Goal: Information Seeking & Learning: Check status

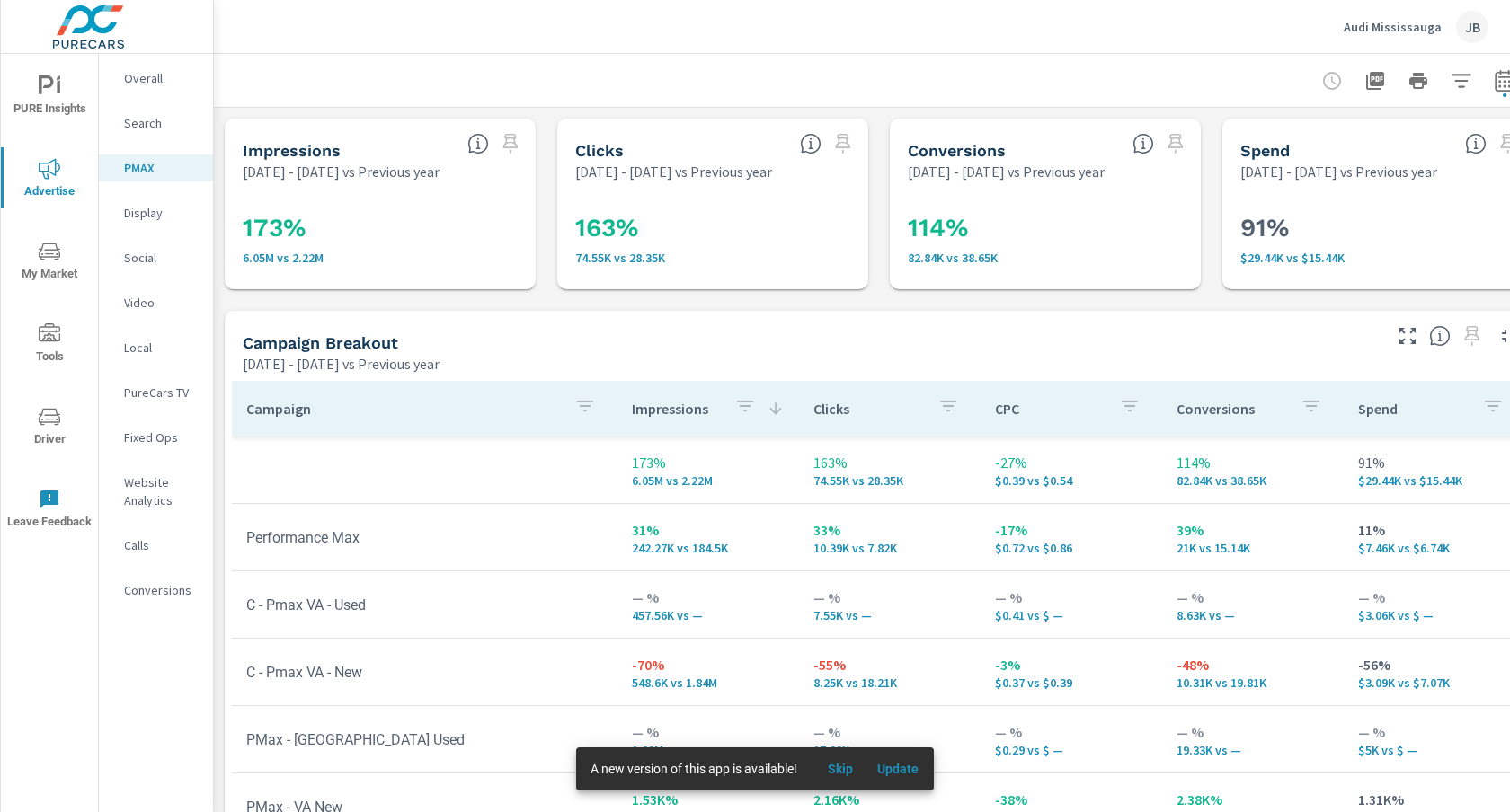
scroll to position [257, 0]
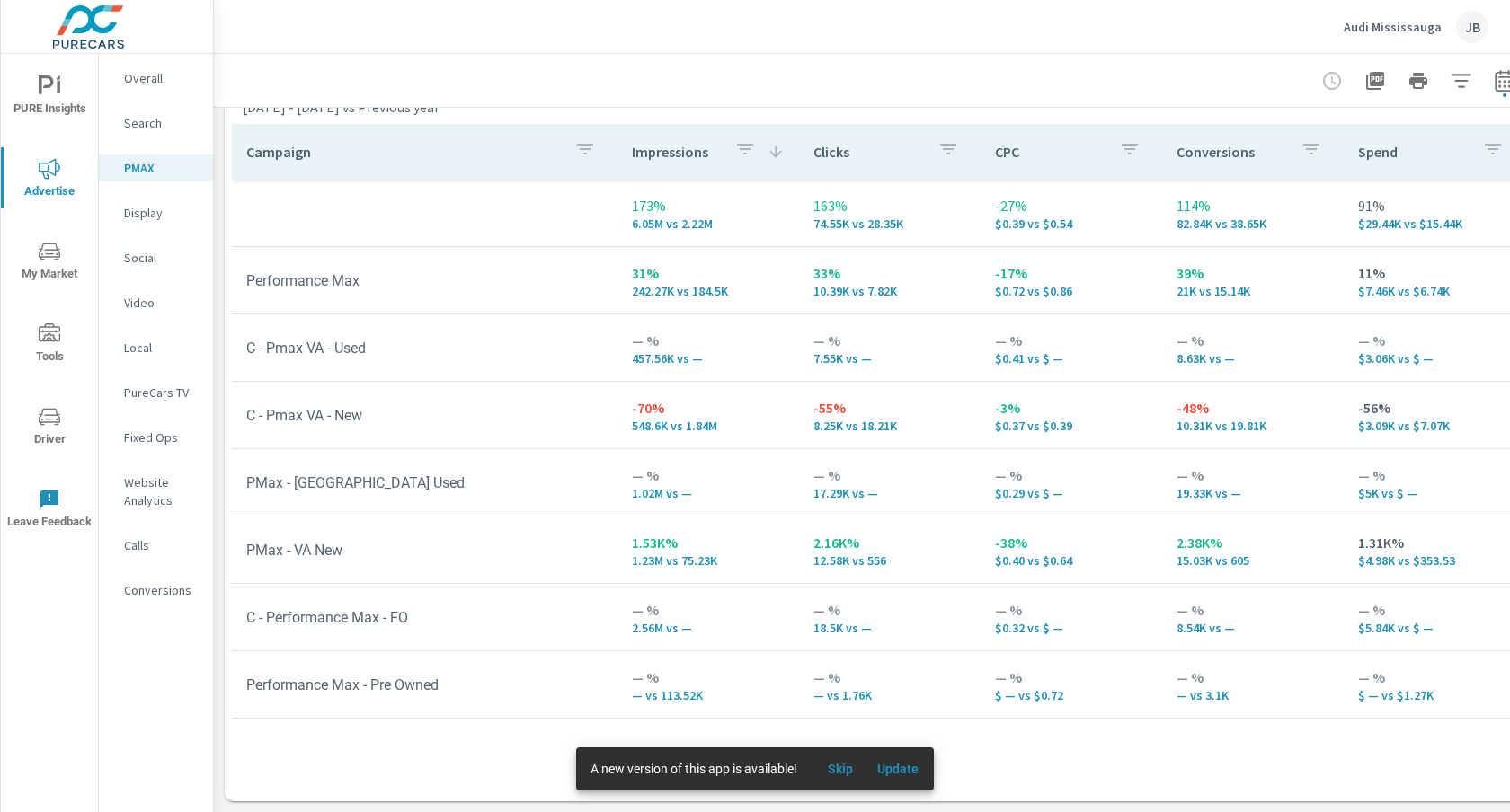
click at [1409, 25] on p "Audi Mississauga" at bounding box center [1392, 27] width 98 height 17
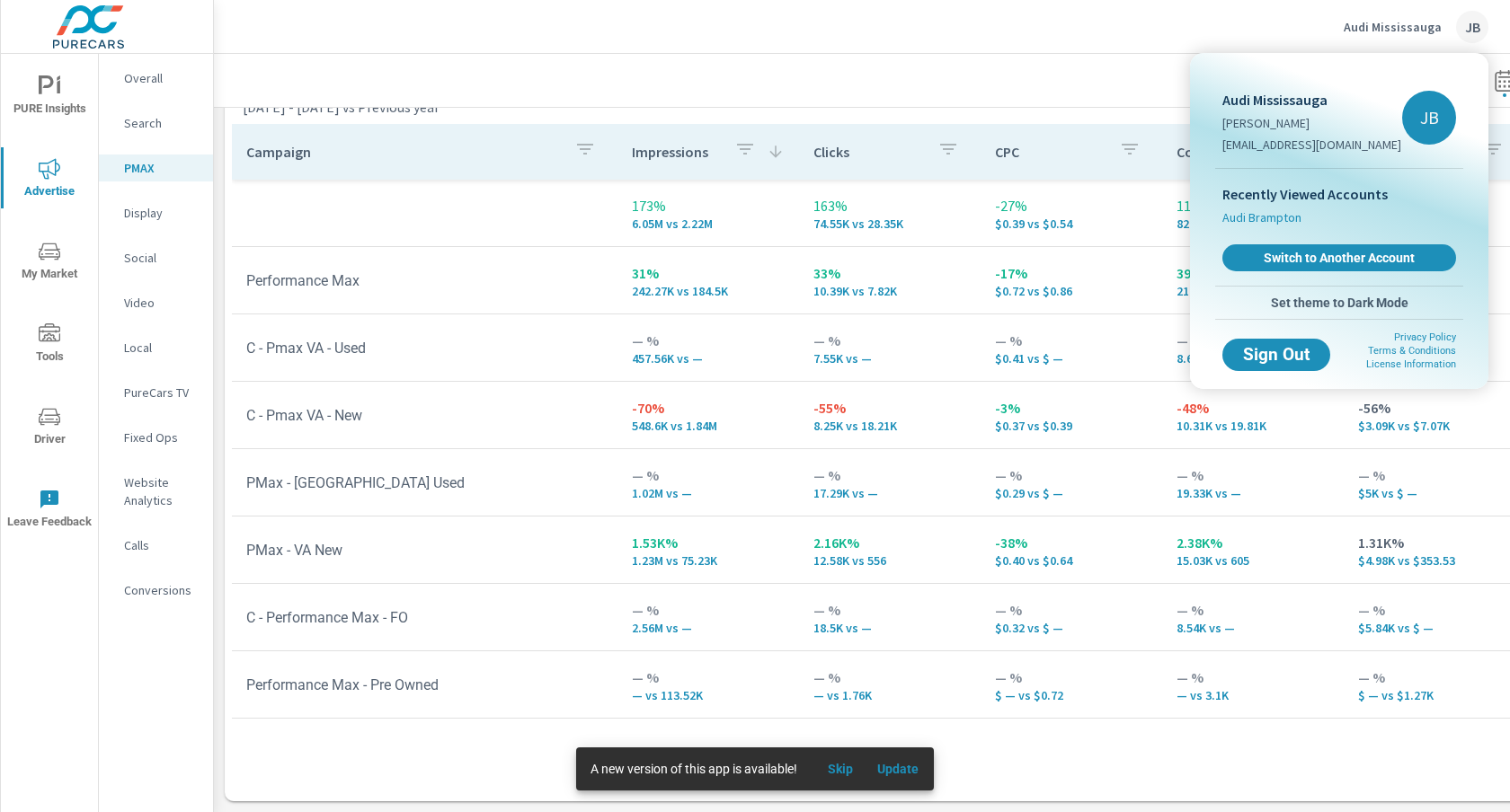
click at [1282, 219] on span "Audi Brampton" at bounding box center [1262, 217] width 79 height 18
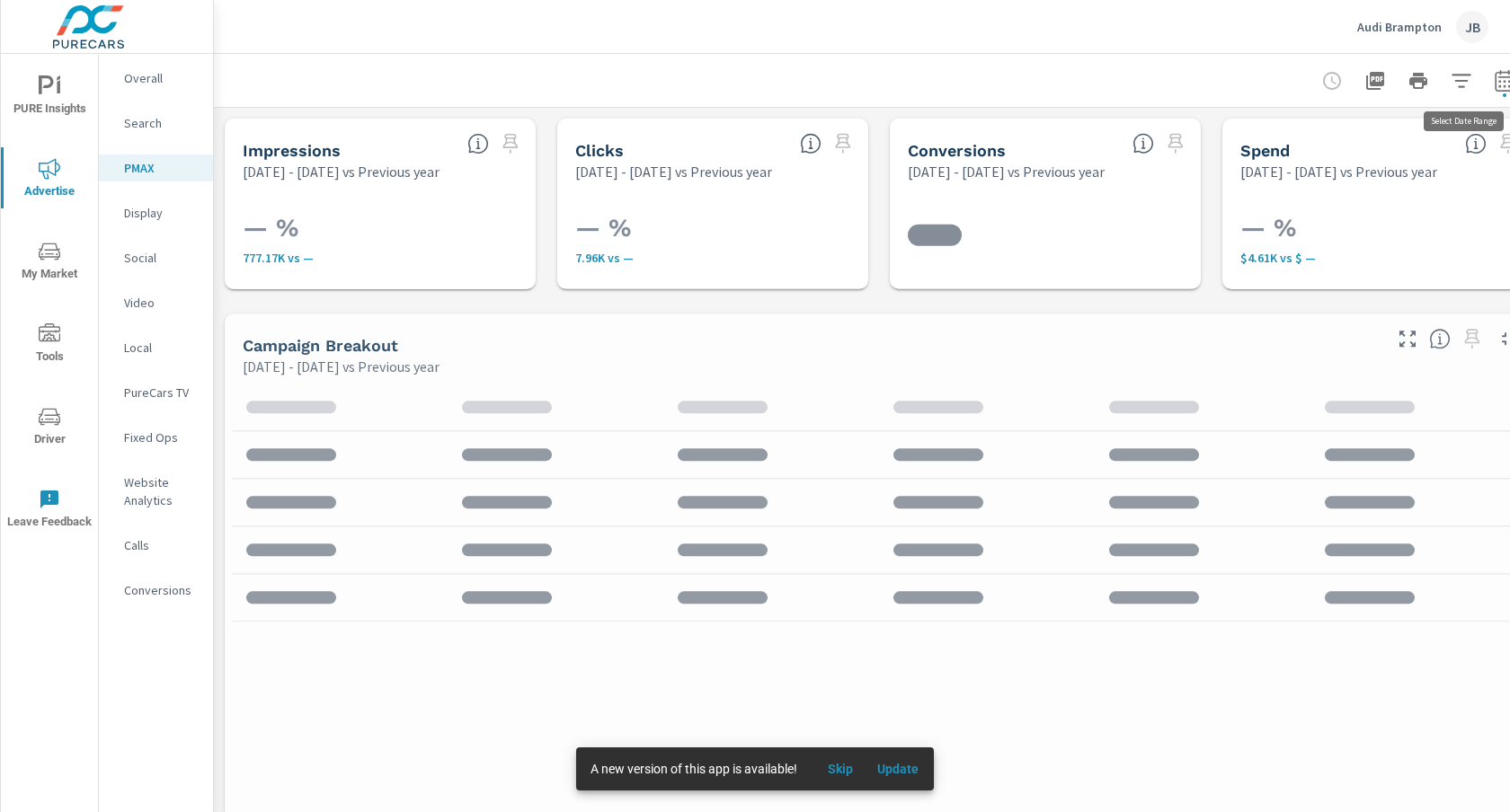
click at [1502, 80] on icon "button" at bounding box center [1504, 80] width 21 height 21
select select "Previous year"
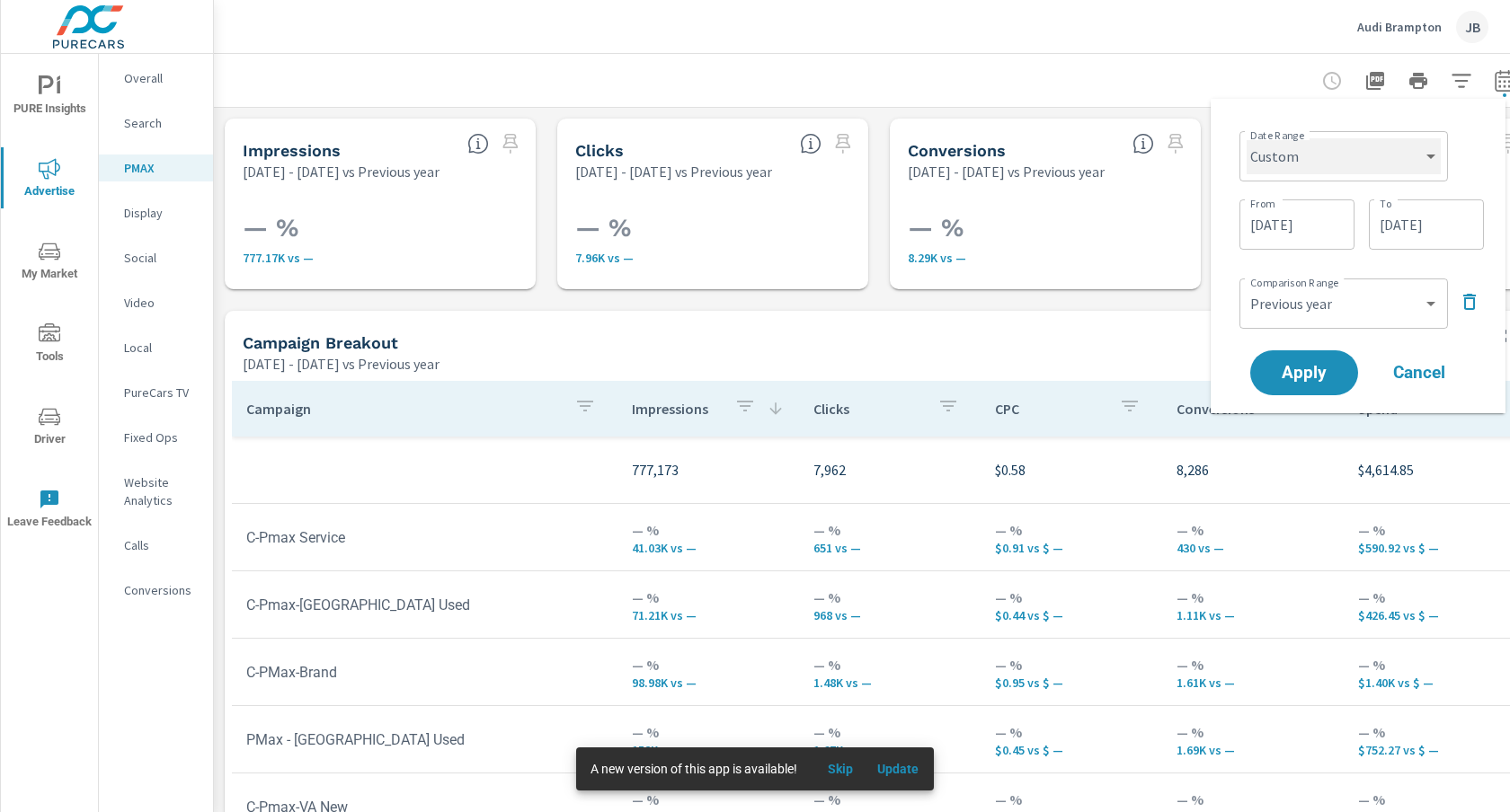
click at [1347, 153] on select "Custom [DATE] Last week Last 7 days Last 14 days Last 30 days Last 45 days Last…" at bounding box center [1343, 156] width 195 height 36
click at [1246, 138] on select "Custom [DATE] Last week Last 7 days Last 14 days Last 30 days Last 45 days Last…" at bounding box center [1343, 156] width 195 height 36
click at [1304, 224] on input "[DATE]" at bounding box center [1296, 224] width 100 height 36
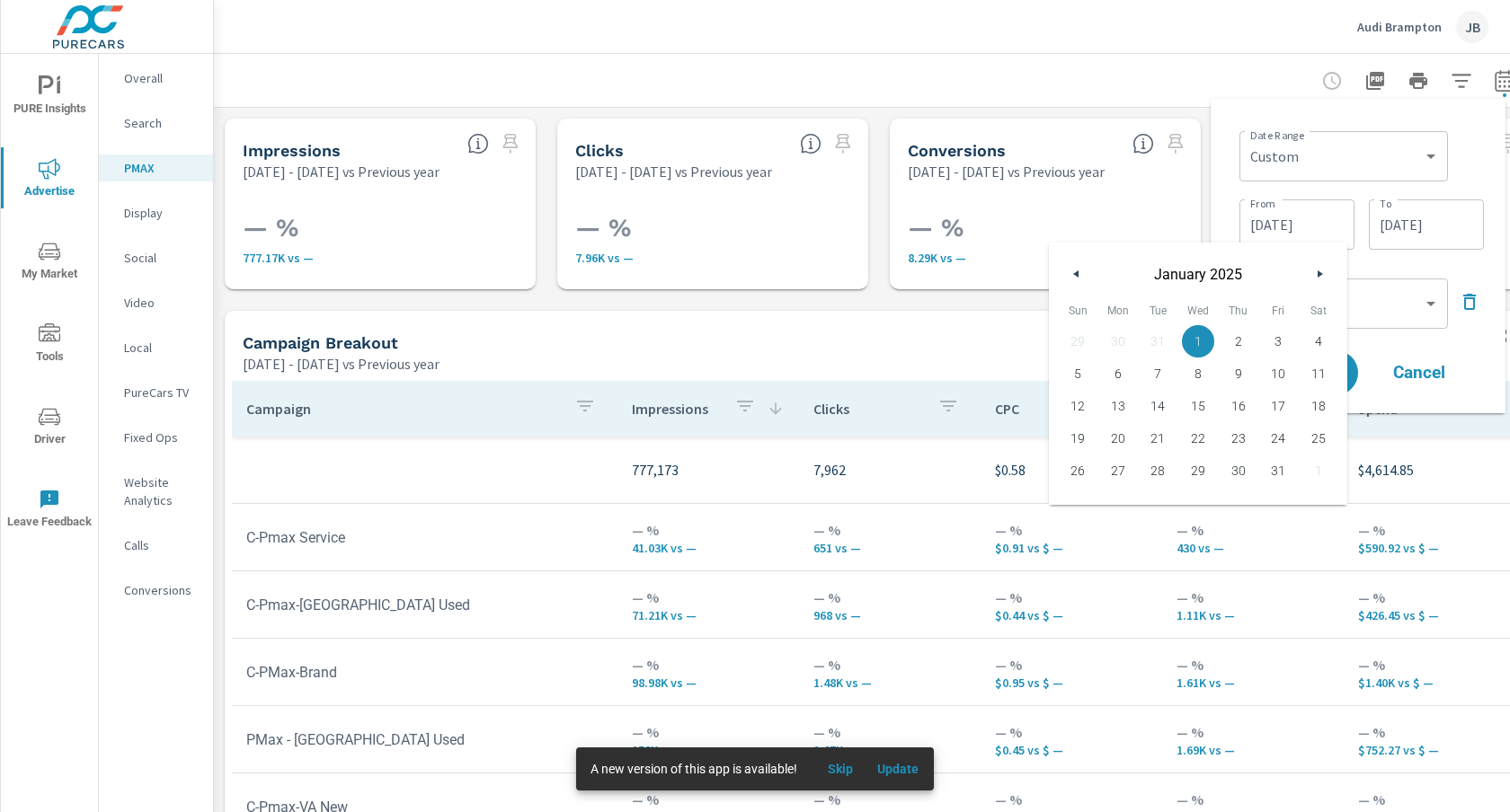
click at [1315, 270] on button "button" at bounding box center [1318, 274] width 21 height 21
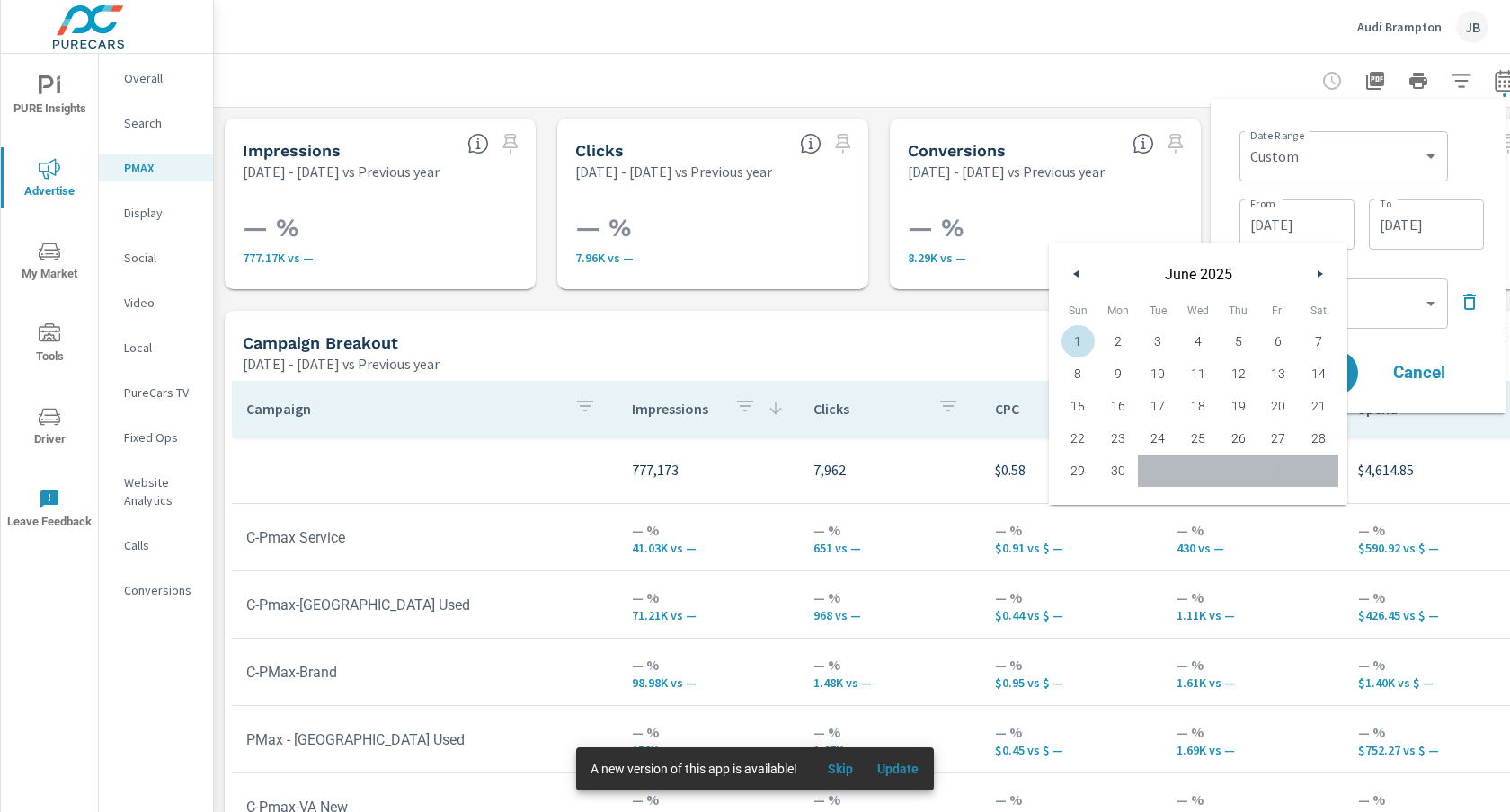
click at [1076, 337] on span "1" at bounding box center [1078, 341] width 41 height 23
type input "[DATE]"
click at [1438, 258] on div "Date Range Custom [DATE] Last week Last 7 days Last 14 days Last 30 days Last 4…" at bounding box center [1358, 256] width 266 height 286
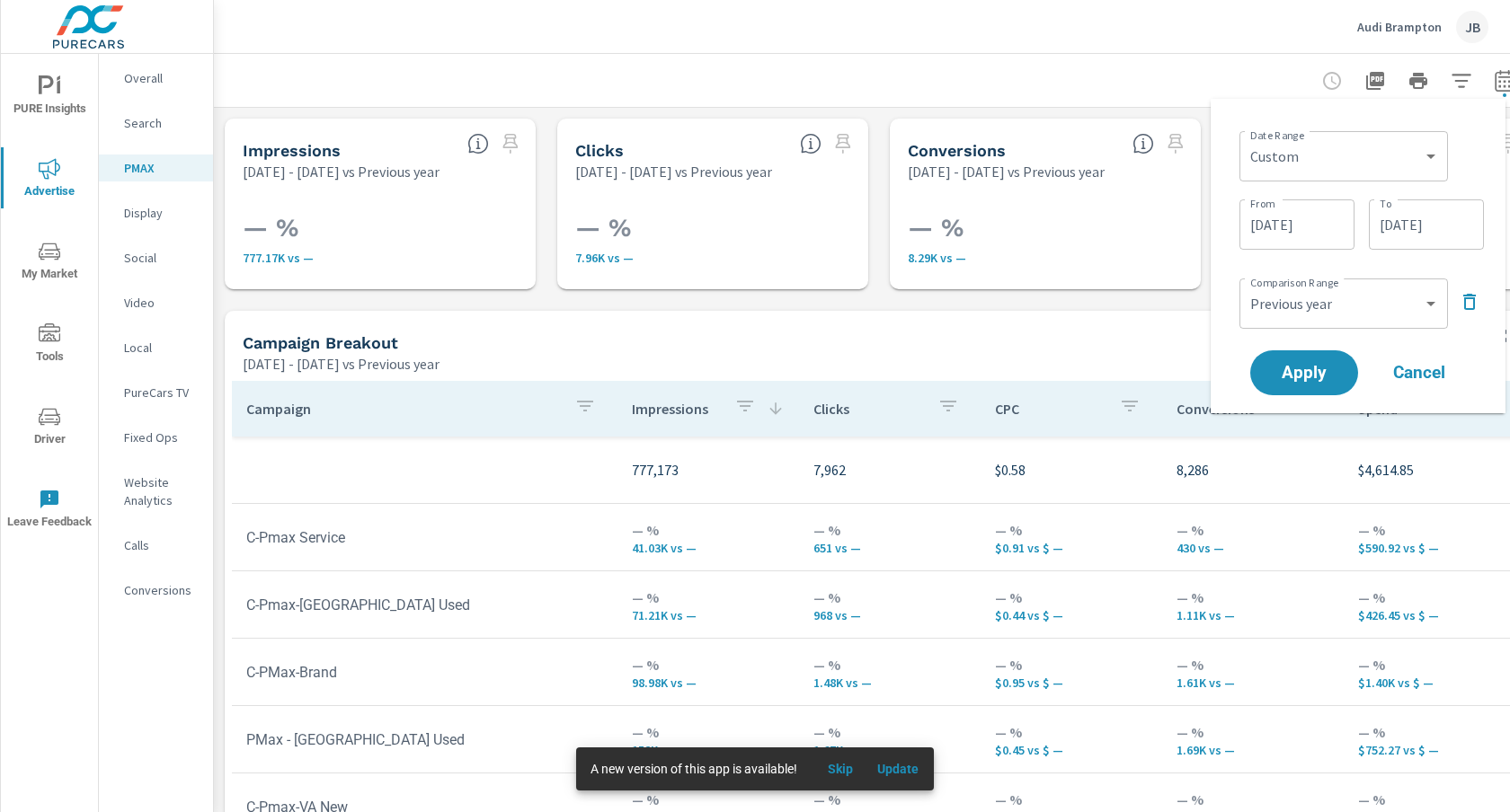
click at [1478, 312] on icon "button" at bounding box center [1469, 301] width 21 height 21
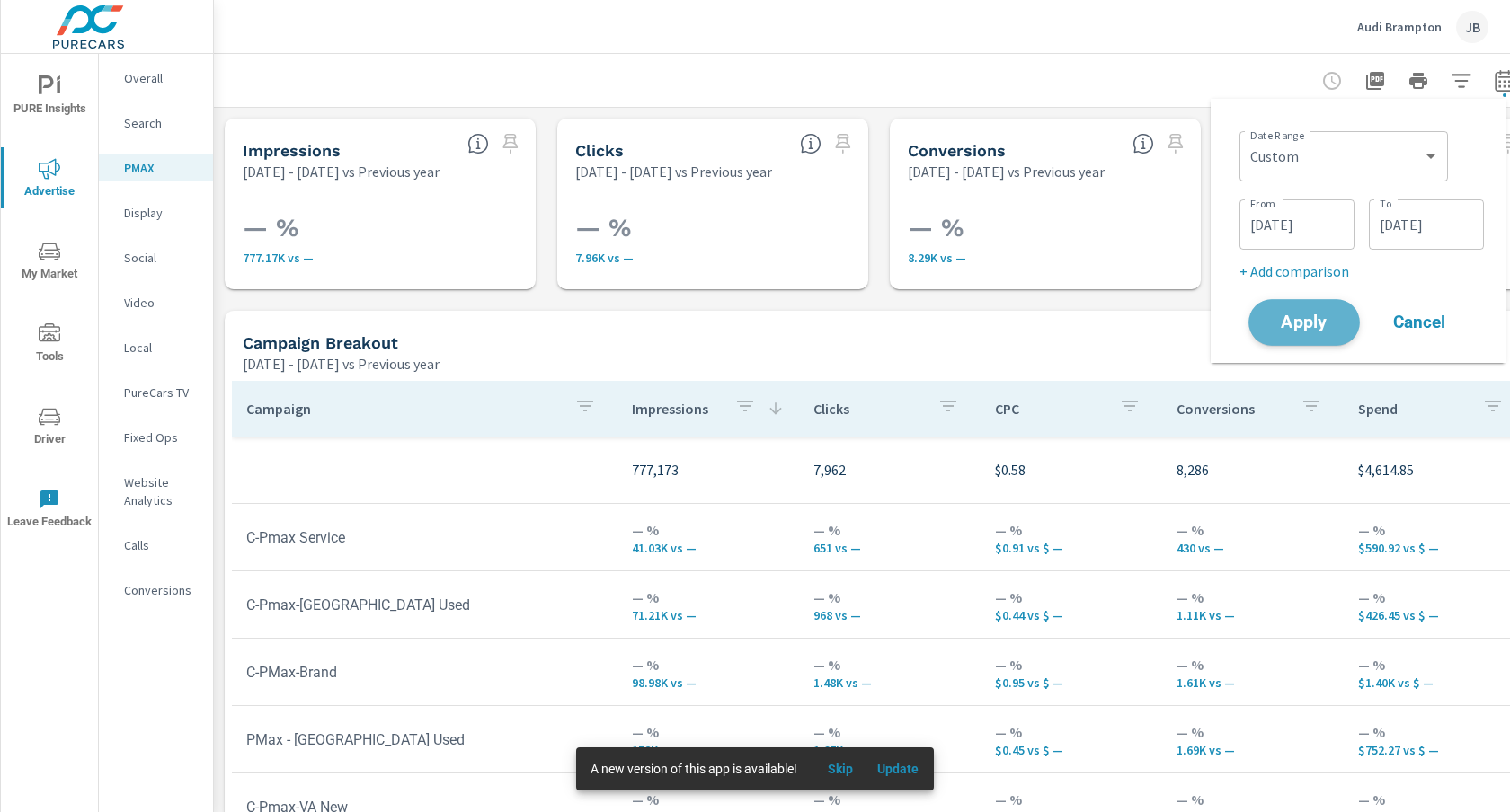
click at [1315, 322] on span "Apply" at bounding box center [1304, 323] width 74 height 18
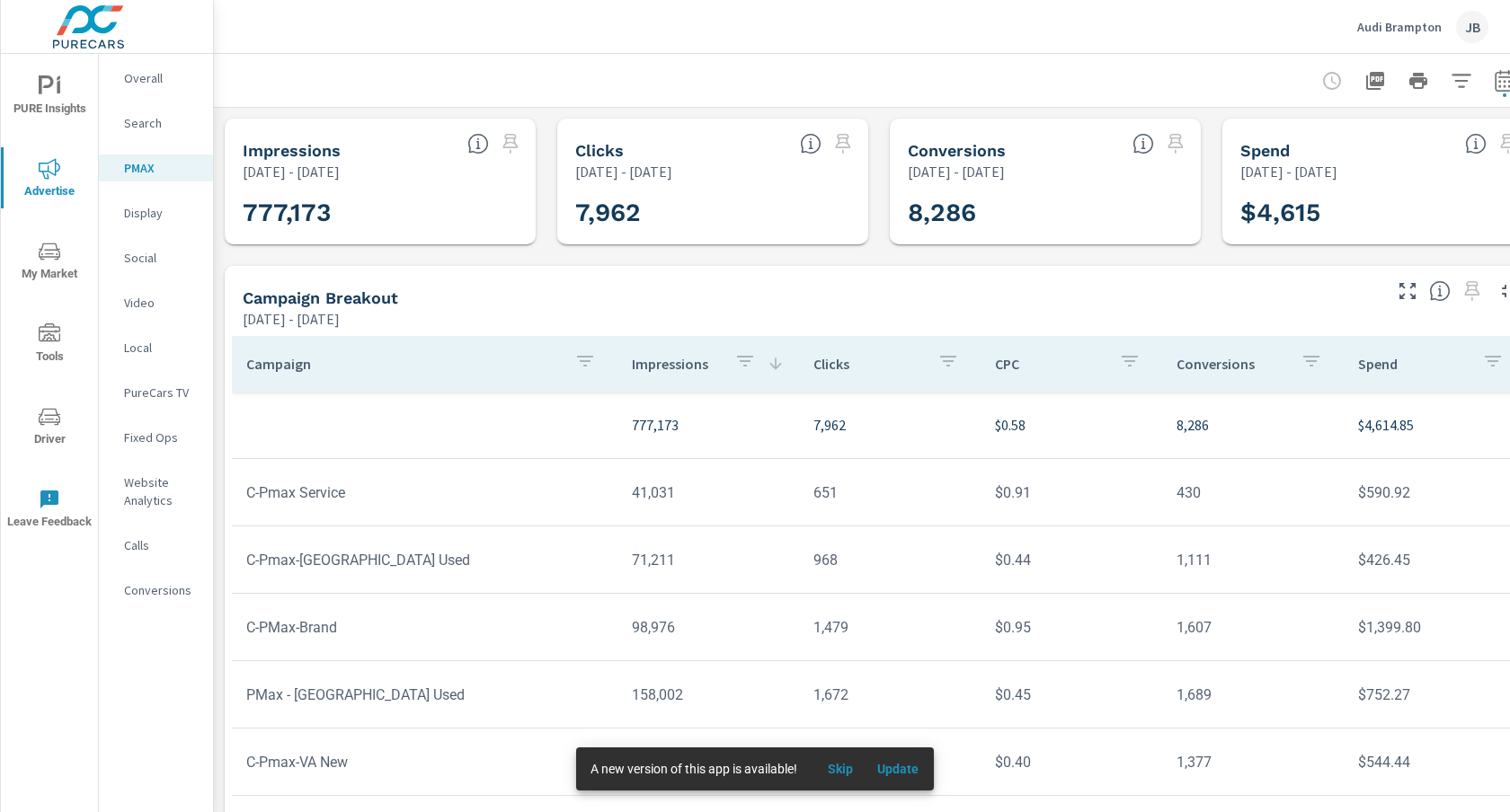
click at [150, 126] on p "Search" at bounding box center [161, 123] width 75 height 18
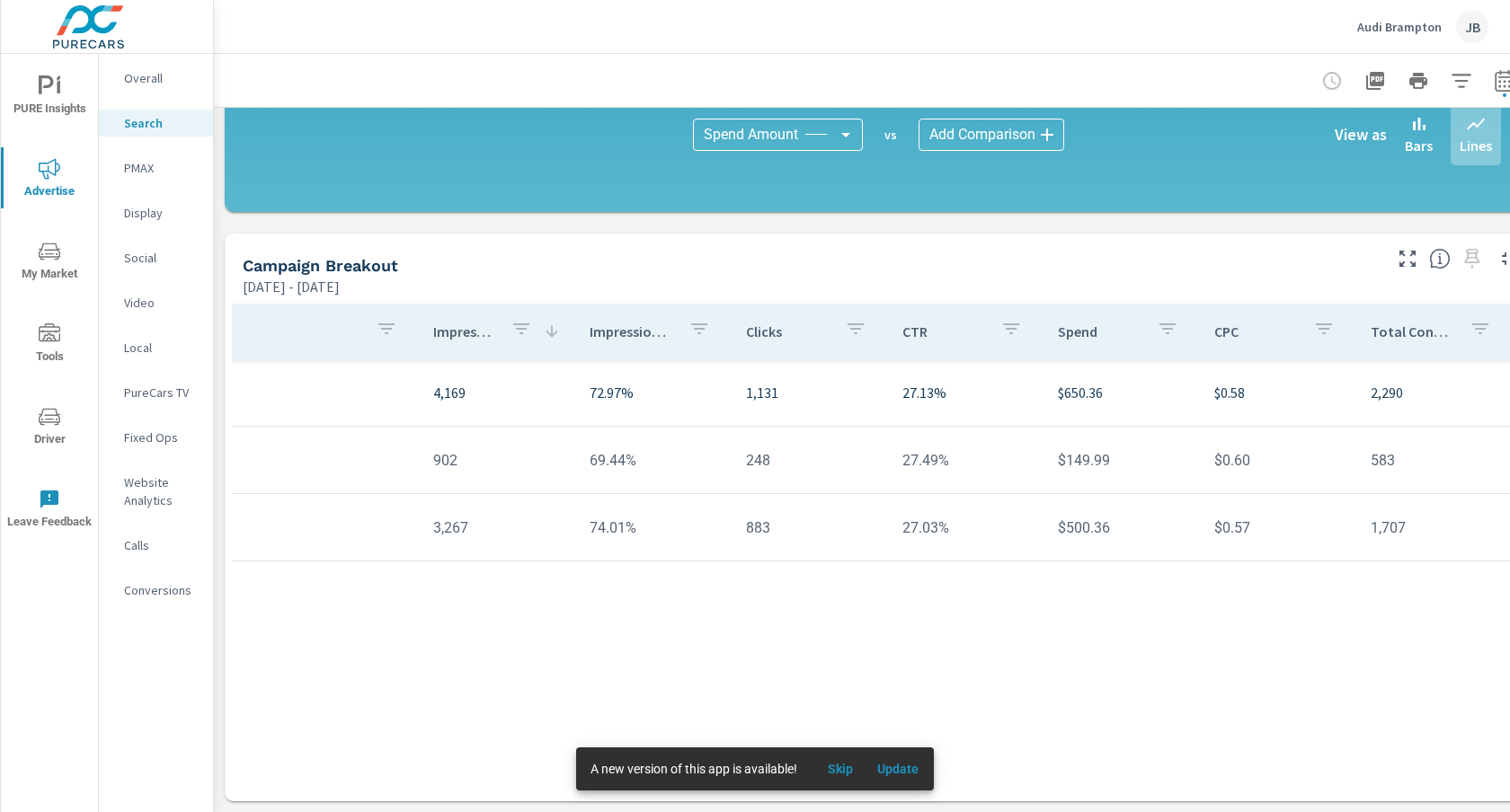
scroll to position [0, 140]
click at [141, 166] on p "PMAX" at bounding box center [161, 168] width 75 height 18
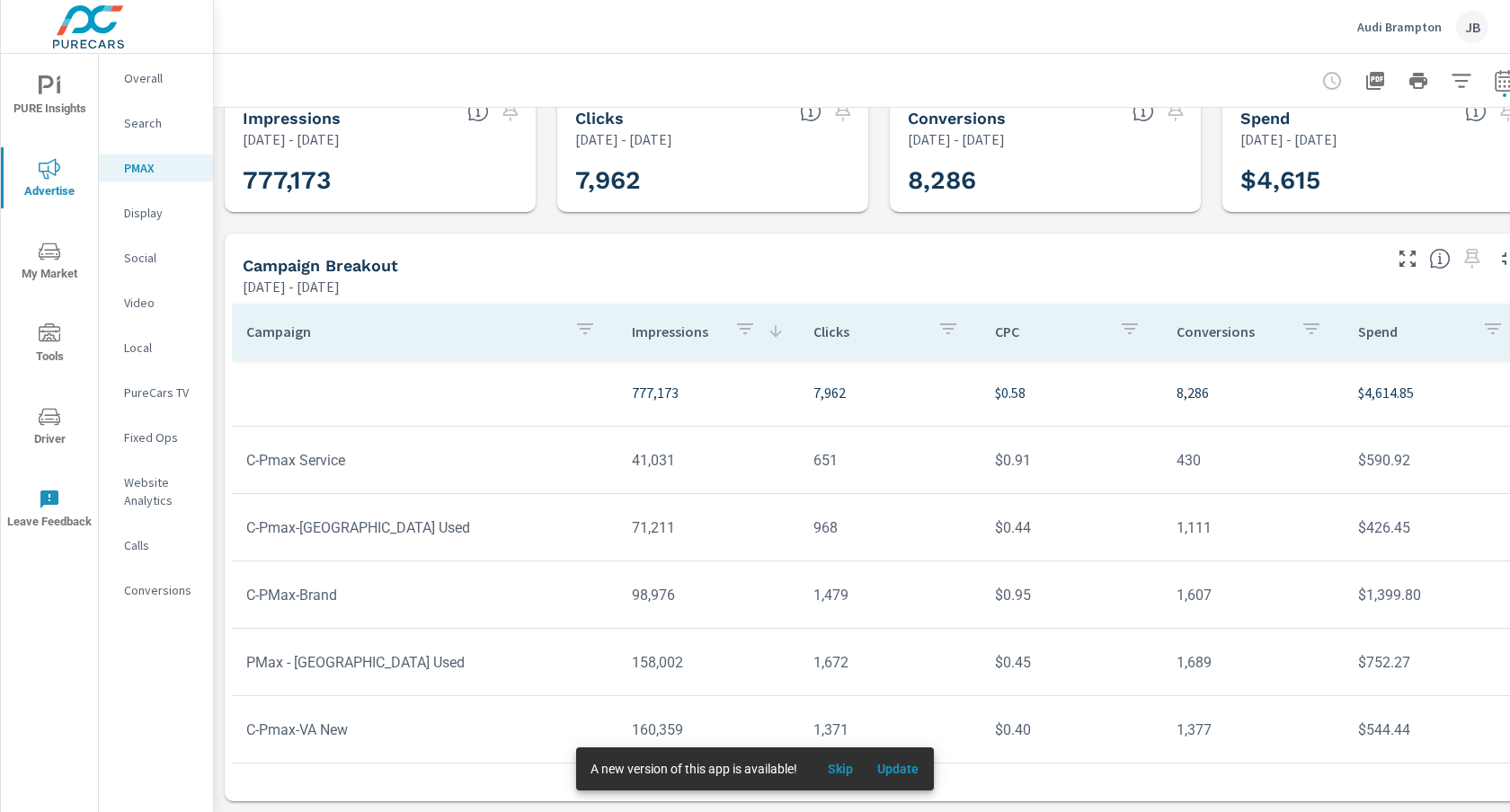
click at [583, 329] on icon "button" at bounding box center [585, 329] width 17 height 11
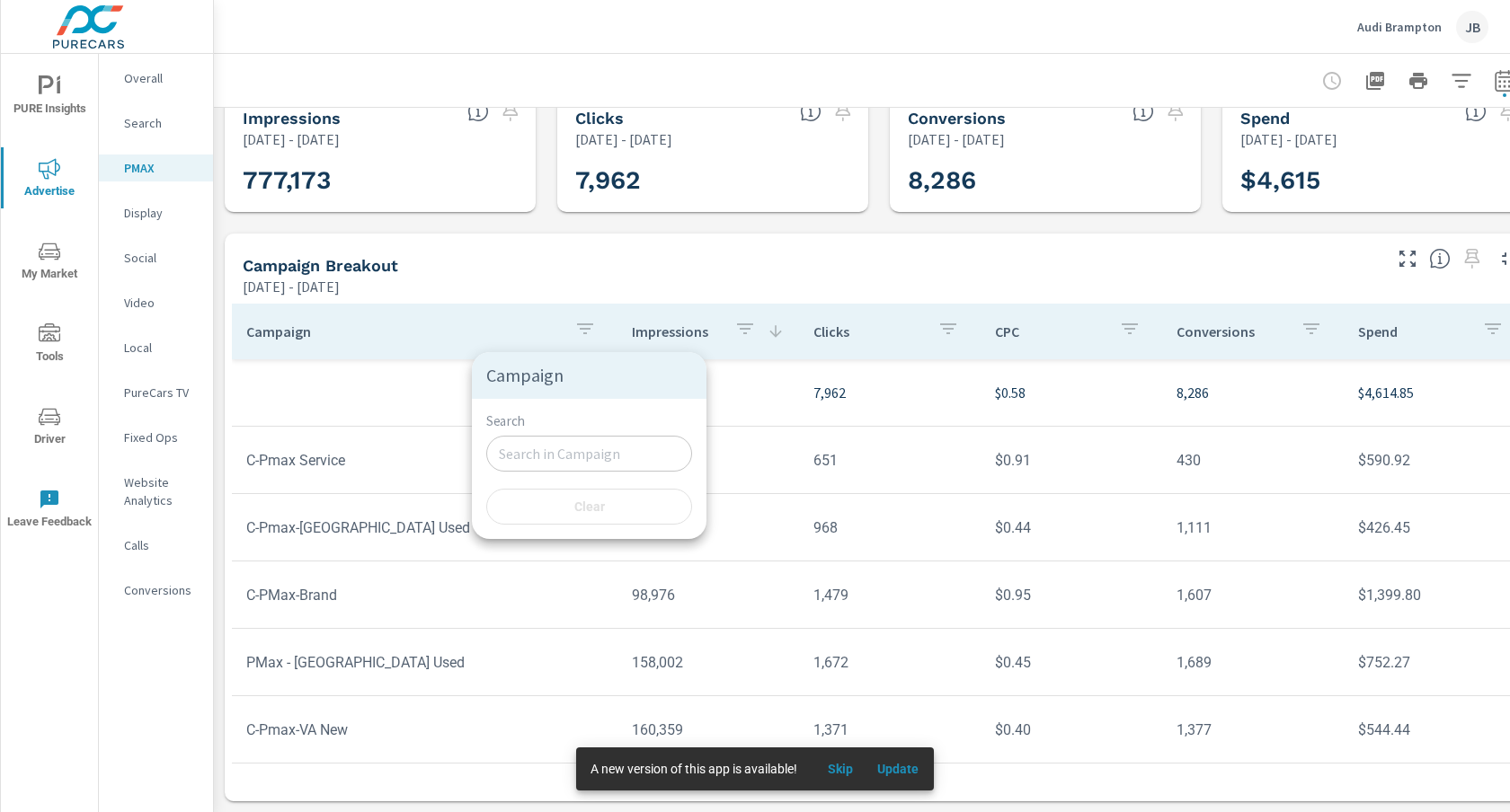
click at [583, 329] on div at bounding box center [755, 406] width 1510 height 812
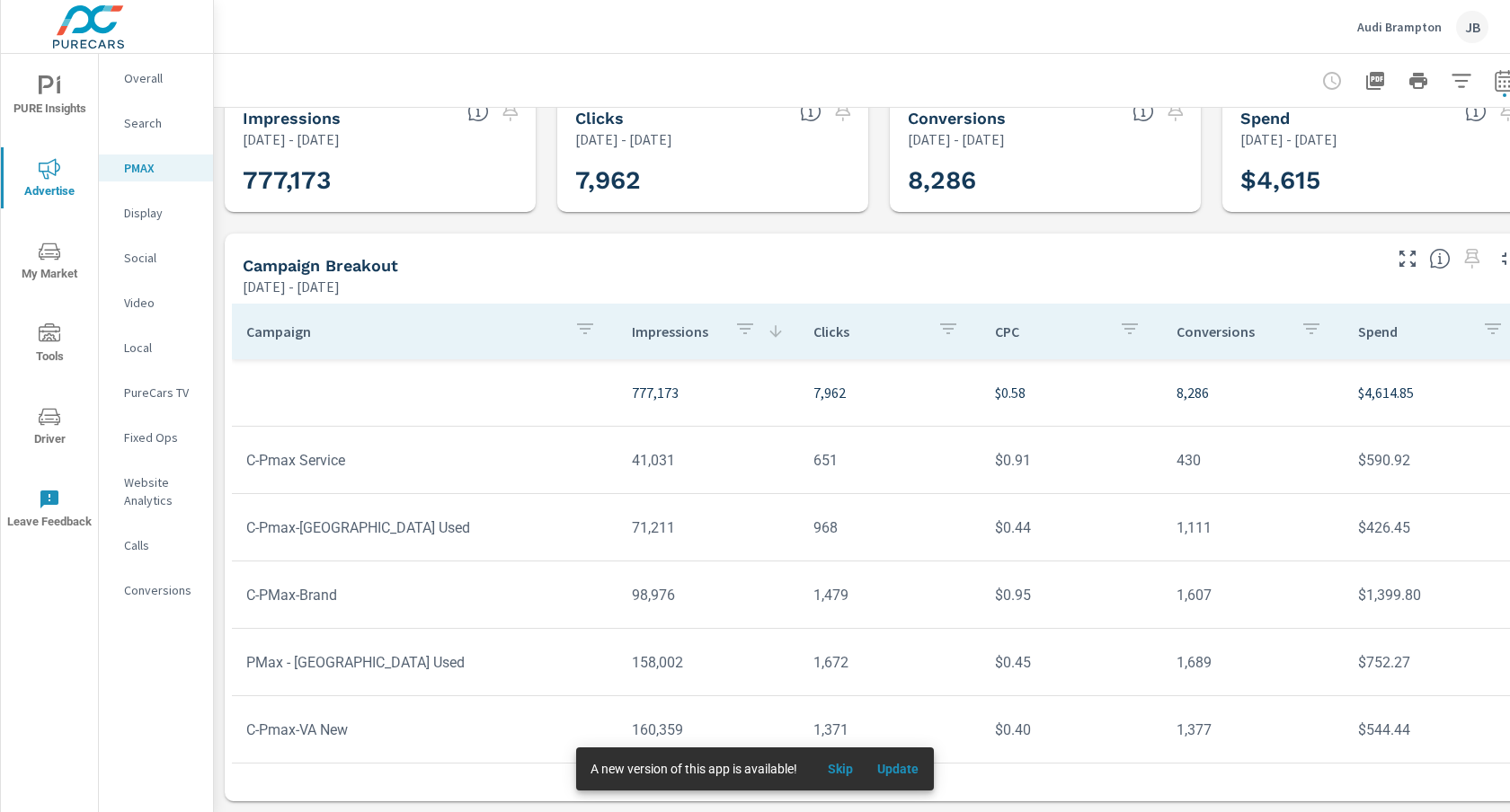
click at [293, 329] on p "Campaign" at bounding box center [403, 331] width 313 height 18
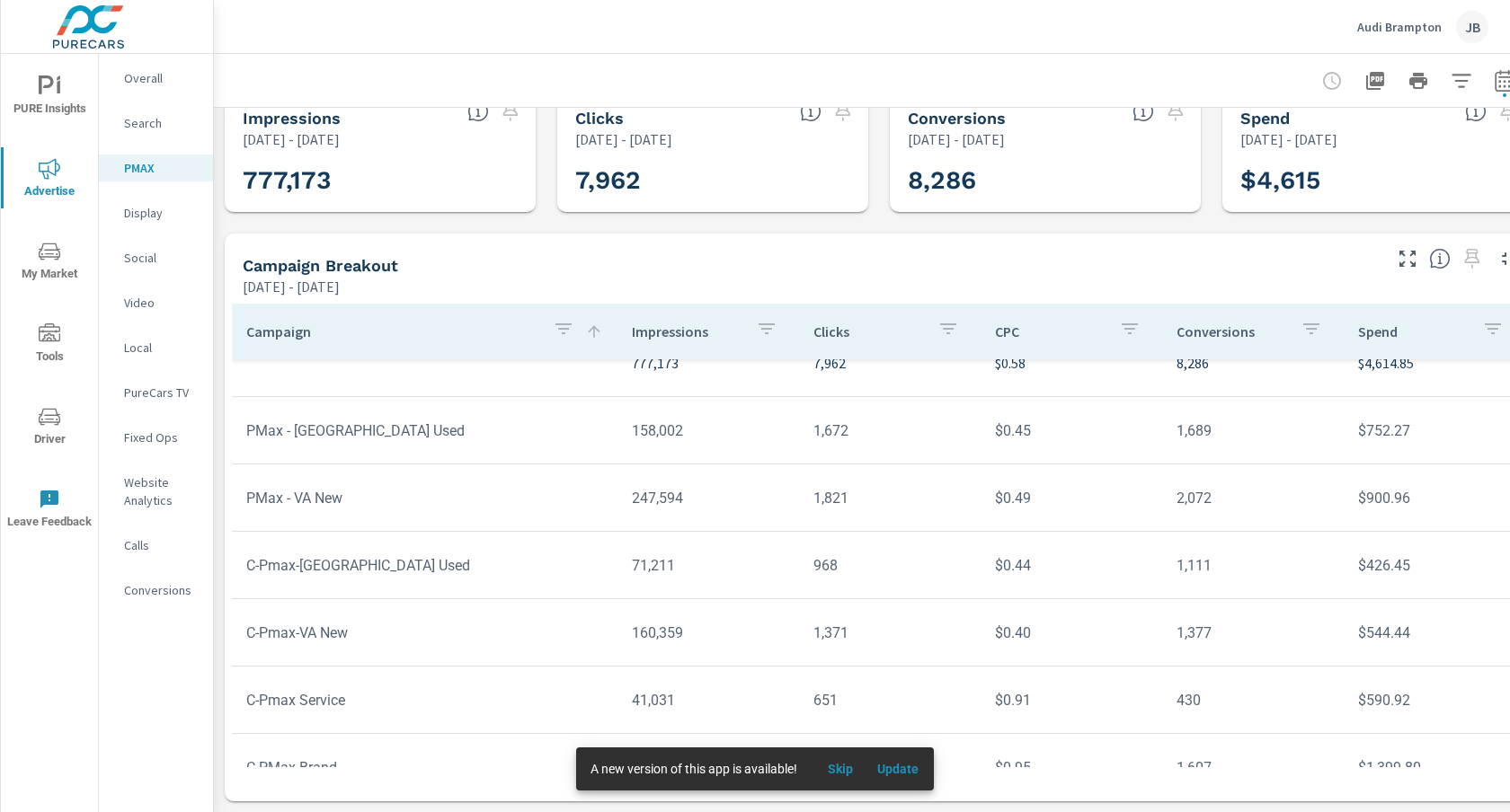
scroll to position [64, 0]
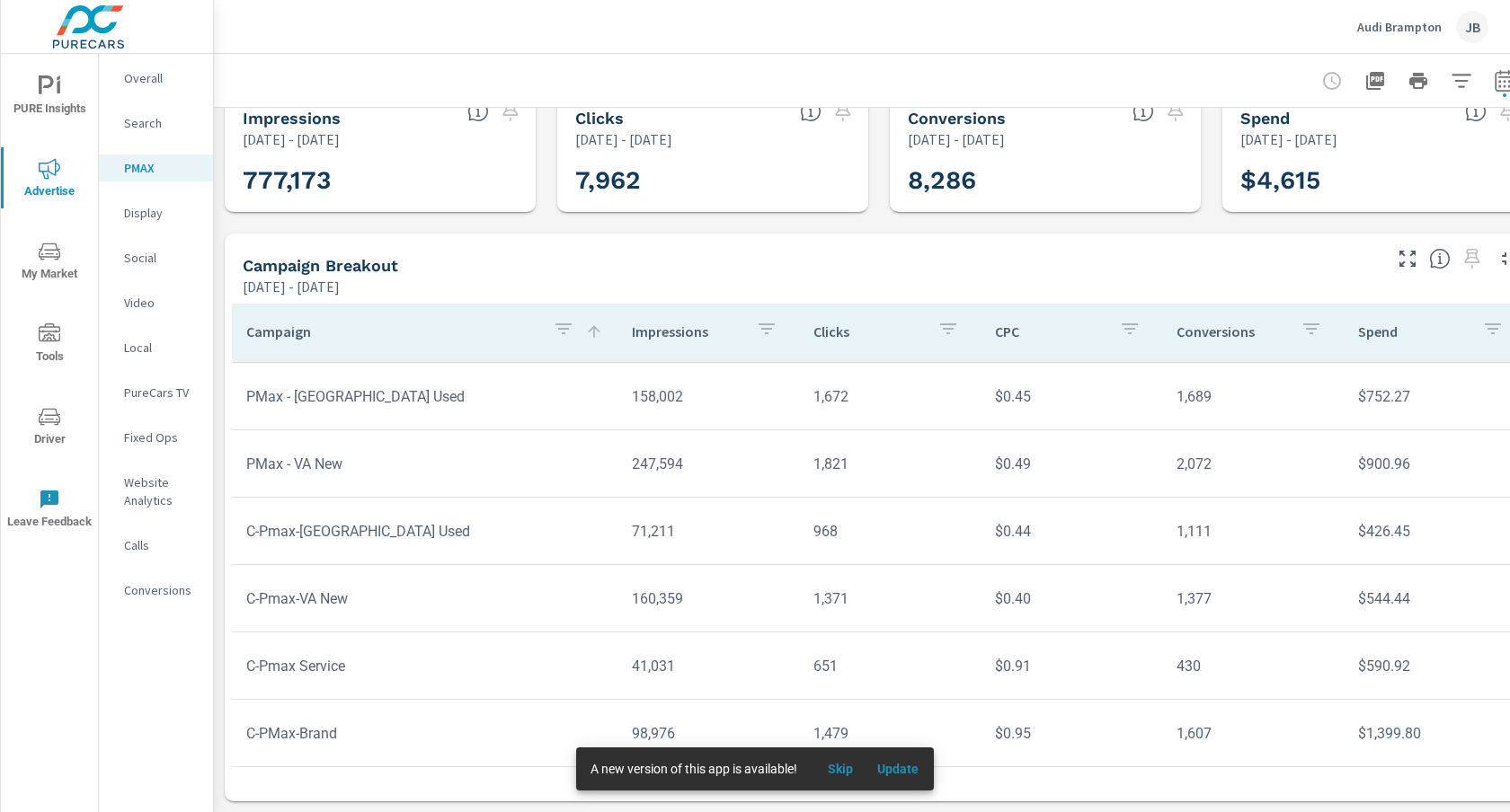
click at [558, 327] on icon "button" at bounding box center [563, 328] width 21 height 21
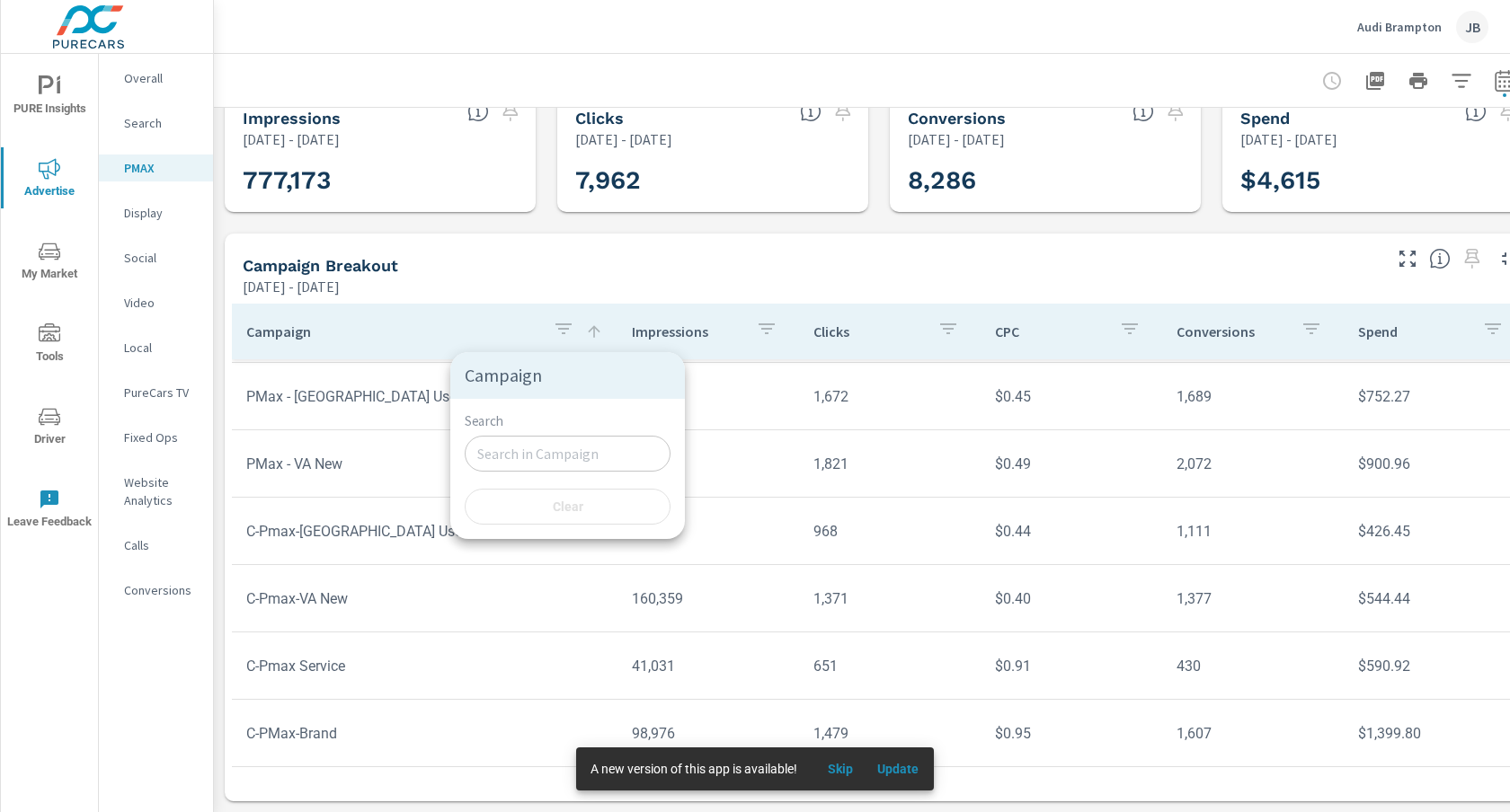
click at [407, 322] on div at bounding box center [755, 406] width 1510 height 812
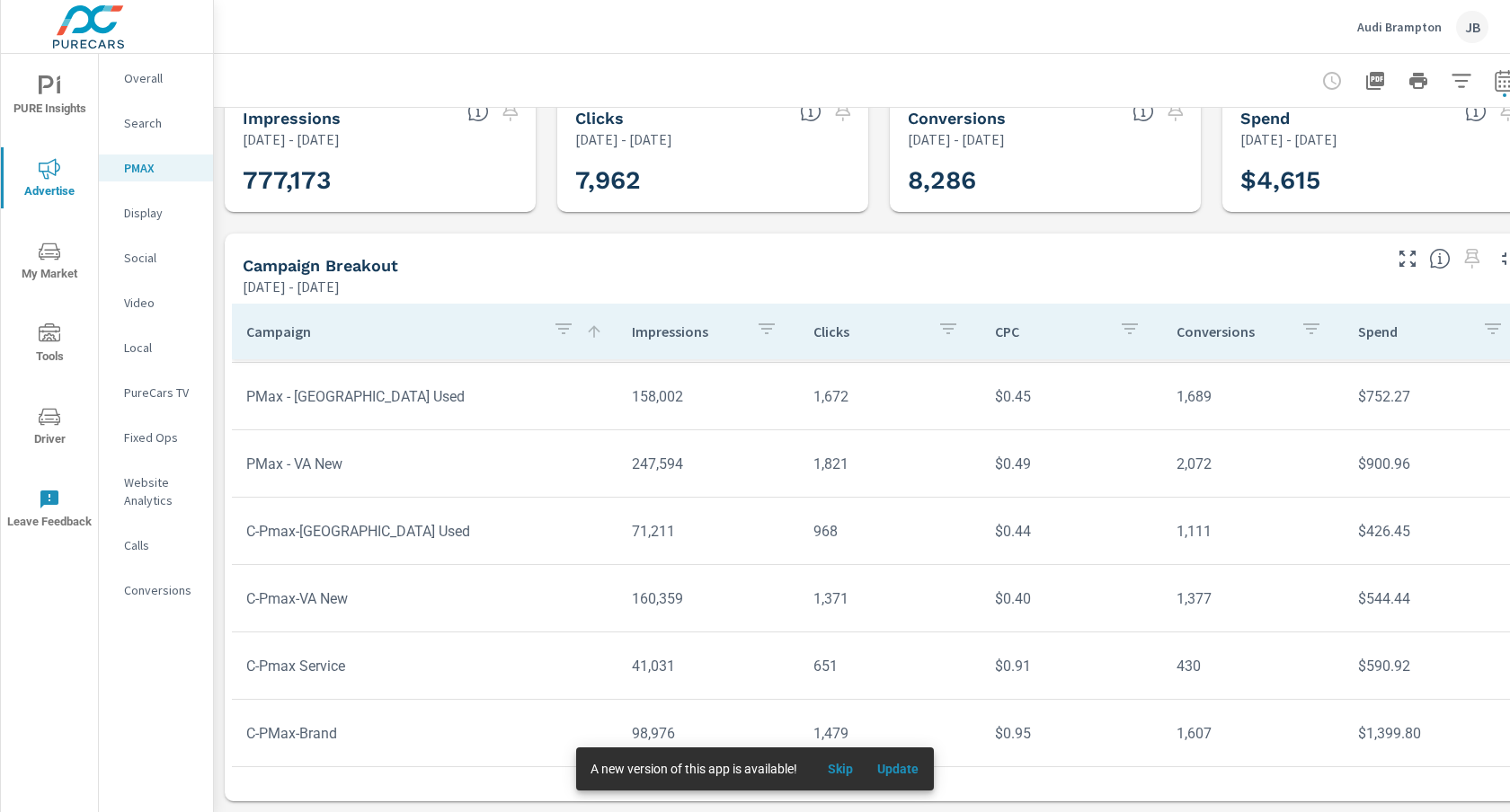
click at [291, 330] on p "Campaign" at bounding box center [392, 331] width 292 height 18
click at [147, 260] on p "Social" at bounding box center [161, 257] width 75 height 18
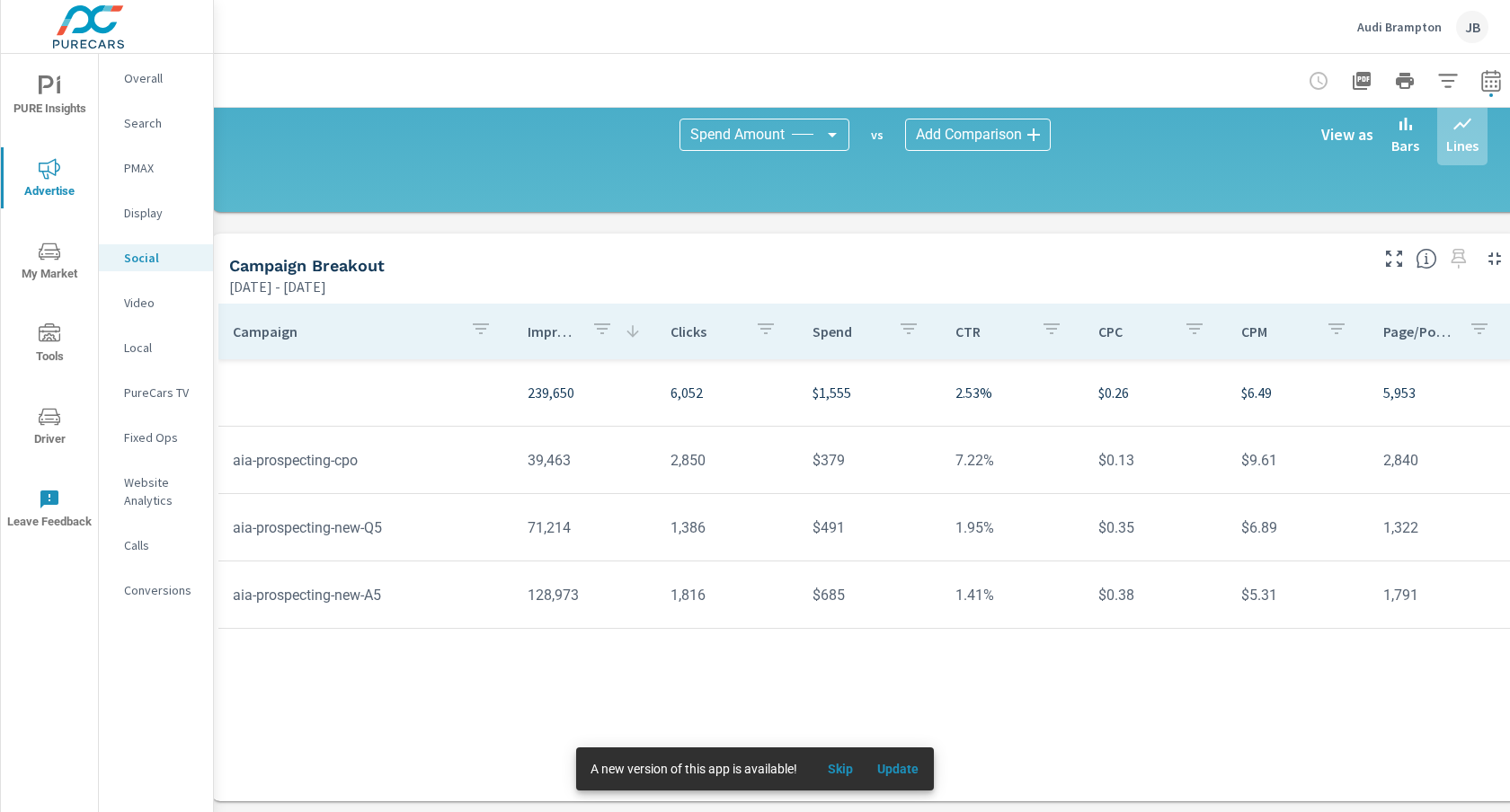
scroll to position [475, 0]
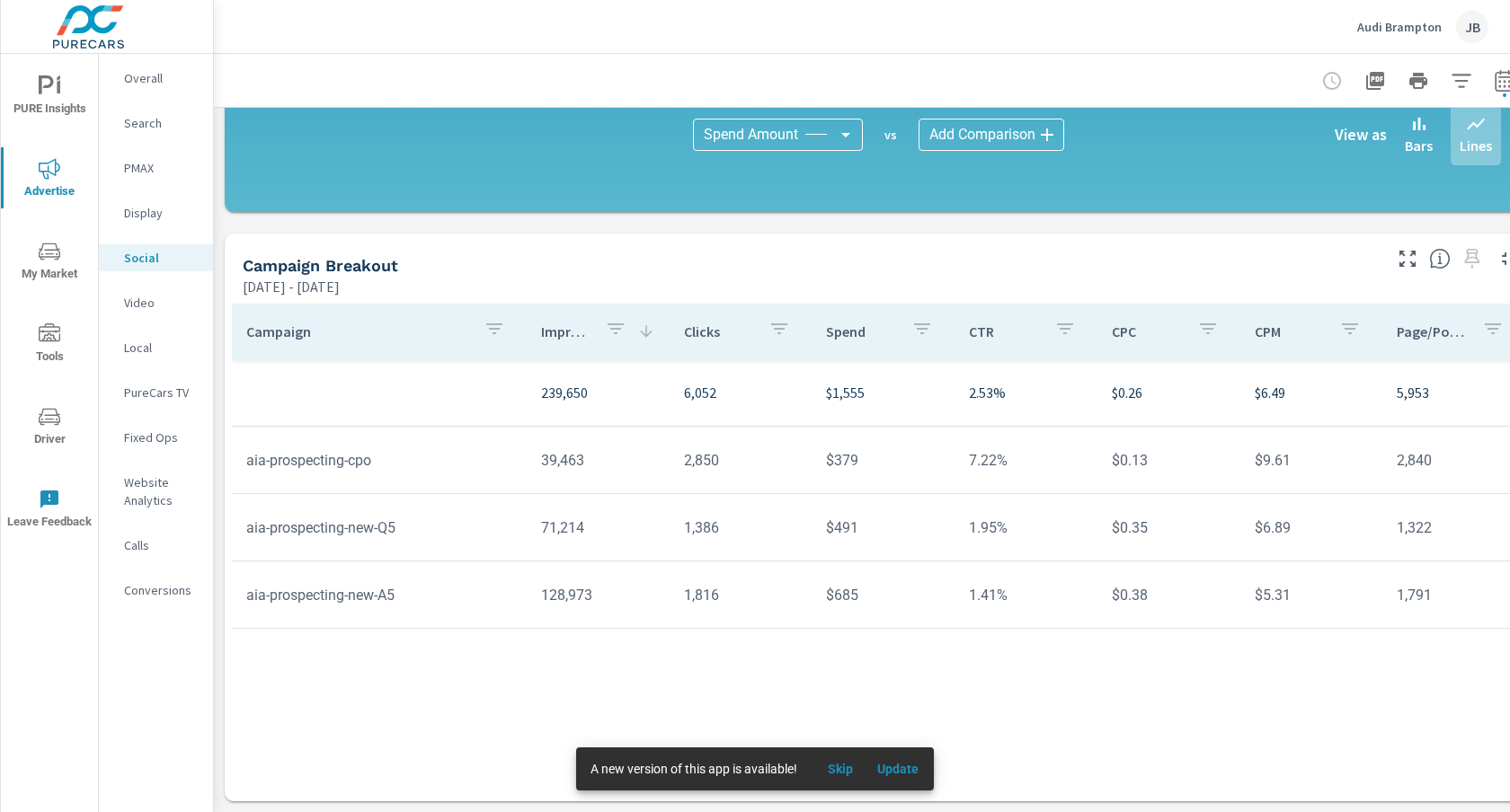
click at [148, 168] on p "PMAX" at bounding box center [161, 168] width 75 height 18
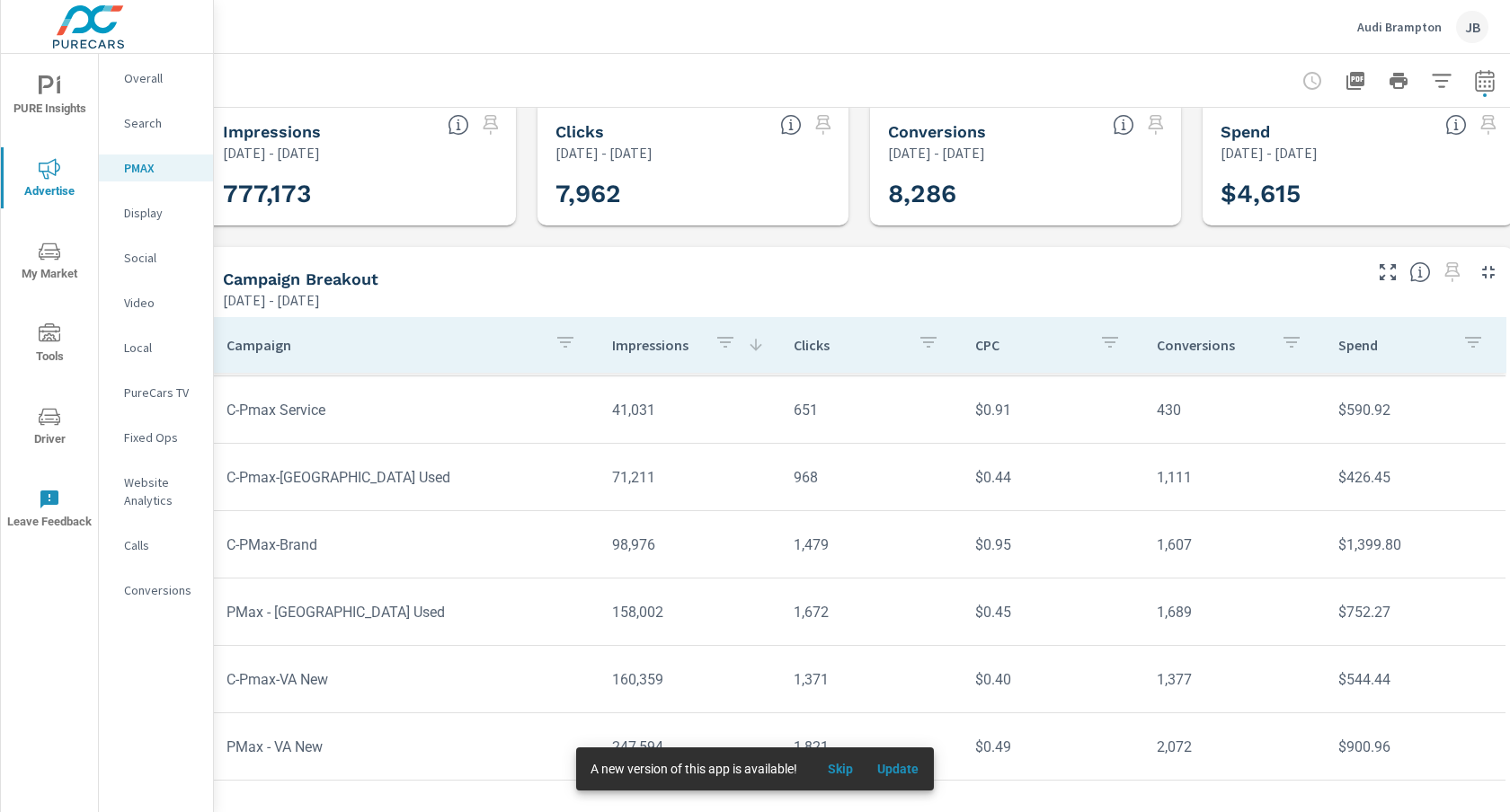
scroll to position [32, 19]
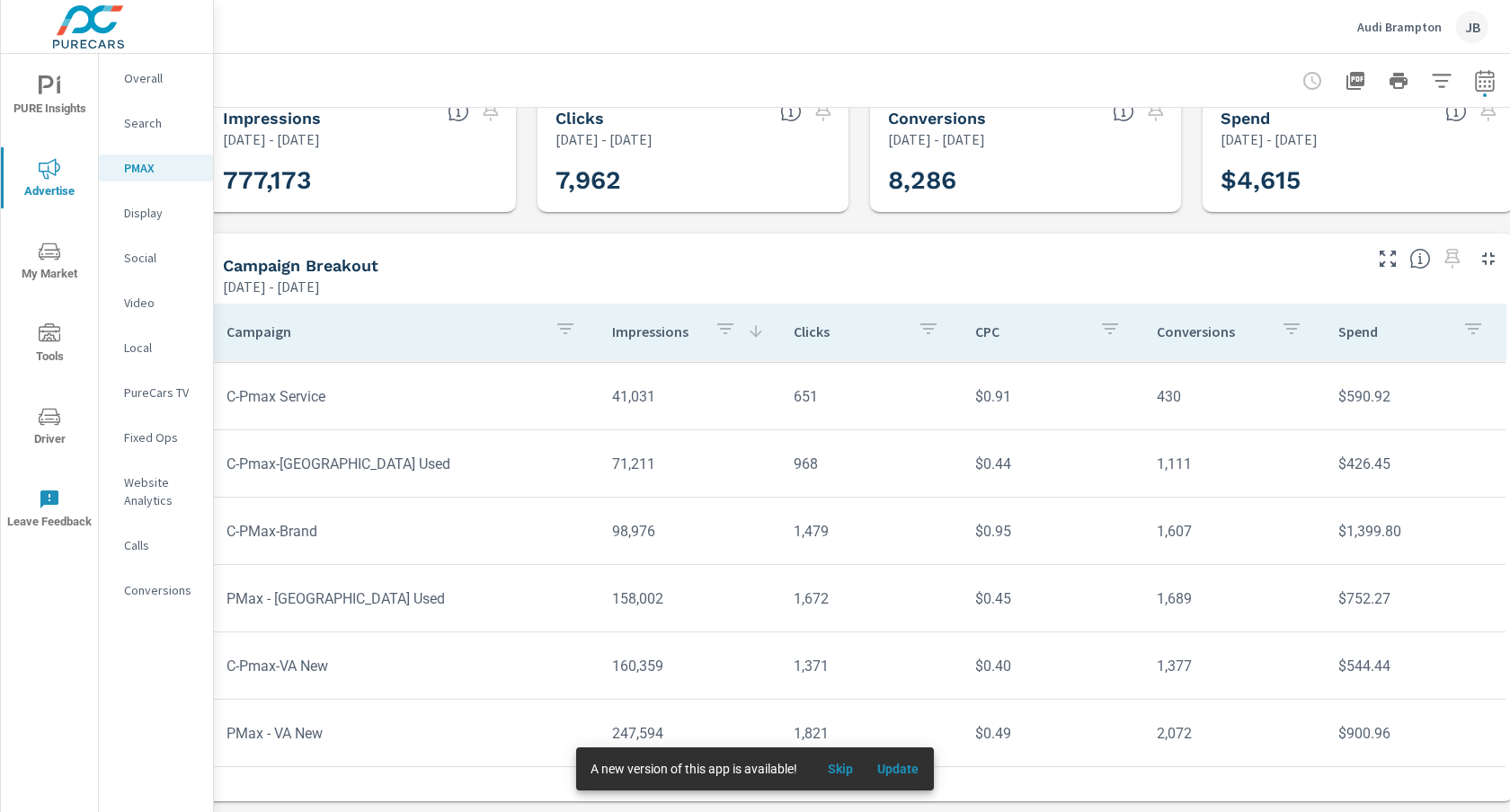
click at [1387, 24] on p "Audi Brampton" at bounding box center [1399, 27] width 85 height 17
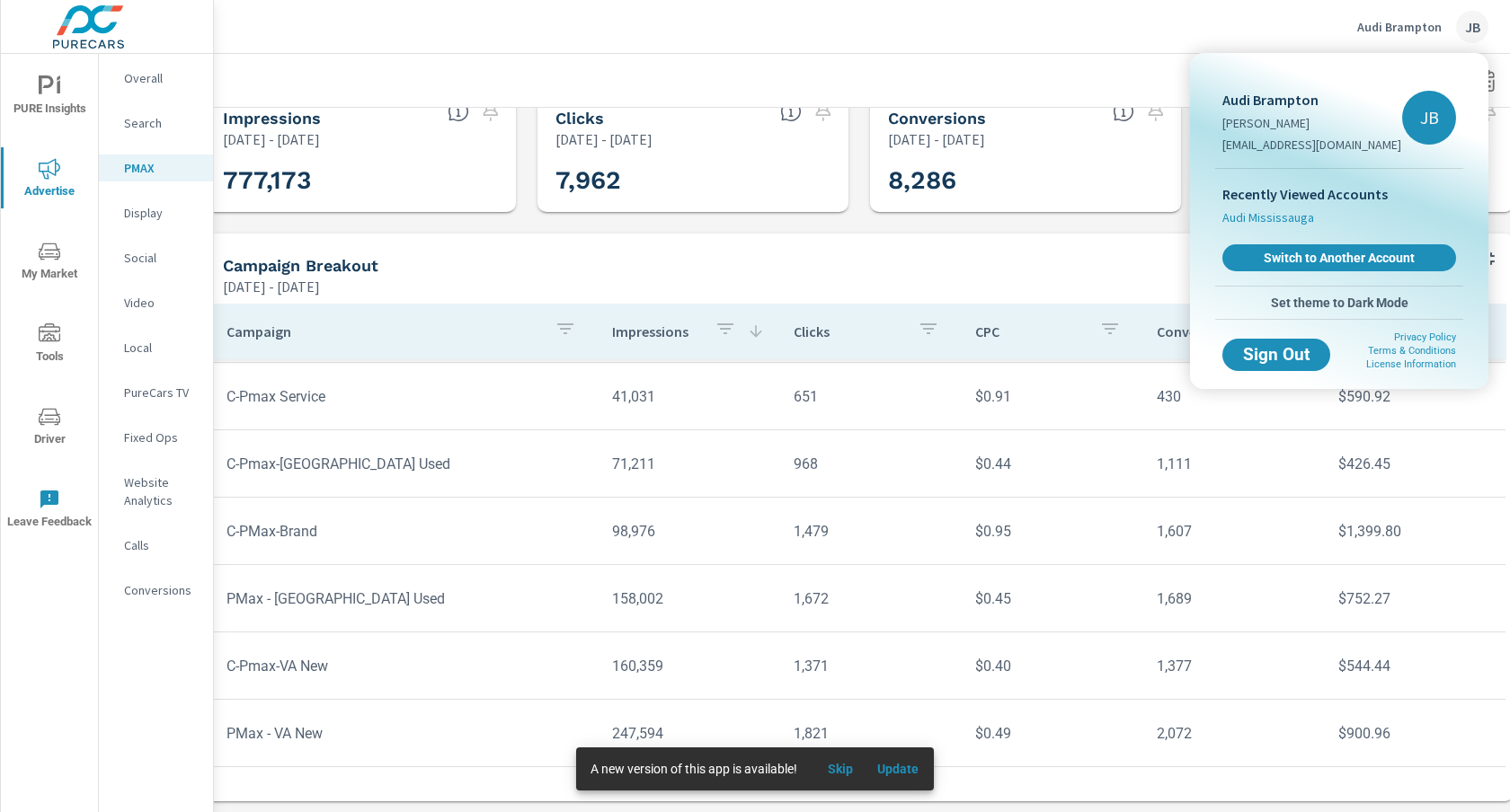
click at [1286, 226] on span "Audi Mississauga" at bounding box center [1268, 217] width 91 height 18
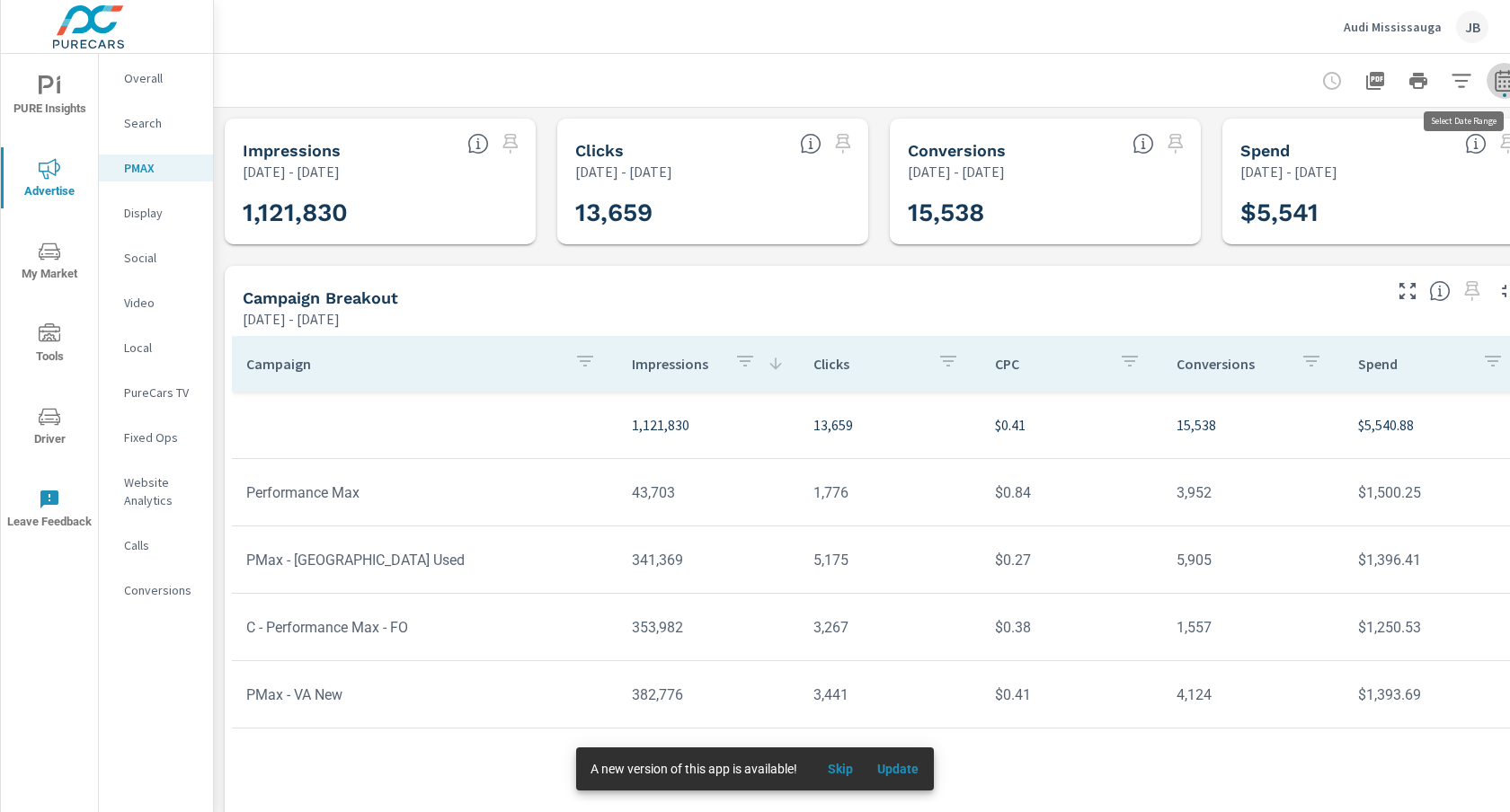
click at [1504, 82] on icon "button" at bounding box center [1504, 84] width 12 height 7
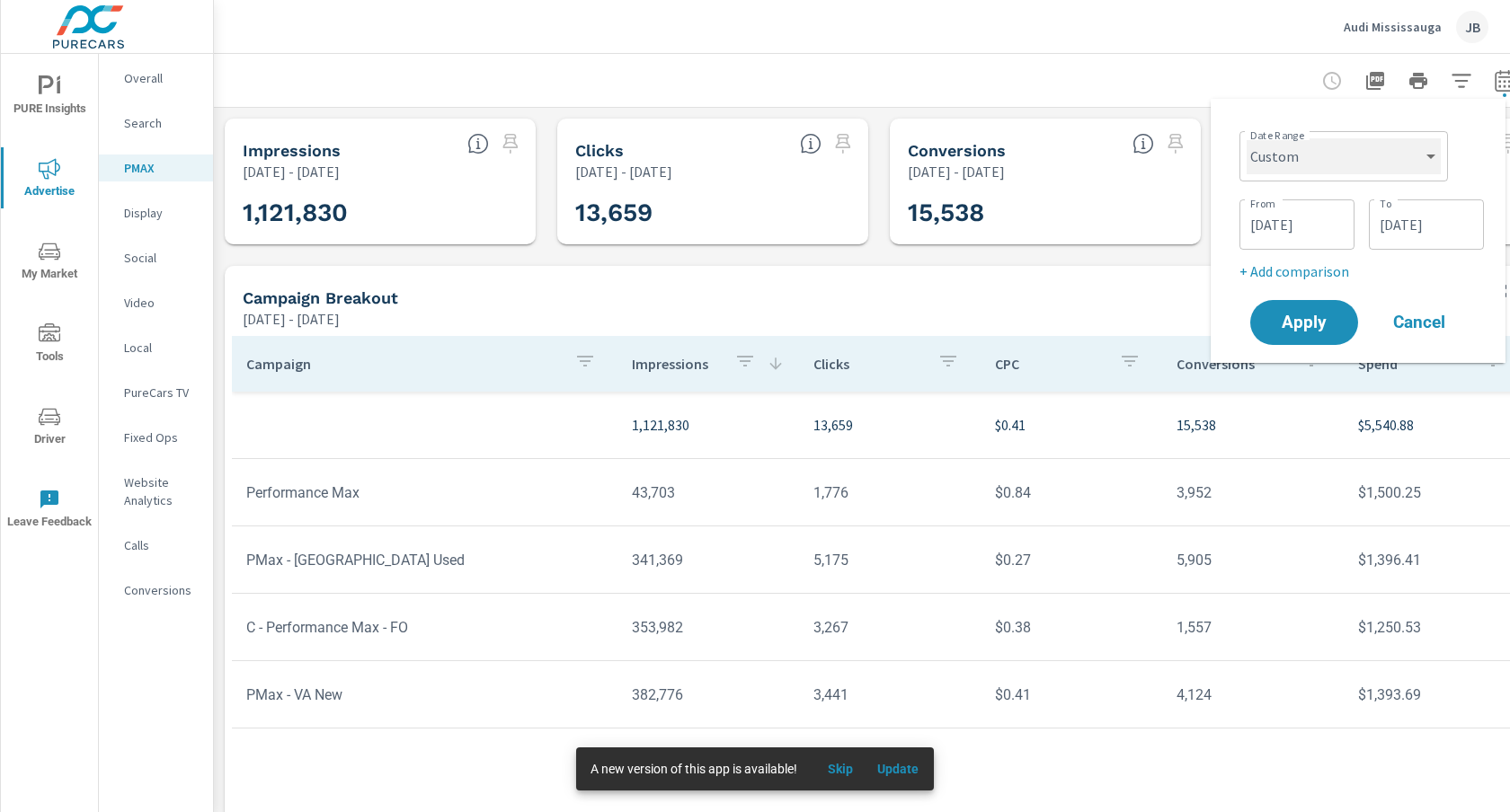
click at [1305, 153] on select "Custom [DATE] Last week Last 7 days Last 14 days Last 30 days Last 45 days Last…" at bounding box center [1343, 156] width 195 height 36
click at [1246, 138] on select "Custom [DATE] Last week Last 7 days Last 14 days Last 30 days Last 45 days Last…" at bounding box center [1343, 156] width 195 height 36
click at [1274, 238] on input "[DATE]" at bounding box center [1296, 224] width 100 height 36
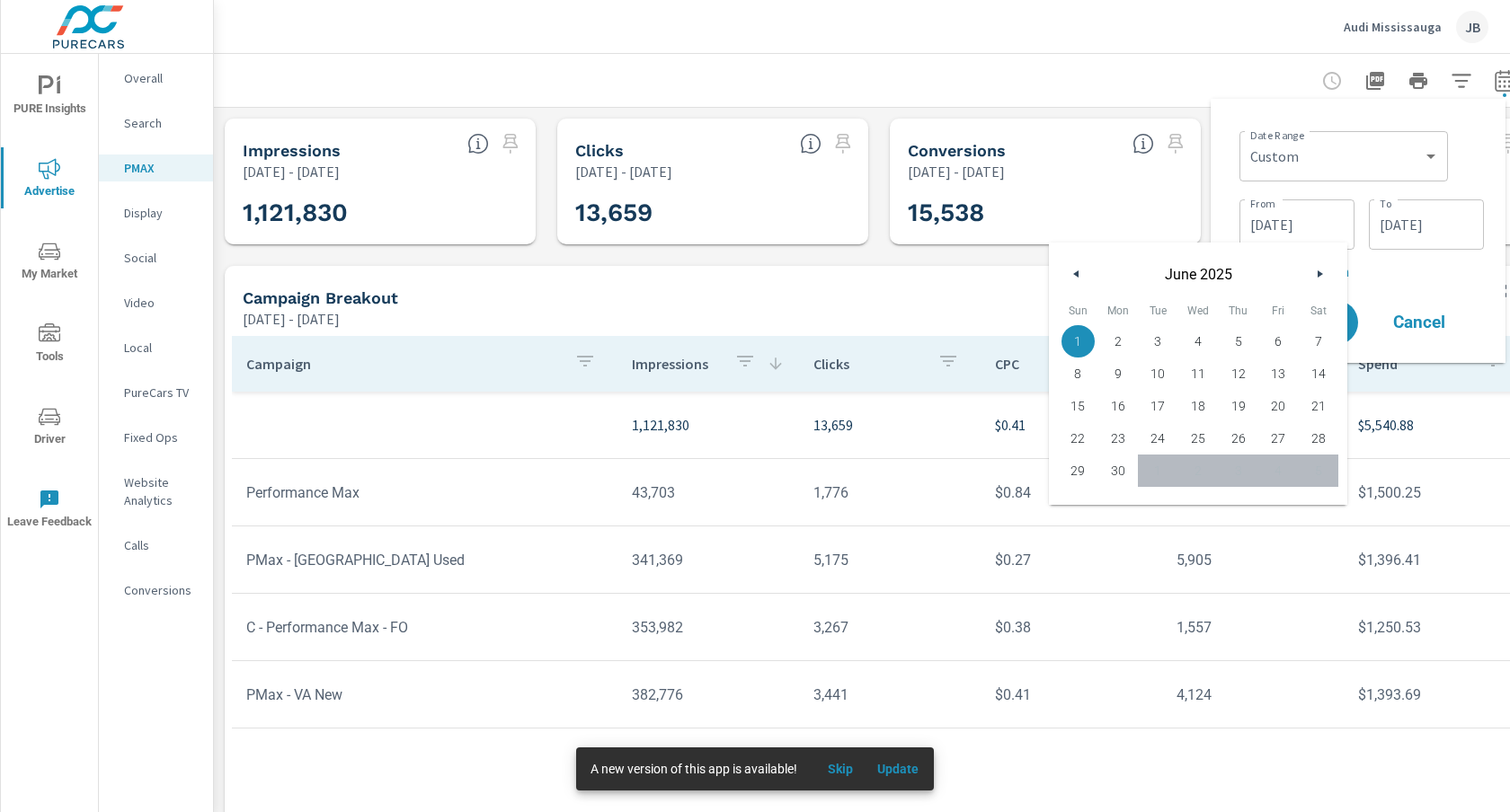
click at [1073, 272] on icon "button" at bounding box center [1074, 274] width 9 height 7
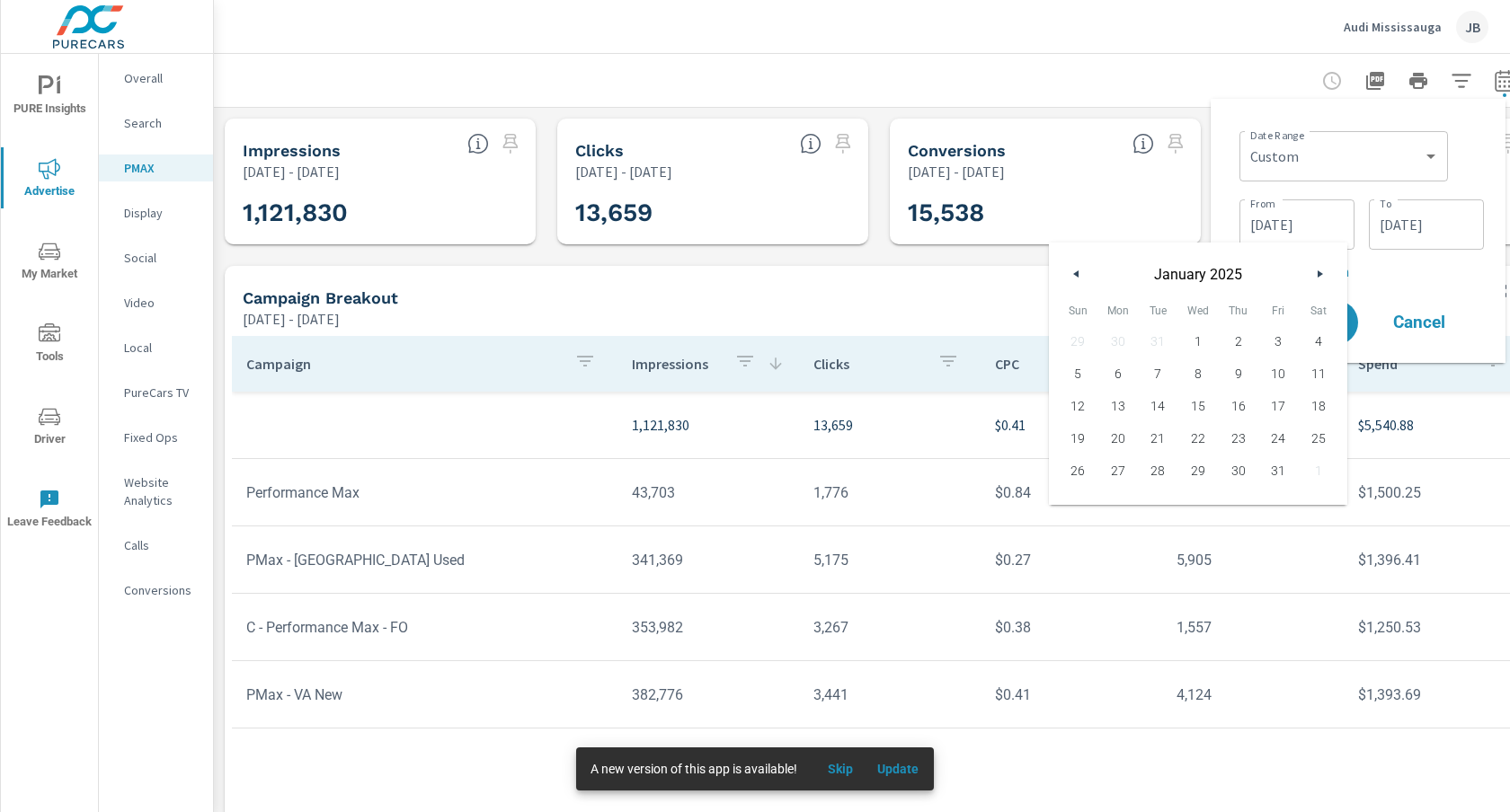
click at [1073, 272] on icon "button" at bounding box center [1074, 274] width 9 height 7
click at [1322, 267] on button "button" at bounding box center [1318, 274] width 21 height 21
click at [1197, 334] on span "1" at bounding box center [1198, 341] width 41 height 23
type input "[DATE]"
click at [1422, 222] on input "[DATE]" at bounding box center [1426, 224] width 100 height 36
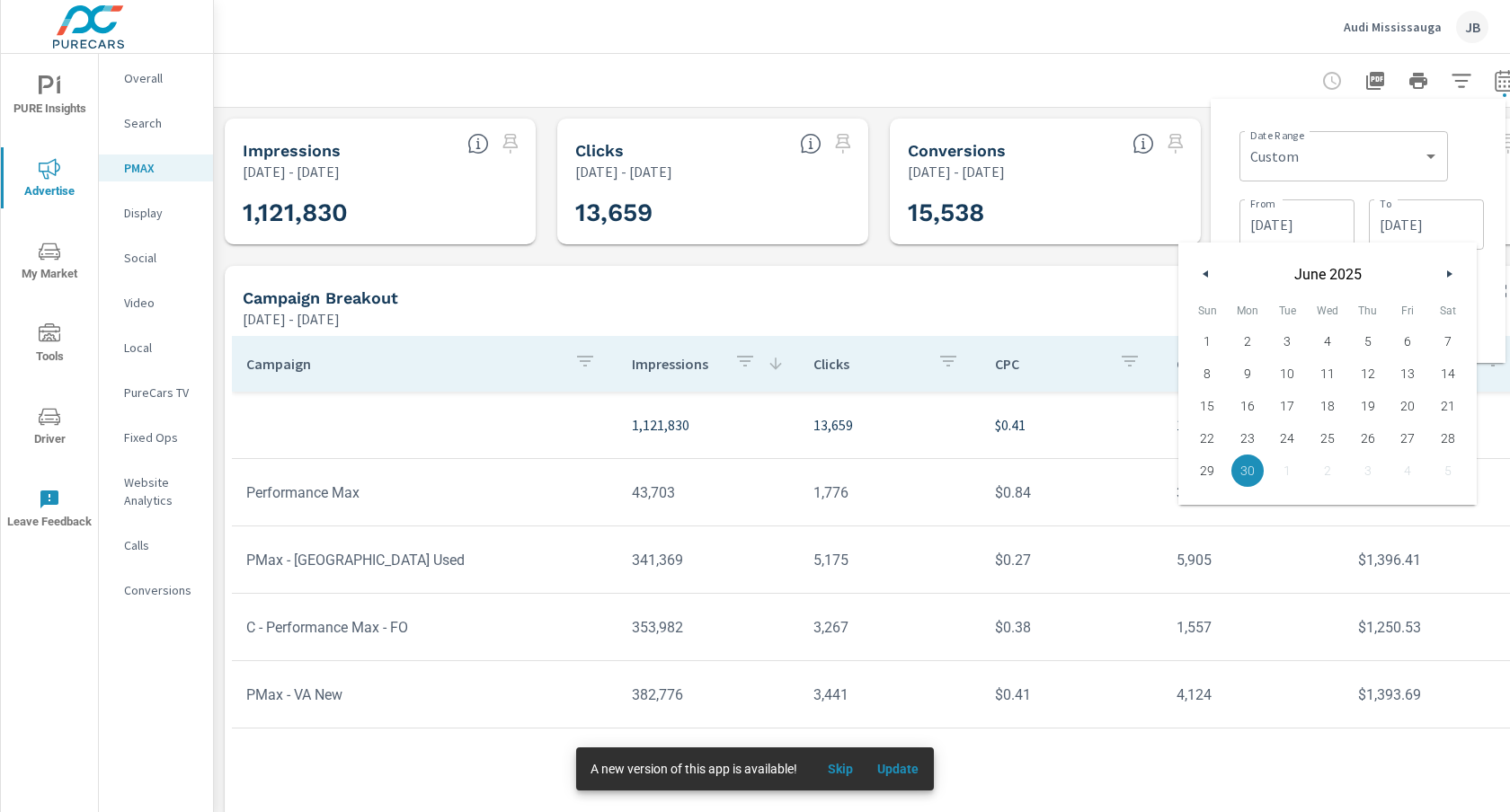
click at [1484, 268] on div "Date Range Custom [DATE] Last week Last 7 days Last 14 days Last 30 days Last 4…" at bounding box center [1358, 230] width 266 height 235
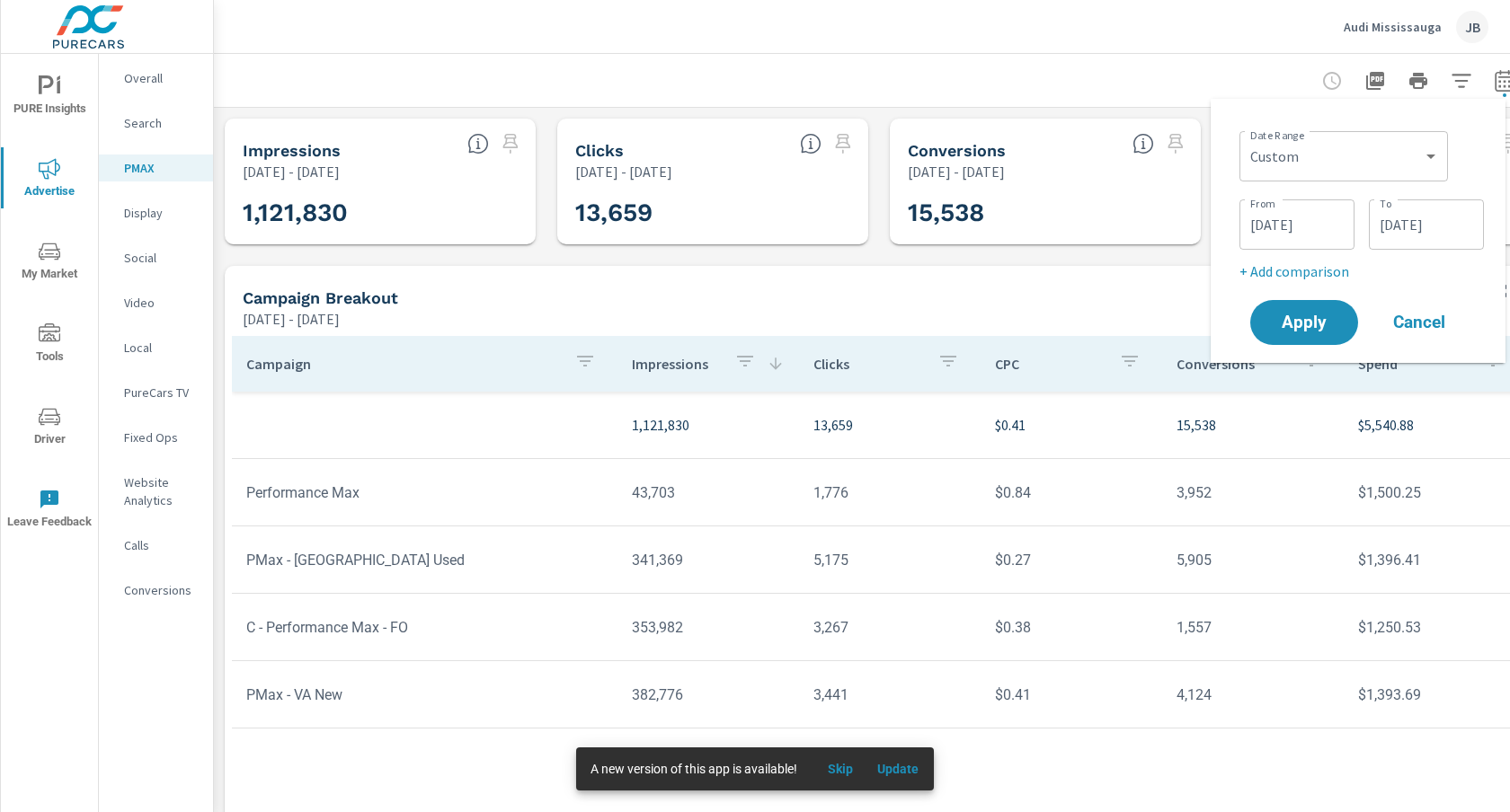
click at [1311, 274] on p "+ Add comparison" at bounding box center [1361, 271] width 244 height 21
select select "Previous period"
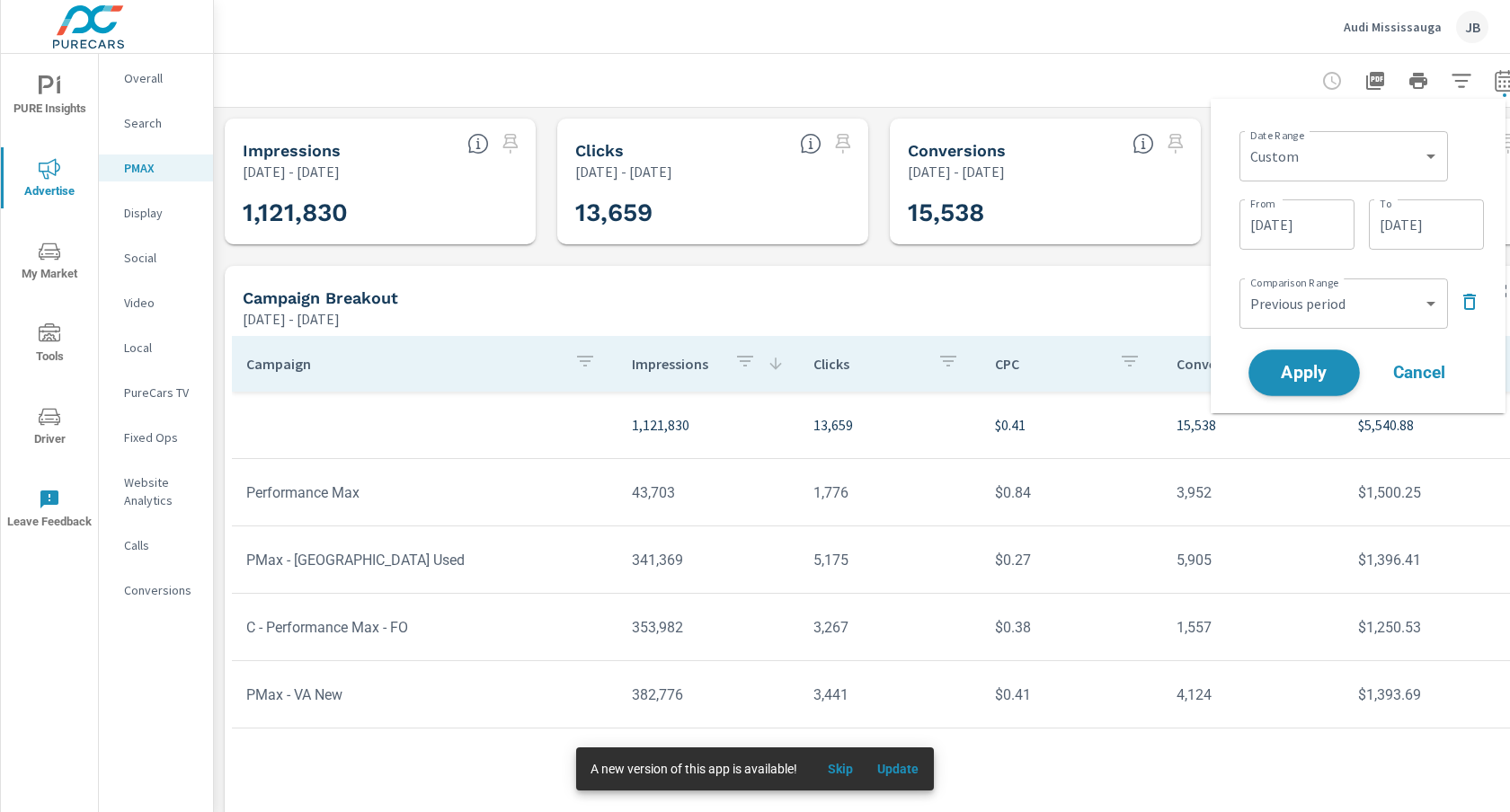
click at [1295, 375] on span "Apply" at bounding box center [1304, 373] width 74 height 18
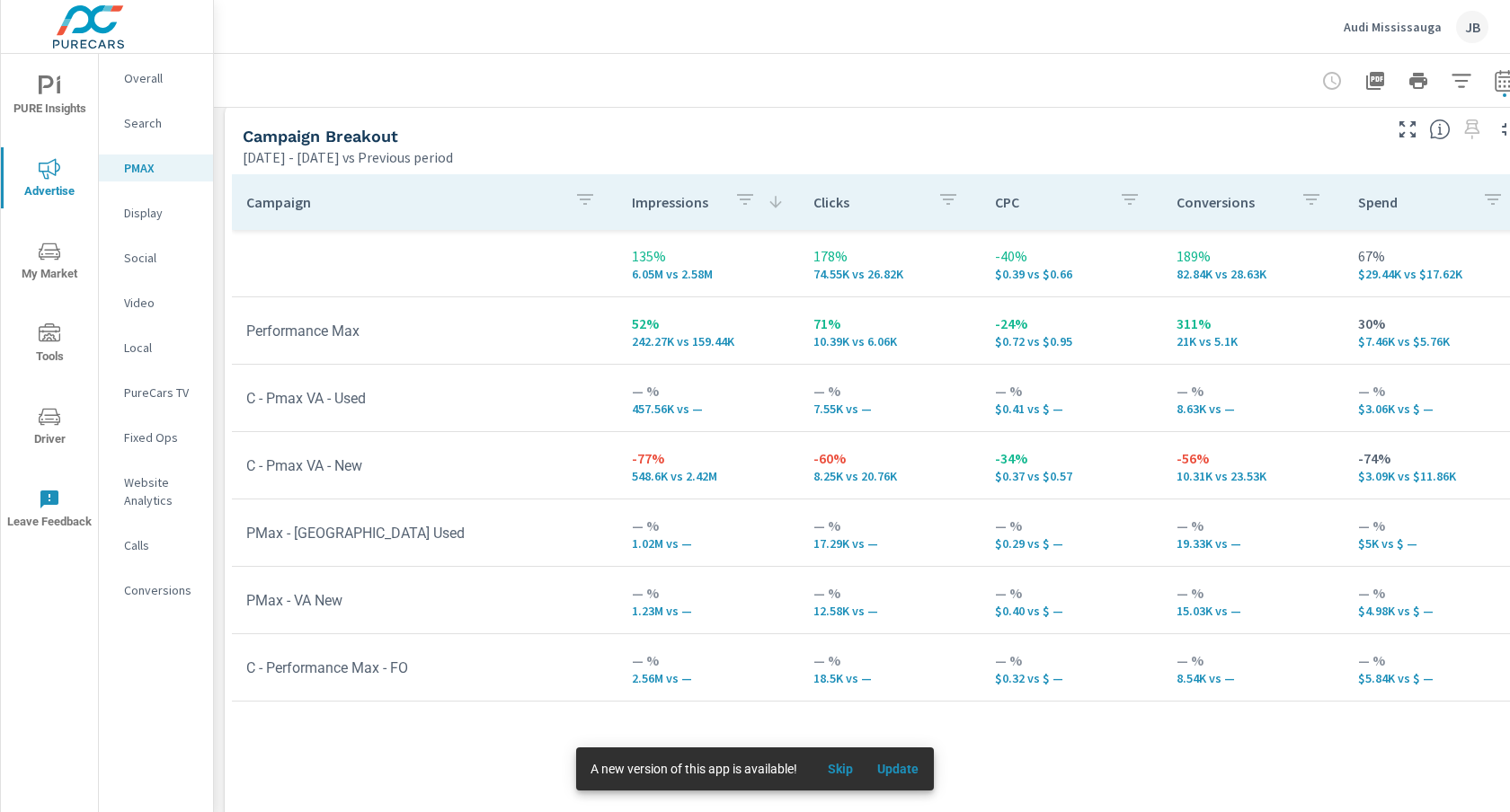
scroll to position [206, 1]
click at [148, 482] on p "Website Analytics" at bounding box center [161, 491] width 75 height 36
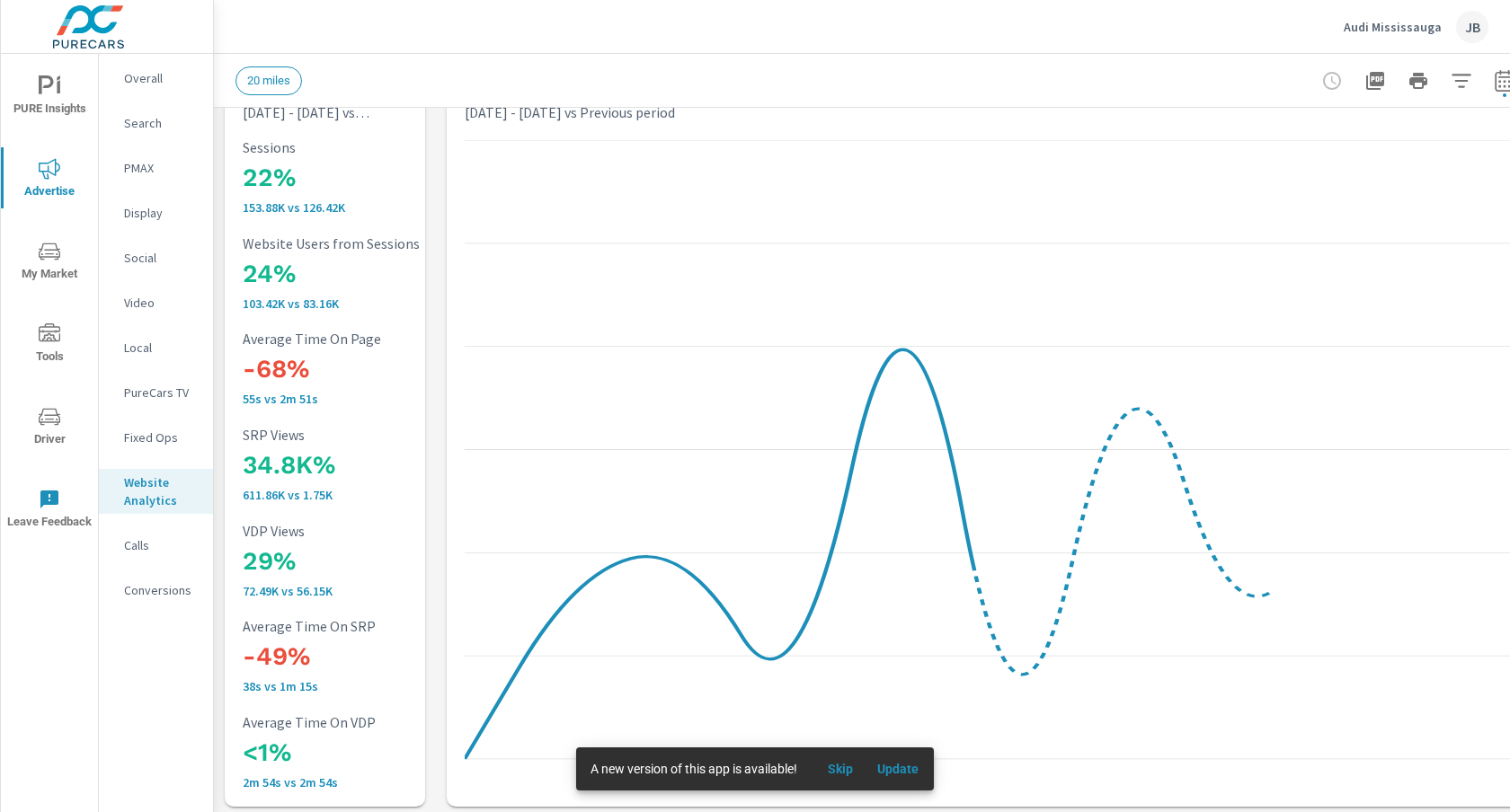
scroll to position [61, 0]
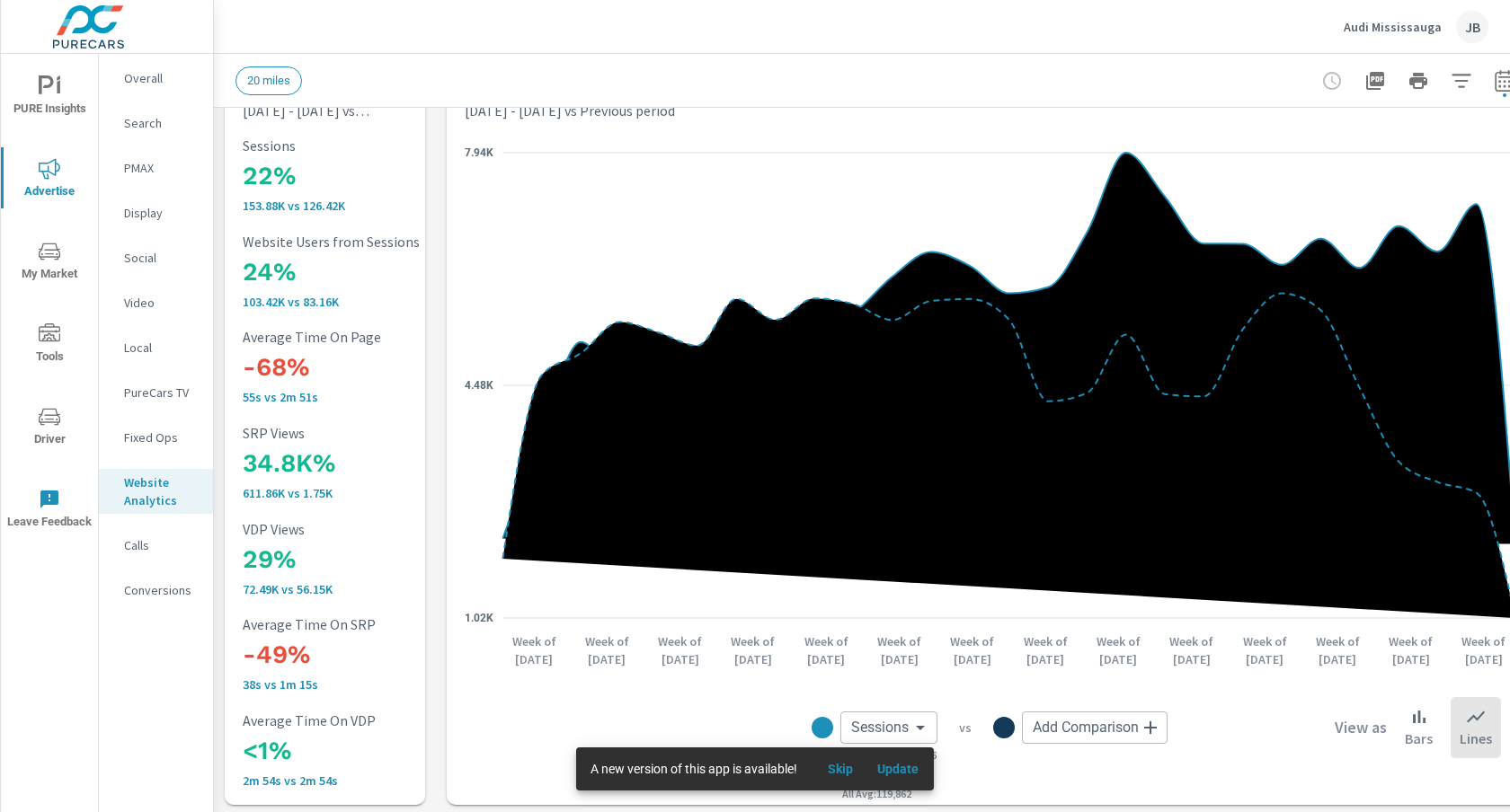
click at [142, 165] on p "PMAX" at bounding box center [161, 168] width 75 height 18
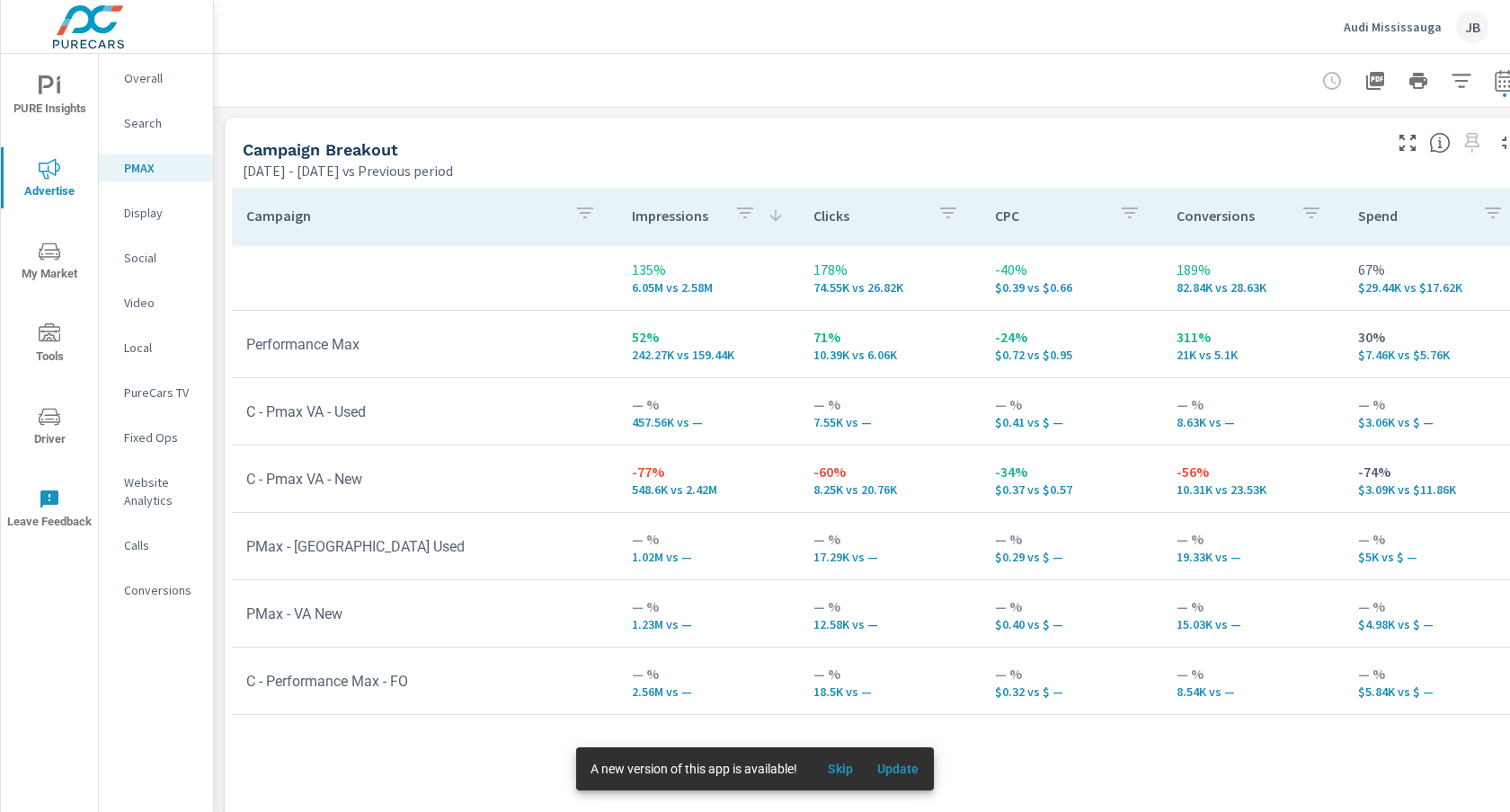
scroll to position [206, 0]
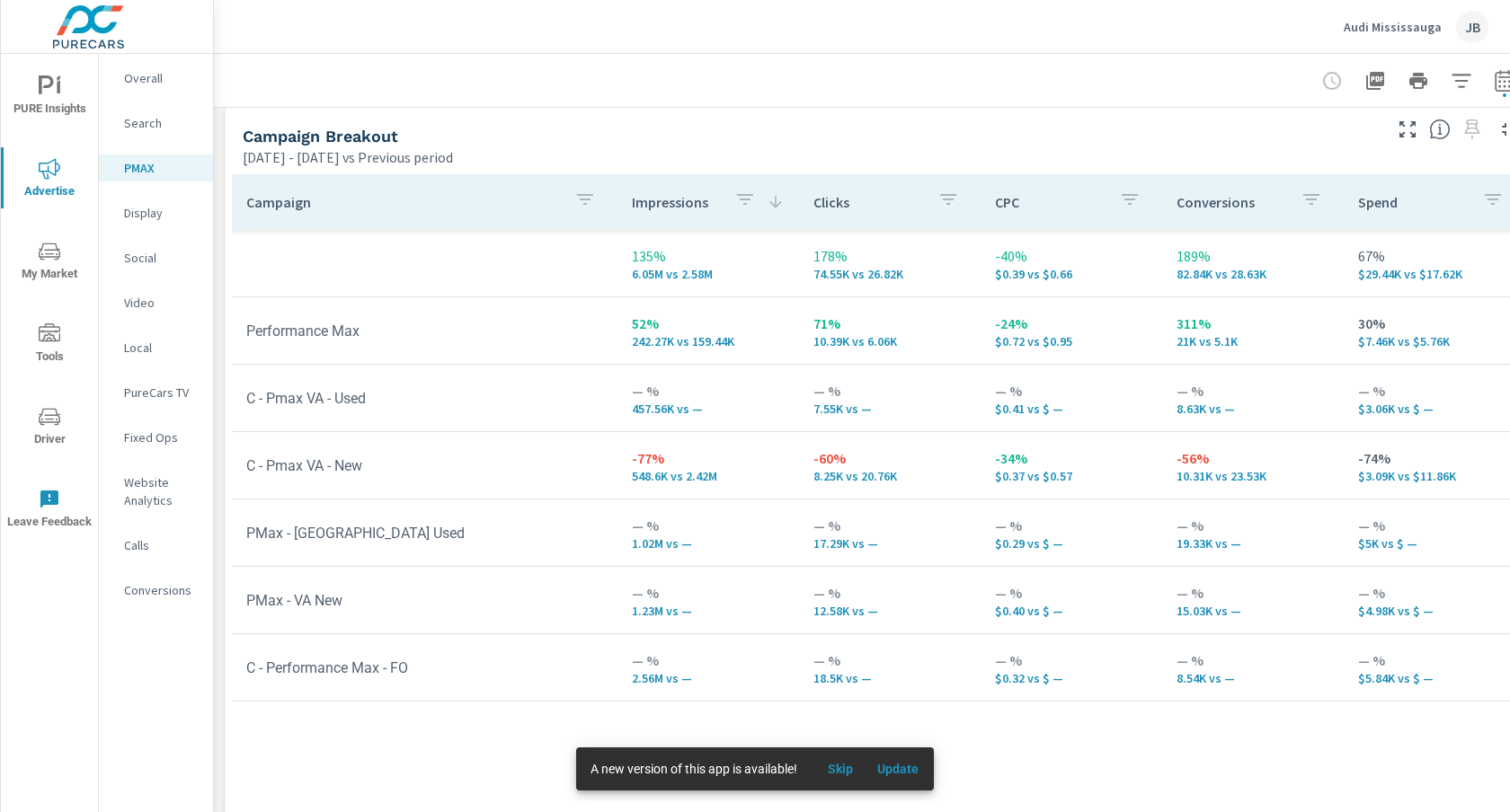
click at [141, 259] on p "Social" at bounding box center [161, 257] width 75 height 18
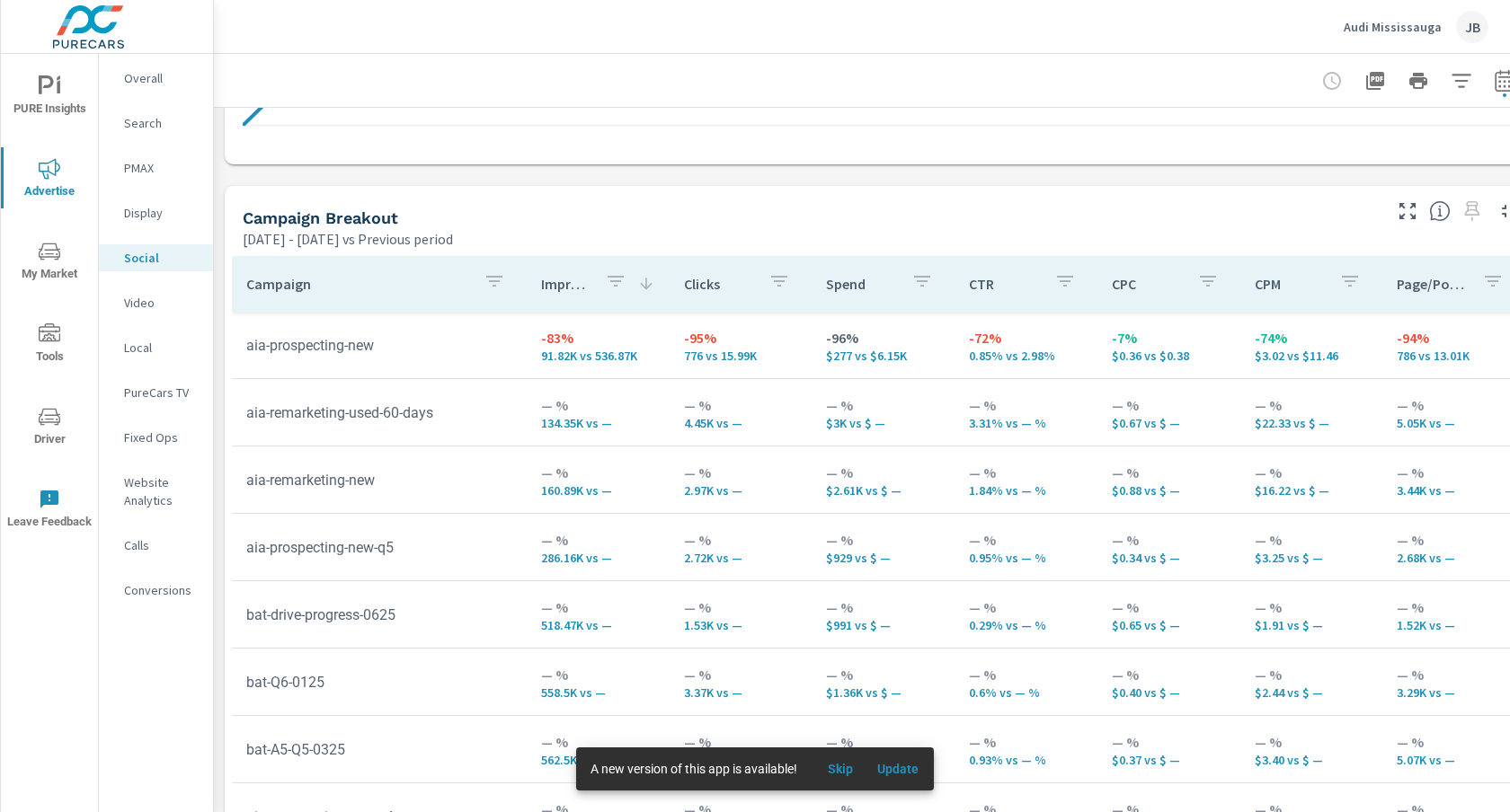
scroll to position [704, 0]
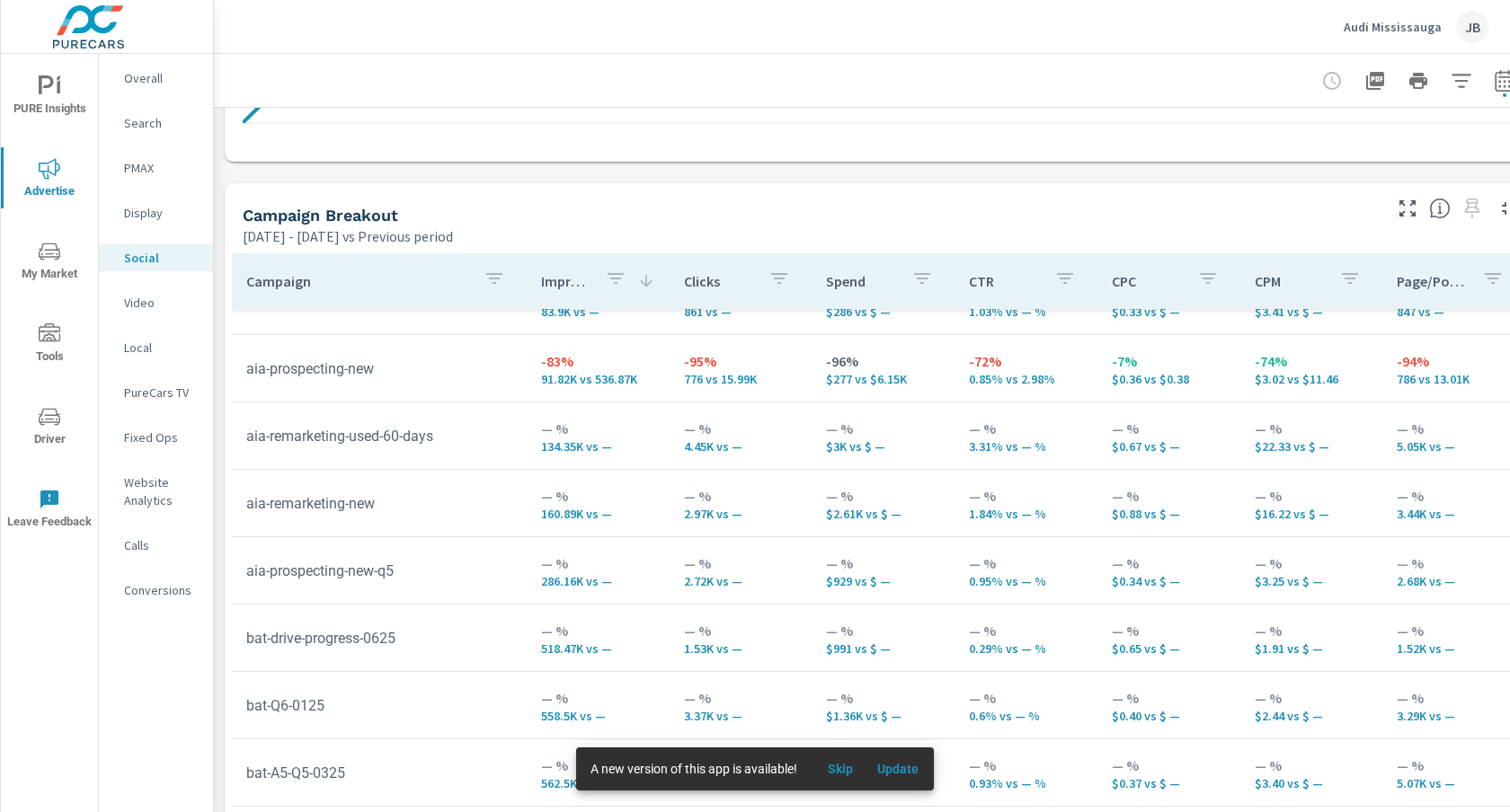
scroll to position [150, 0]
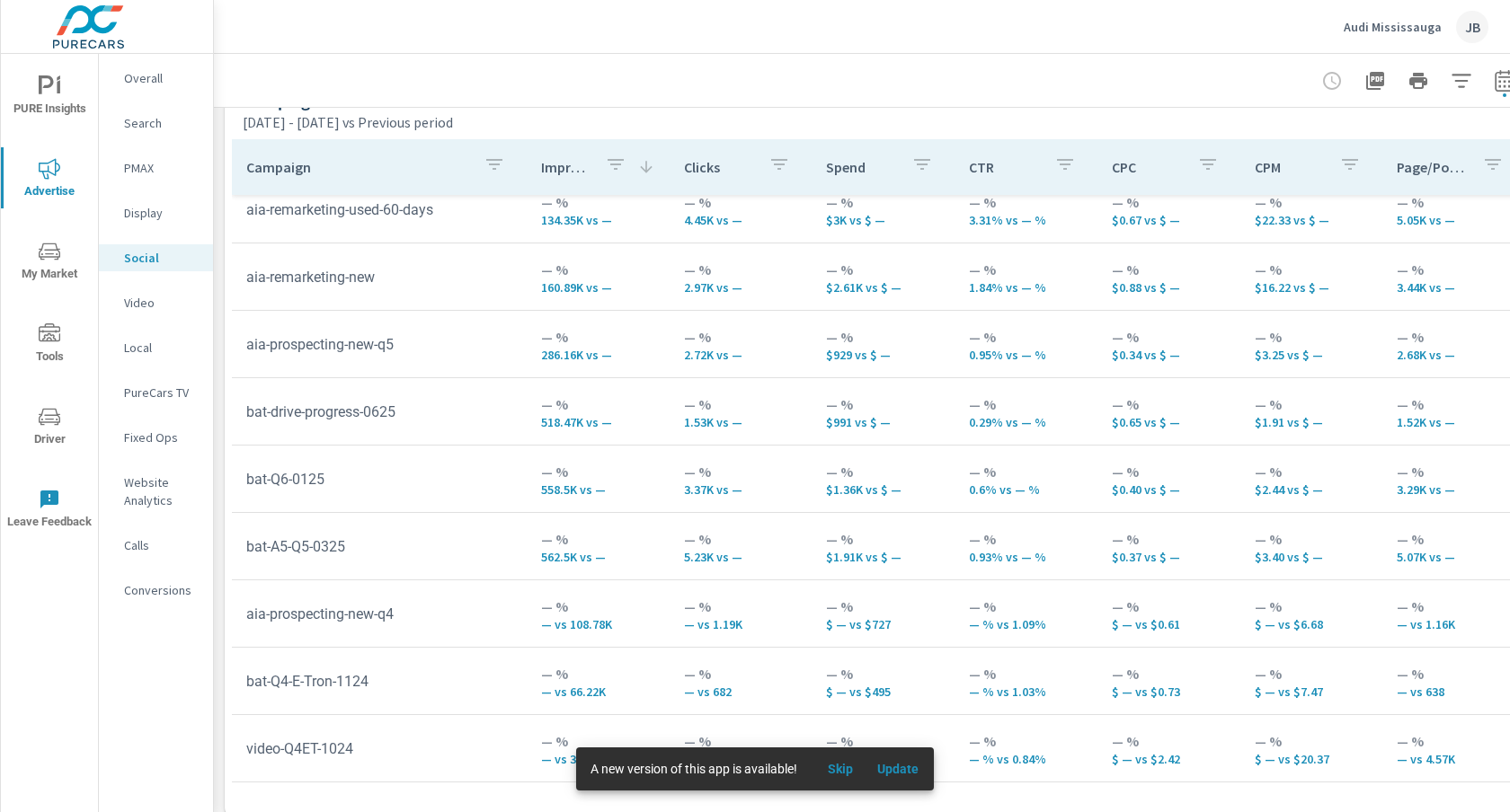
scroll to position [834, 0]
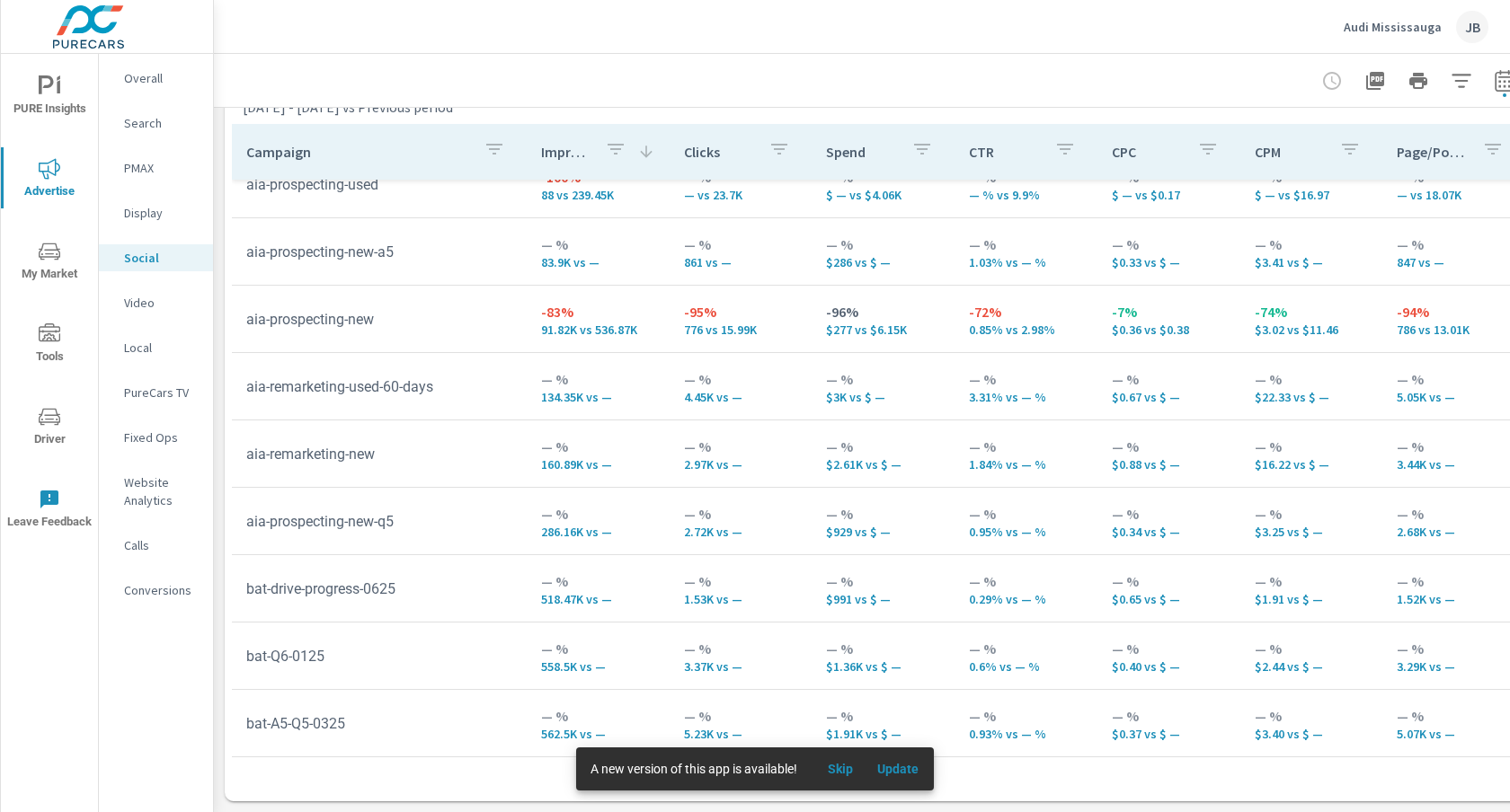
scroll to position [76, 0]
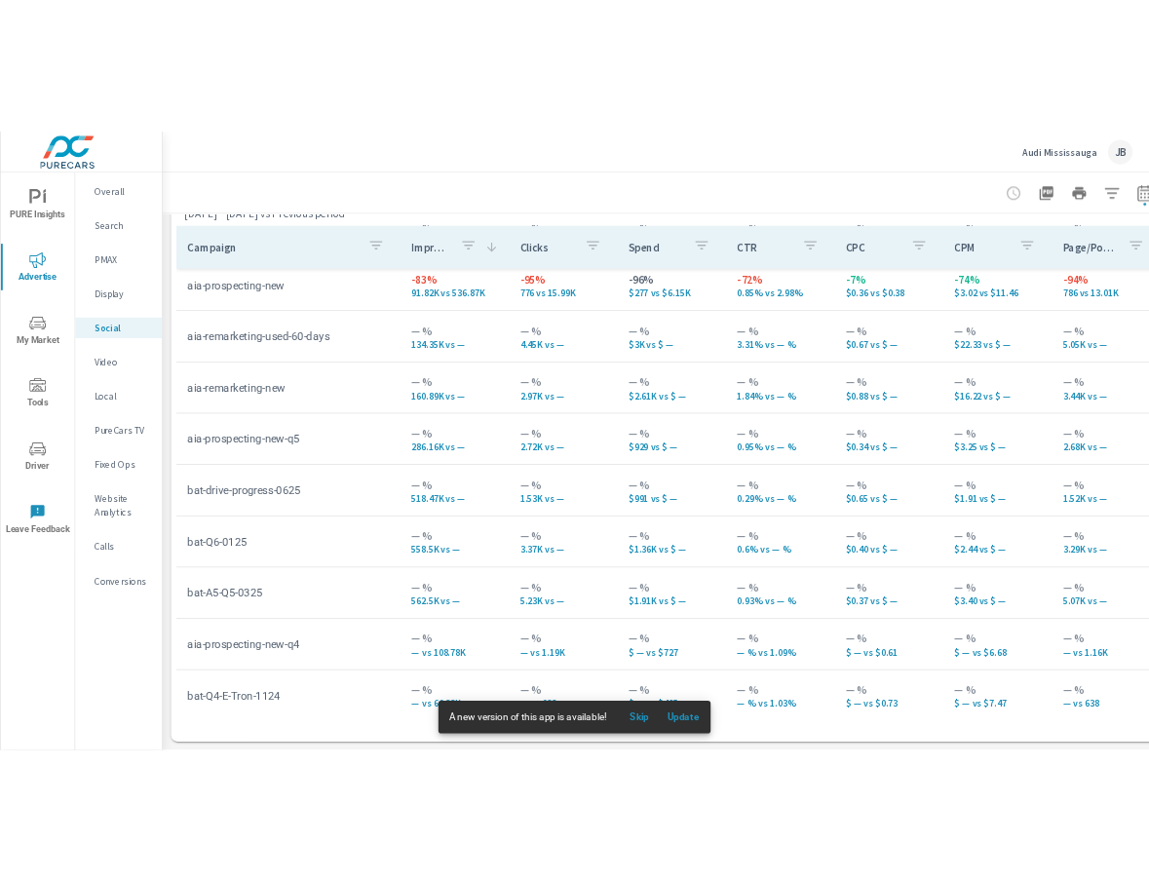
scroll to position [233, 0]
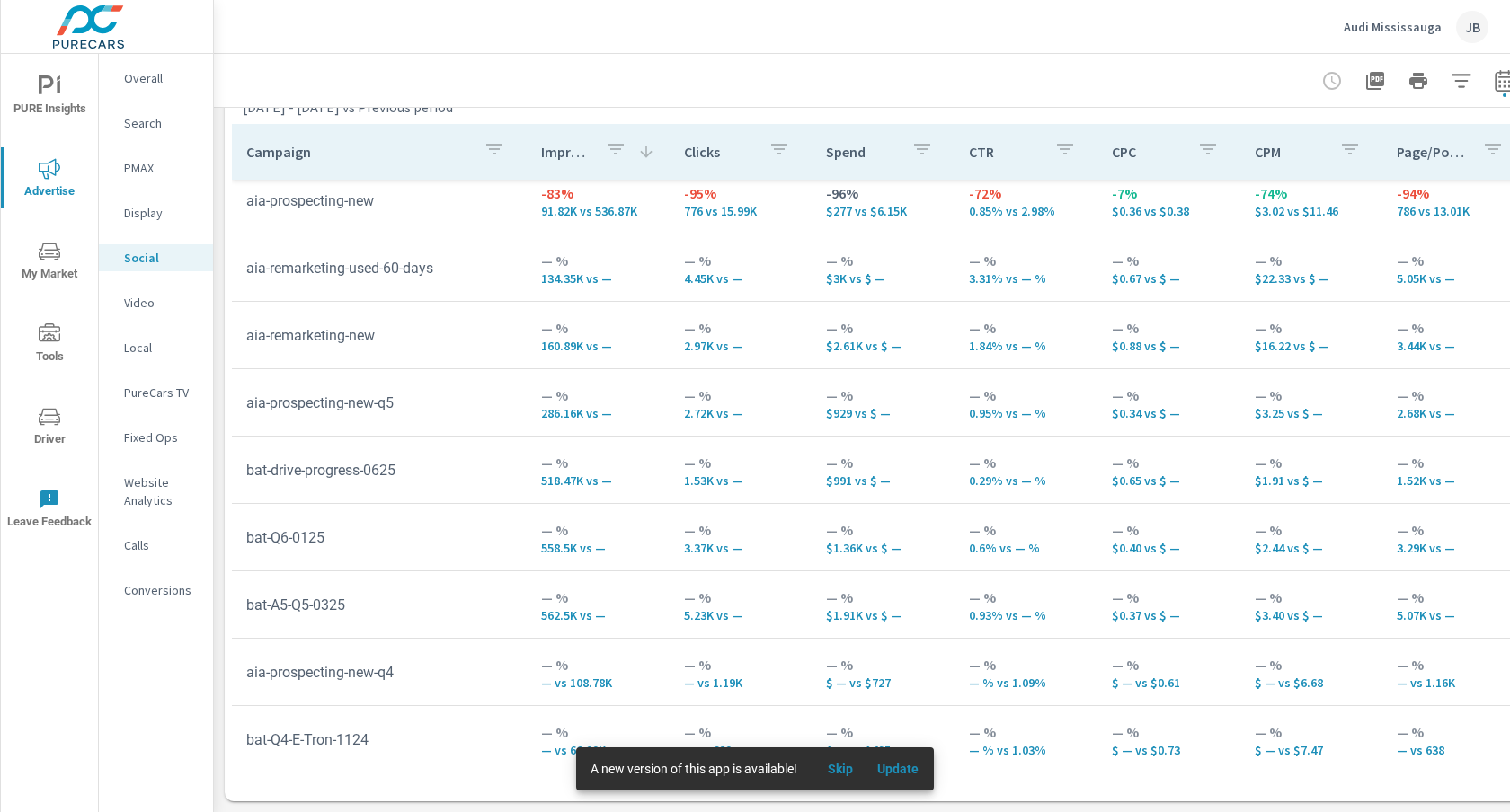
click at [144, 163] on p "PMAX" at bounding box center [161, 168] width 75 height 18
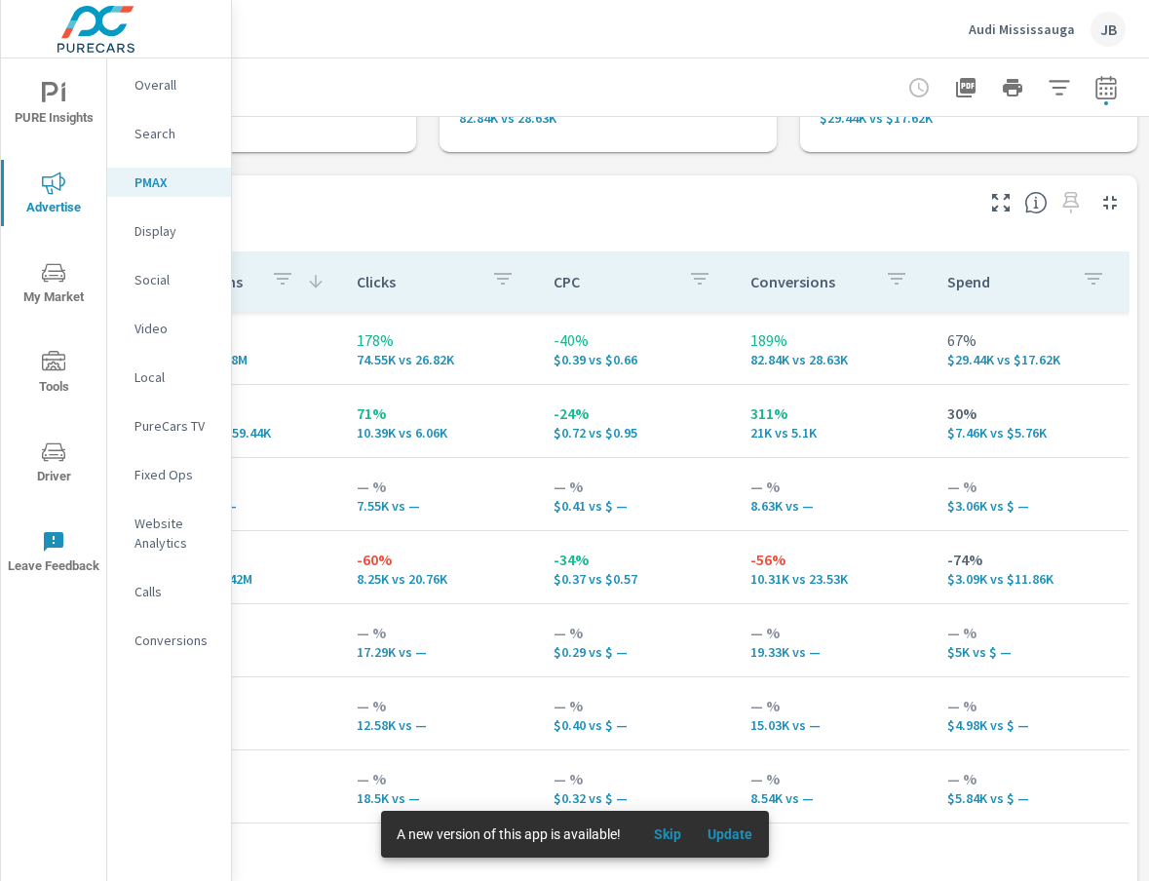
scroll to position [0, 525]
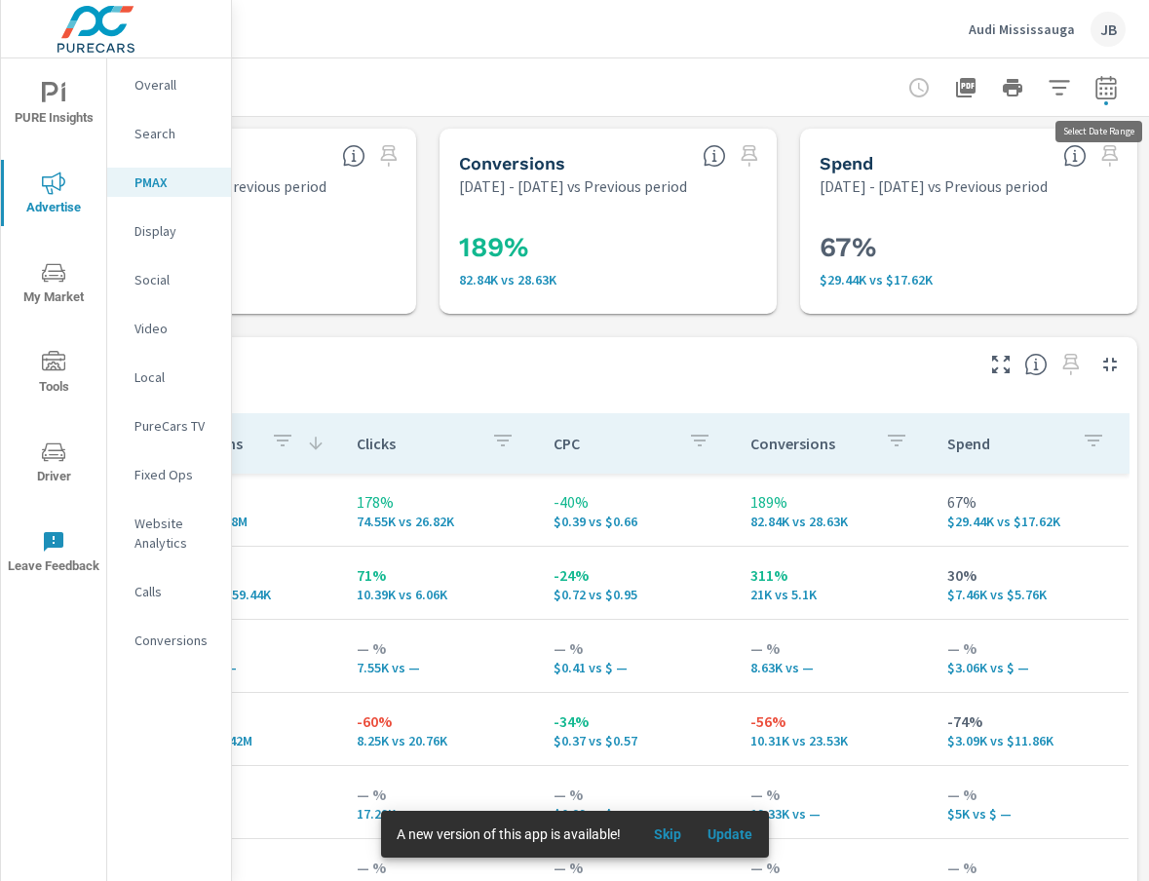
click at [1104, 87] on icon "button" at bounding box center [1106, 87] width 23 height 23
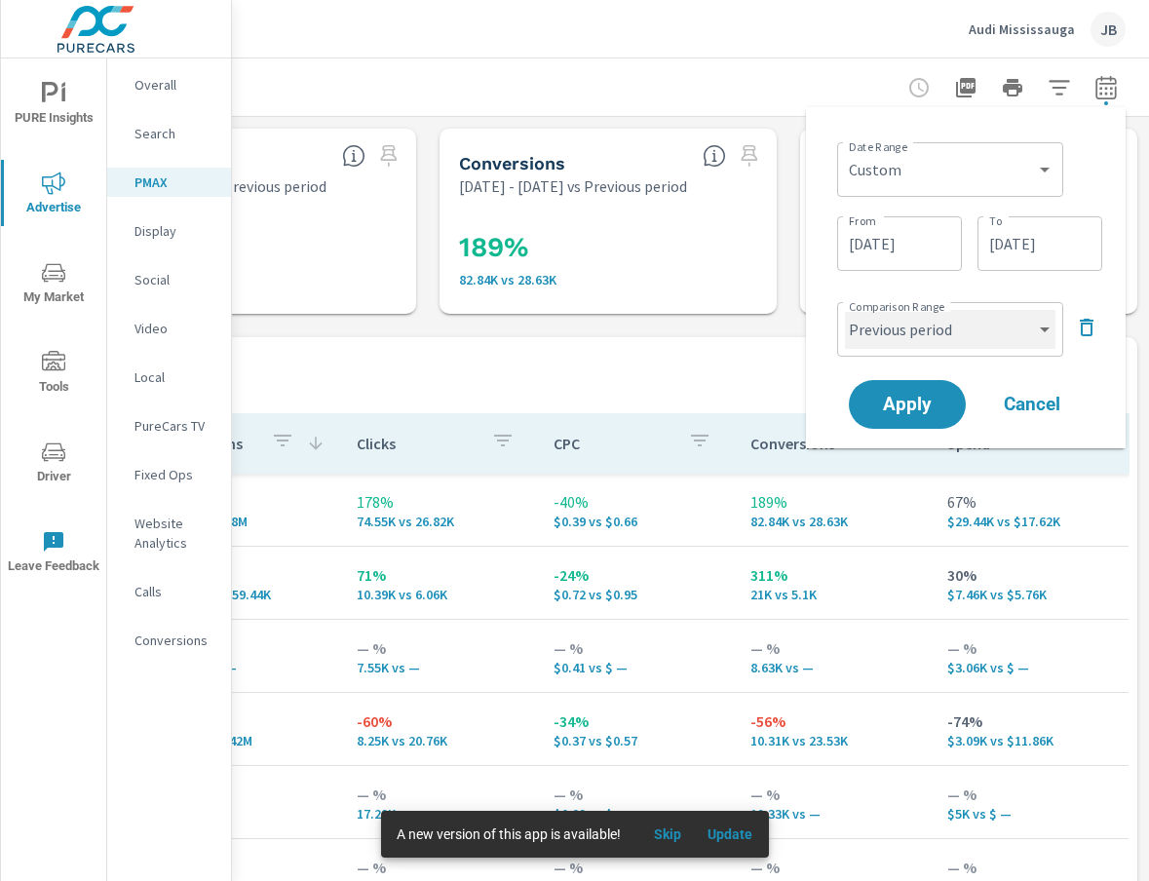
click at [939, 334] on select "Custom Previous period Previous month Previous year" at bounding box center [950, 329] width 211 height 39
click at [845, 310] on select "Custom Previous period Previous month Previous year" at bounding box center [950, 329] width 211 height 39
select select "custom"
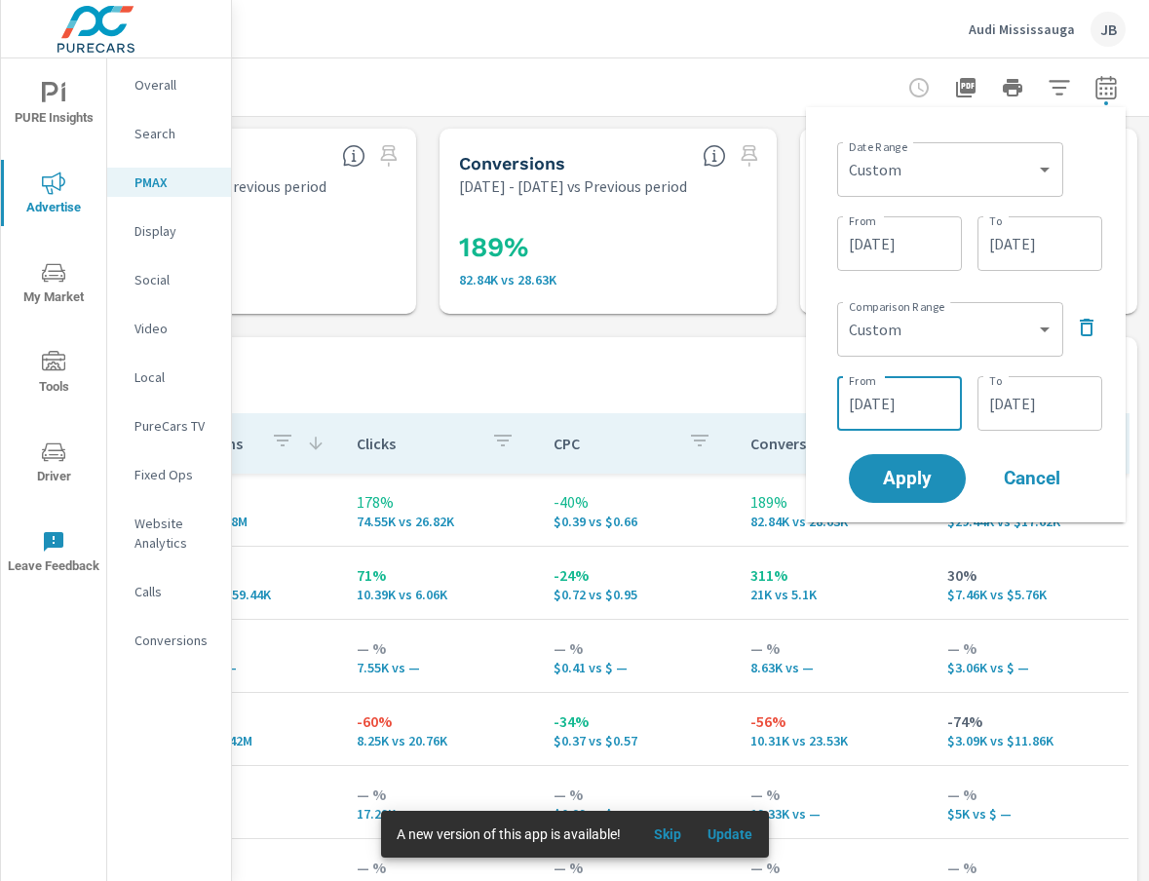
click at [878, 407] on input "[DATE]" at bounding box center [899, 403] width 109 height 39
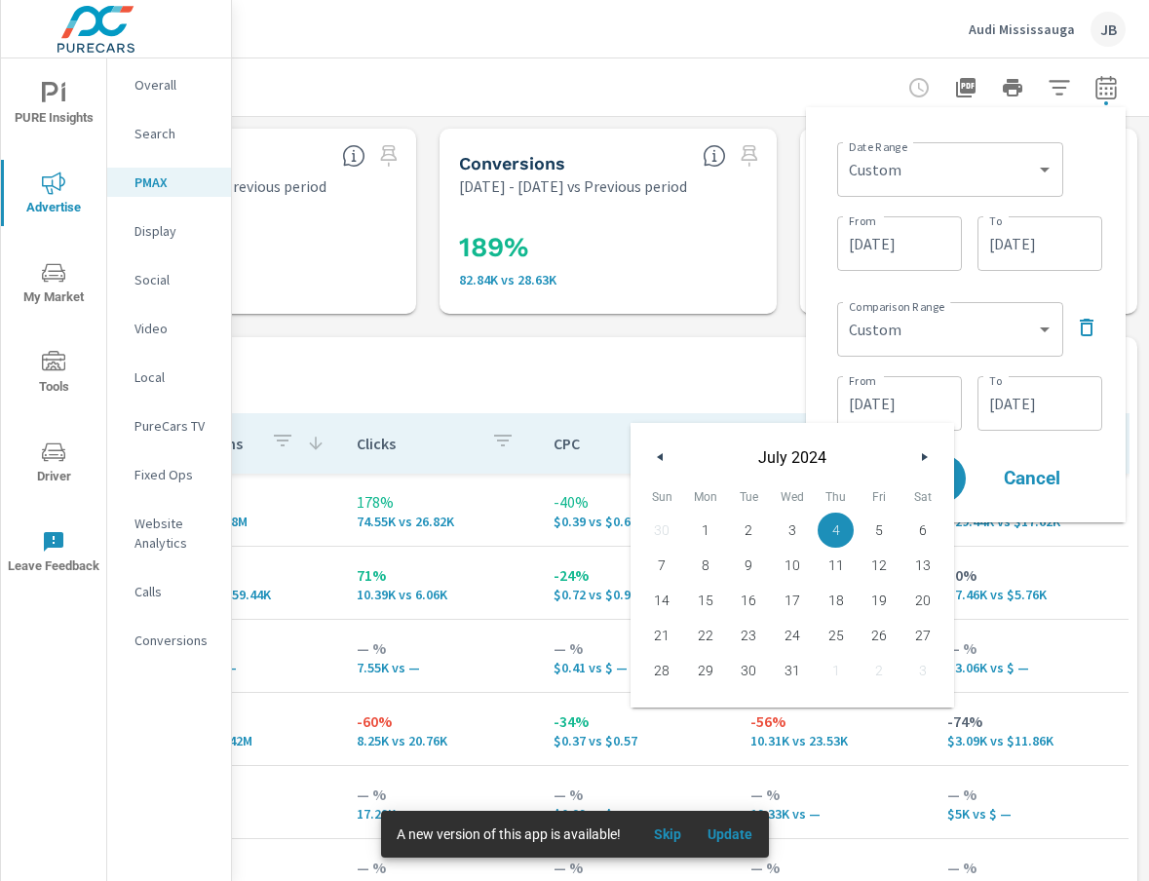
click at [662, 449] on button "button" at bounding box center [660, 457] width 23 height 23
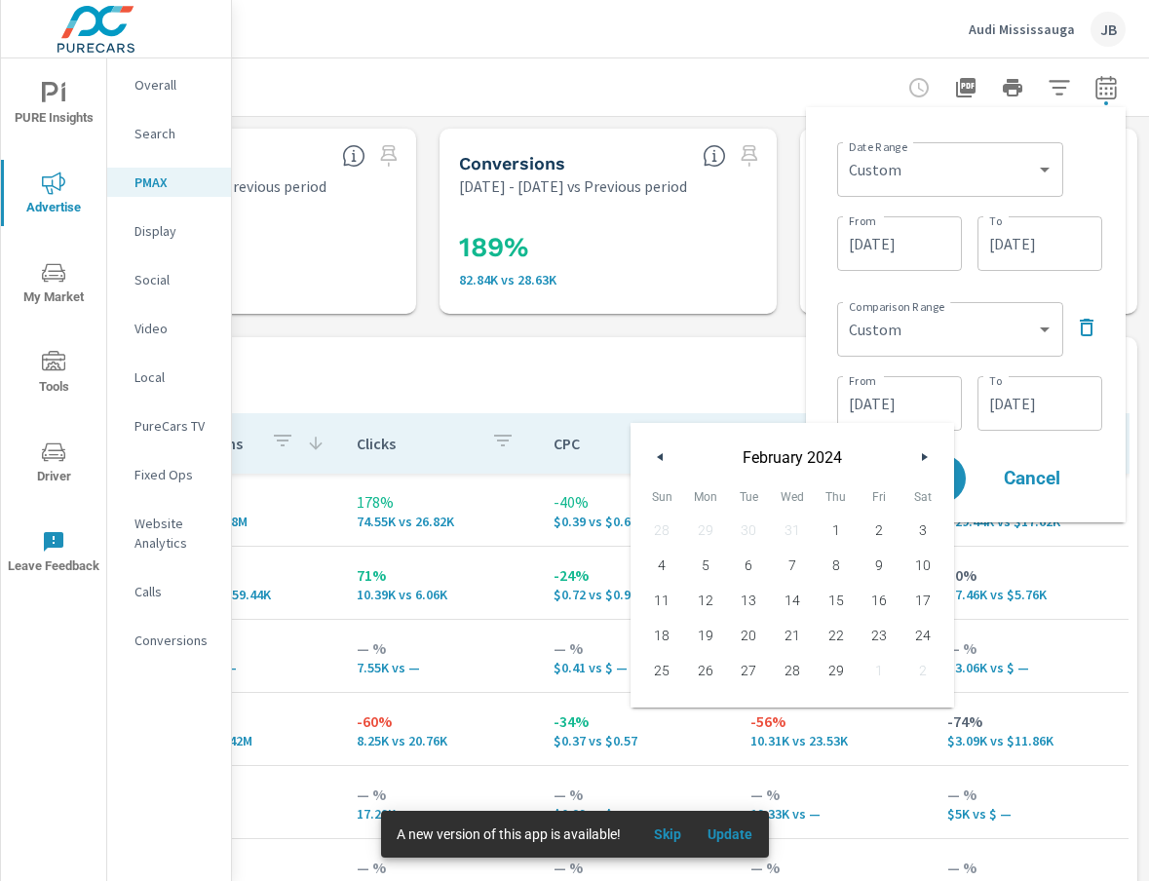
click at [662, 449] on button "button" at bounding box center [660, 457] width 23 height 23
click at [709, 523] on span "1" at bounding box center [706, 530] width 44 height 25
type input "[DATE]"
click at [1021, 406] on input "[DATE]" at bounding box center [1040, 403] width 109 height 39
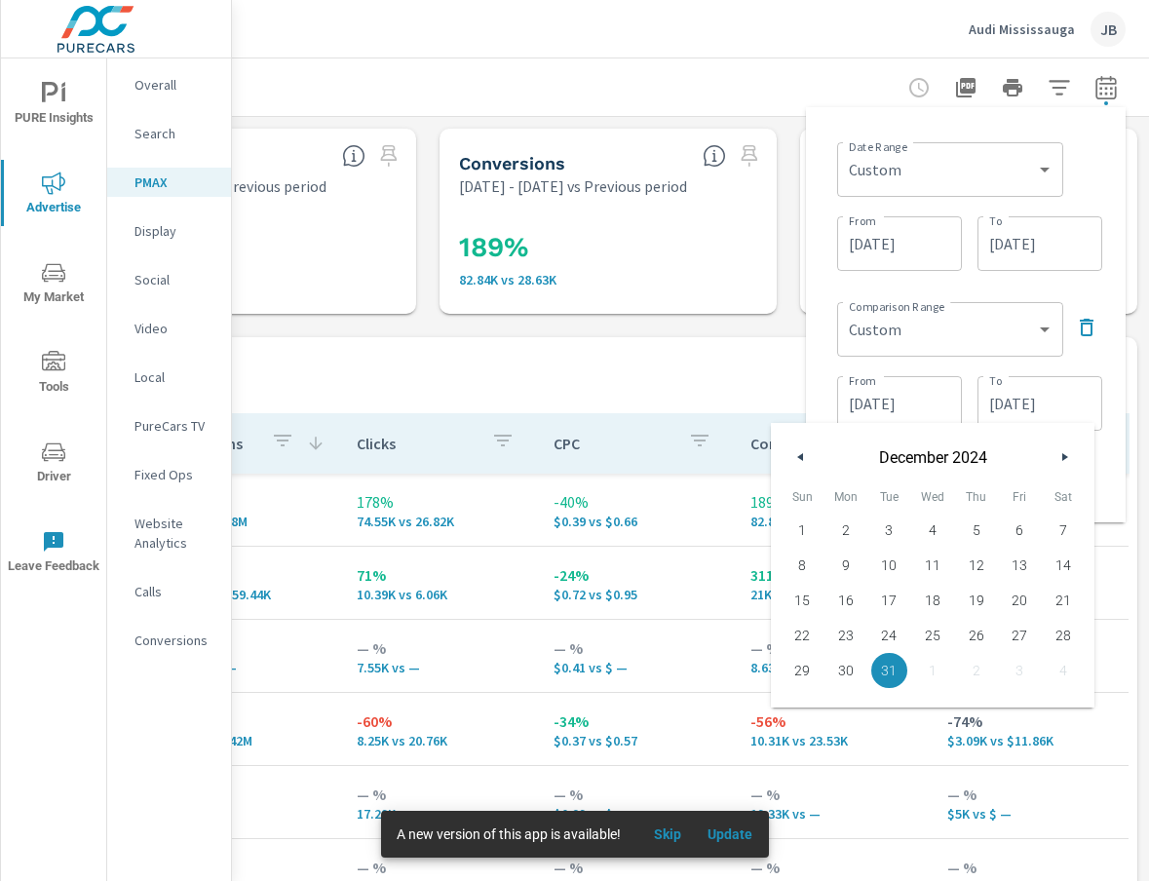
click at [802, 455] on icon "button" at bounding box center [799, 457] width 10 height 8
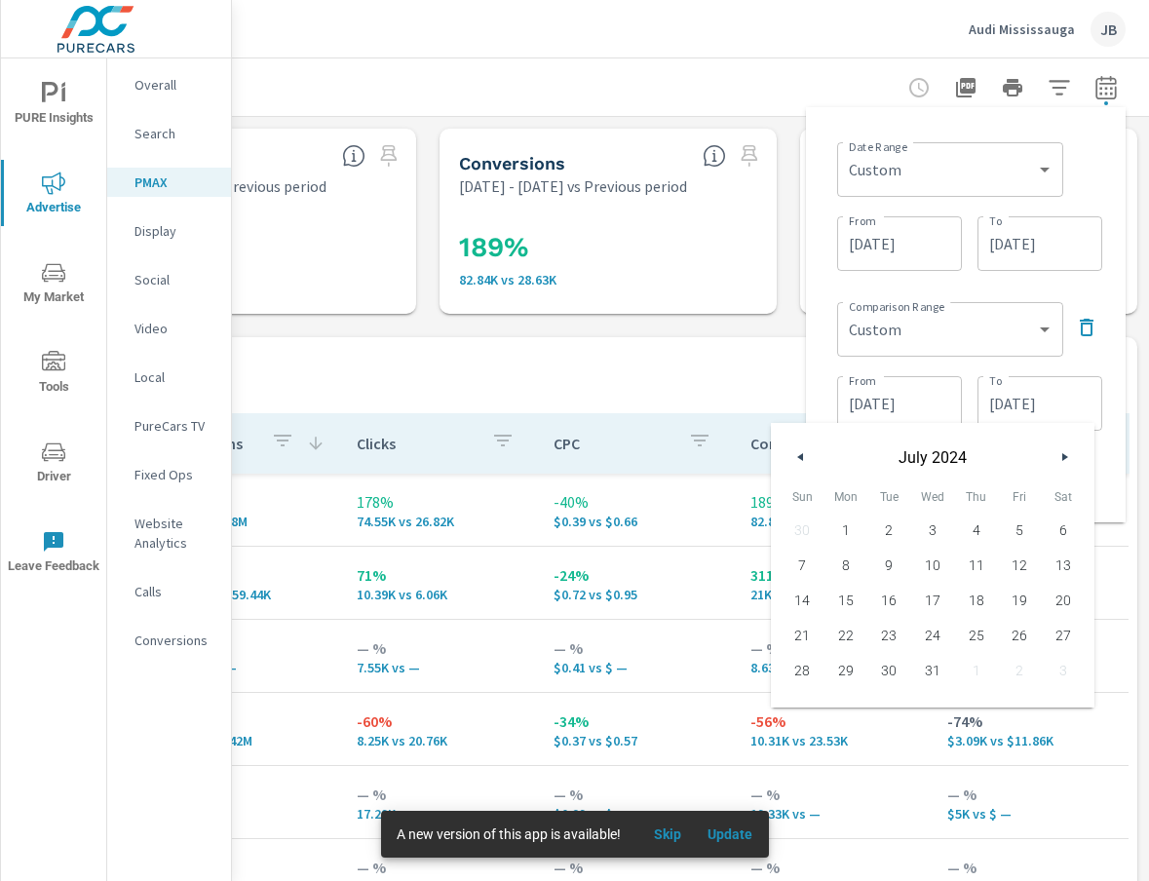
click at [802, 455] on icon "button" at bounding box center [799, 457] width 10 height 8
click at [805, 699] on span "30" at bounding box center [803, 705] width 44 height 25
type input "[DATE]"
click at [1103, 363] on div "Date Range Custom [DATE] Last week Last 7 days Last 14 days Last 30 days Last 4…" at bounding box center [966, 315] width 289 height 384
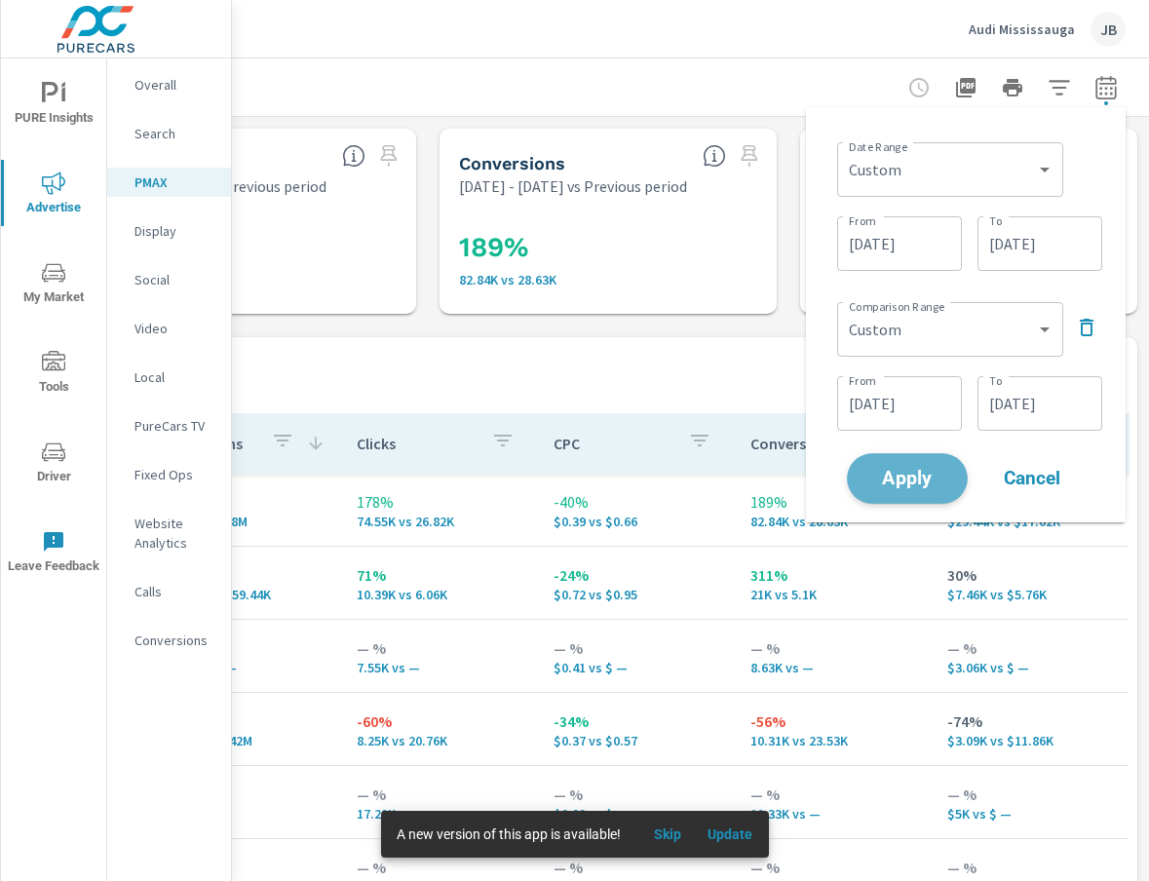
click at [911, 484] on span "Apply" at bounding box center [908, 479] width 80 height 19
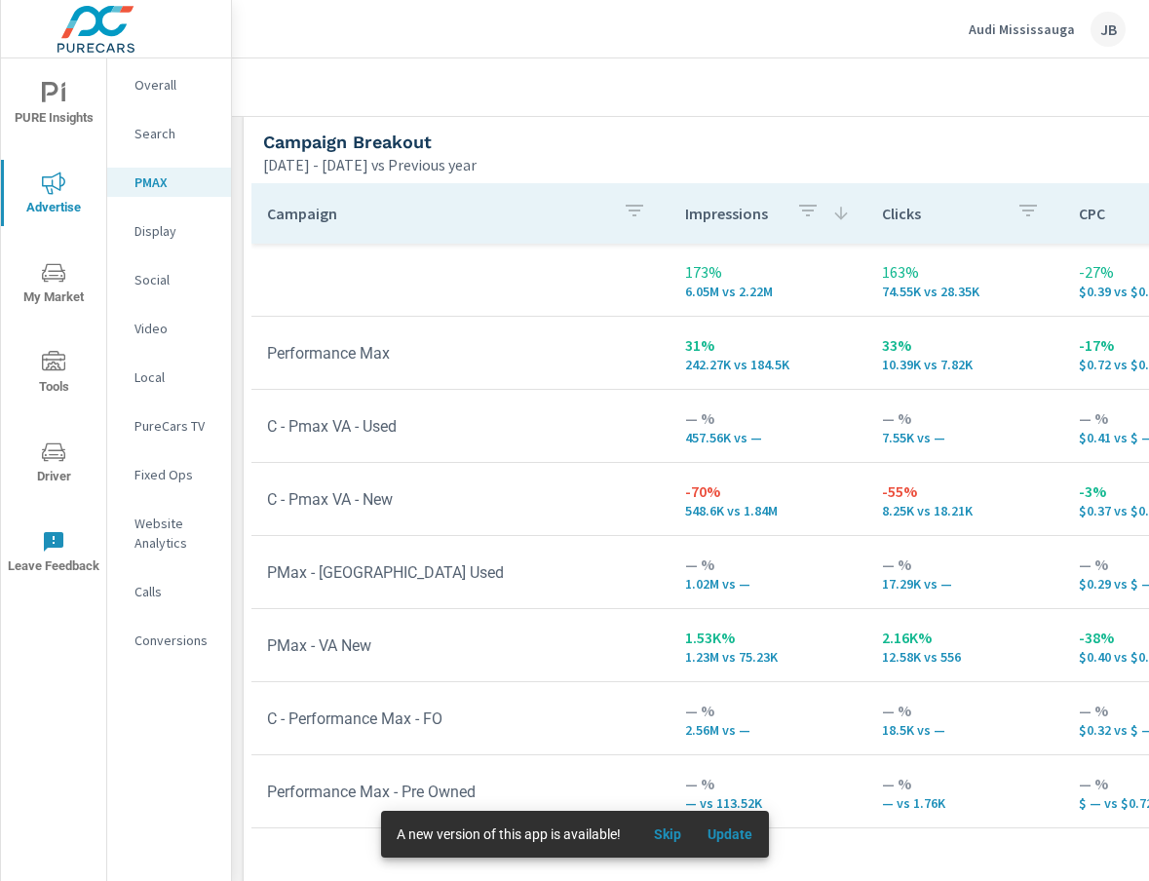
scroll to position [279, 0]
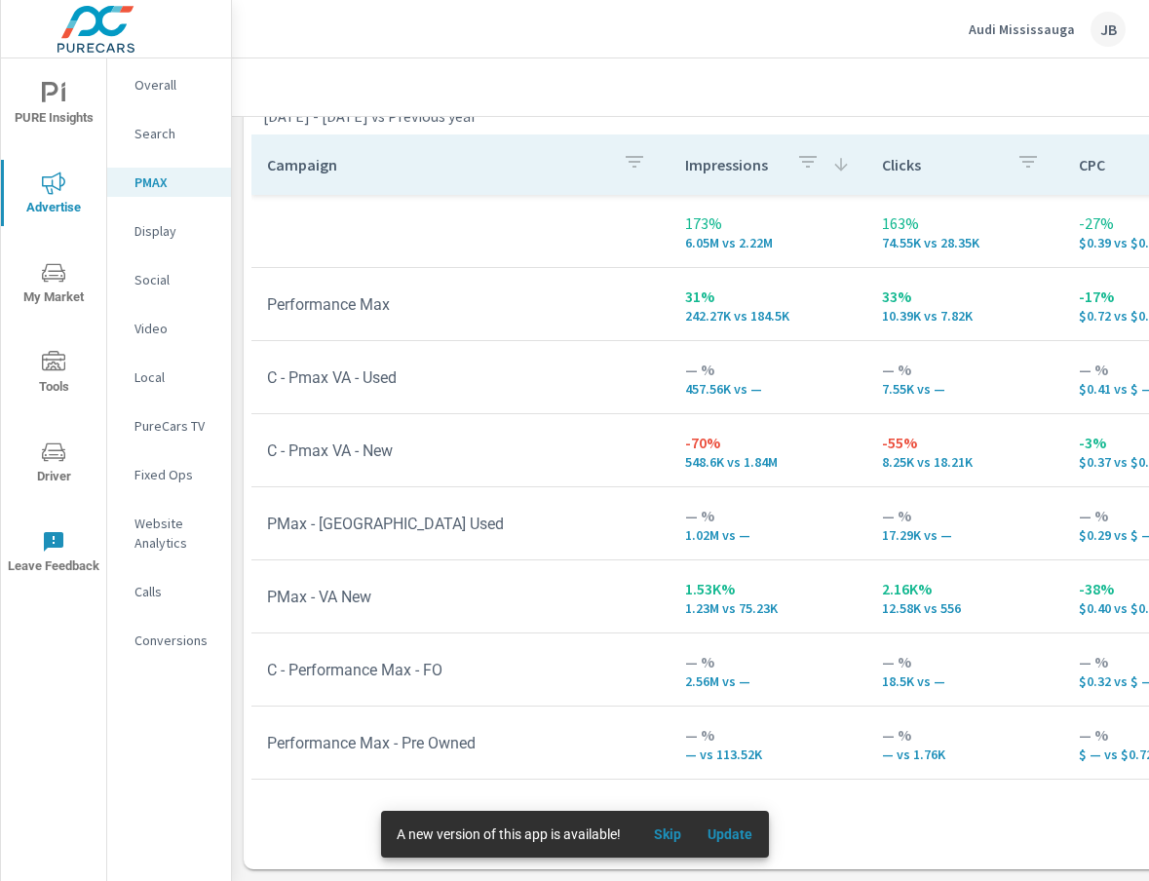
click at [528, 160] on p "Campaign" at bounding box center [437, 164] width 340 height 19
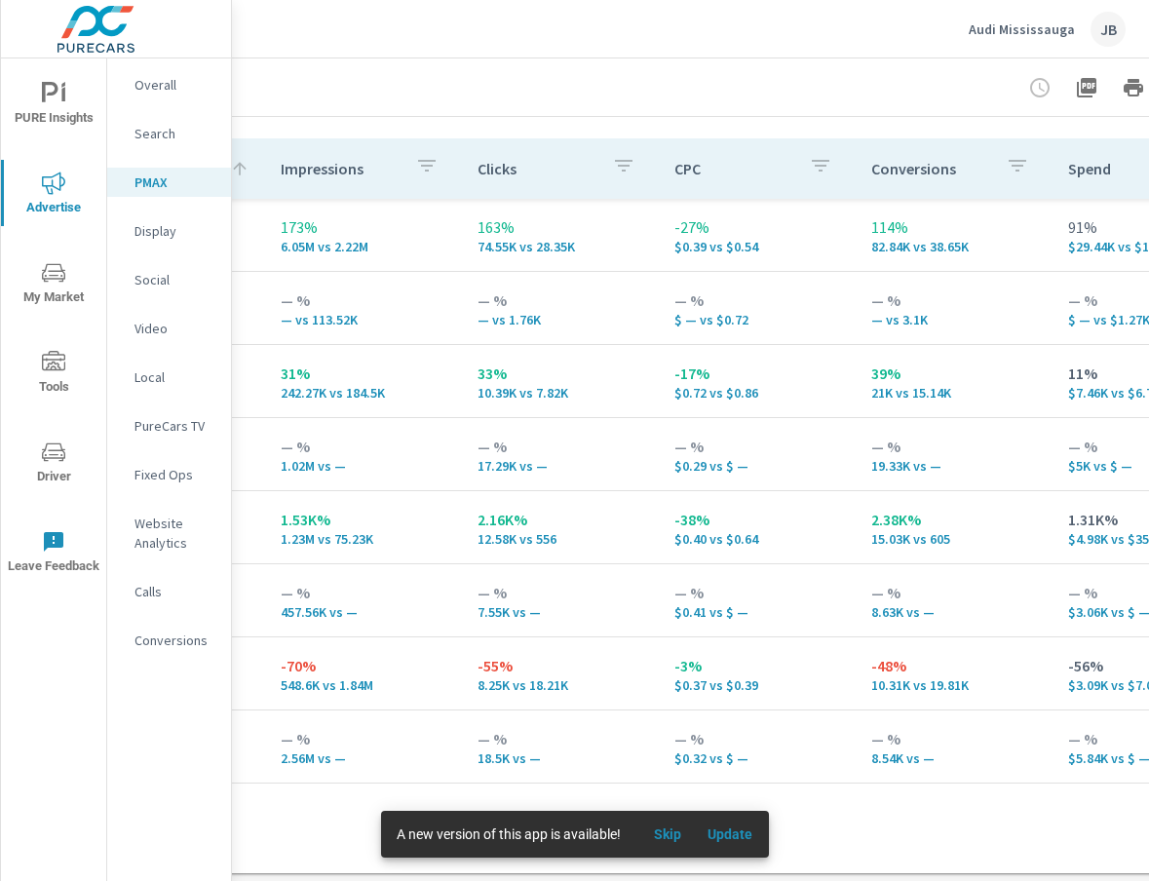
scroll to position [279, 405]
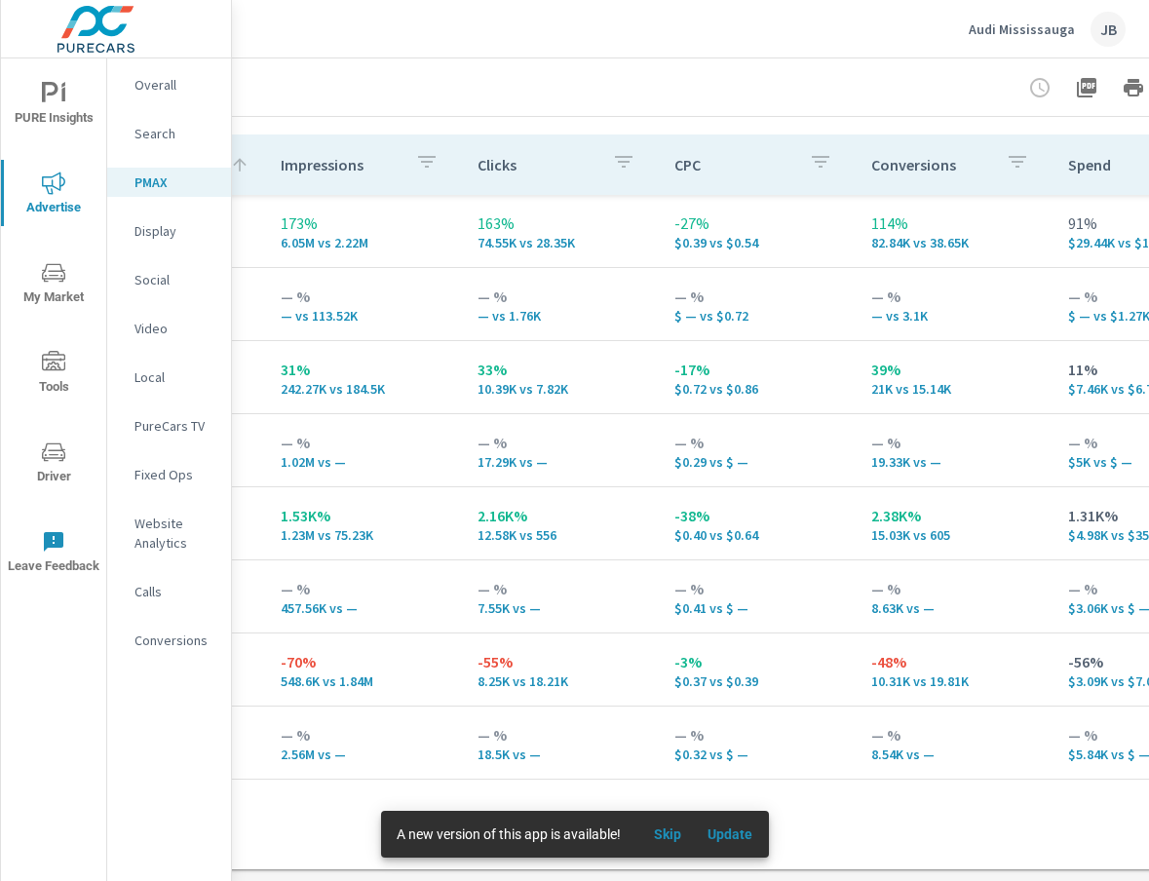
click at [153, 278] on p "Social" at bounding box center [175, 279] width 81 height 19
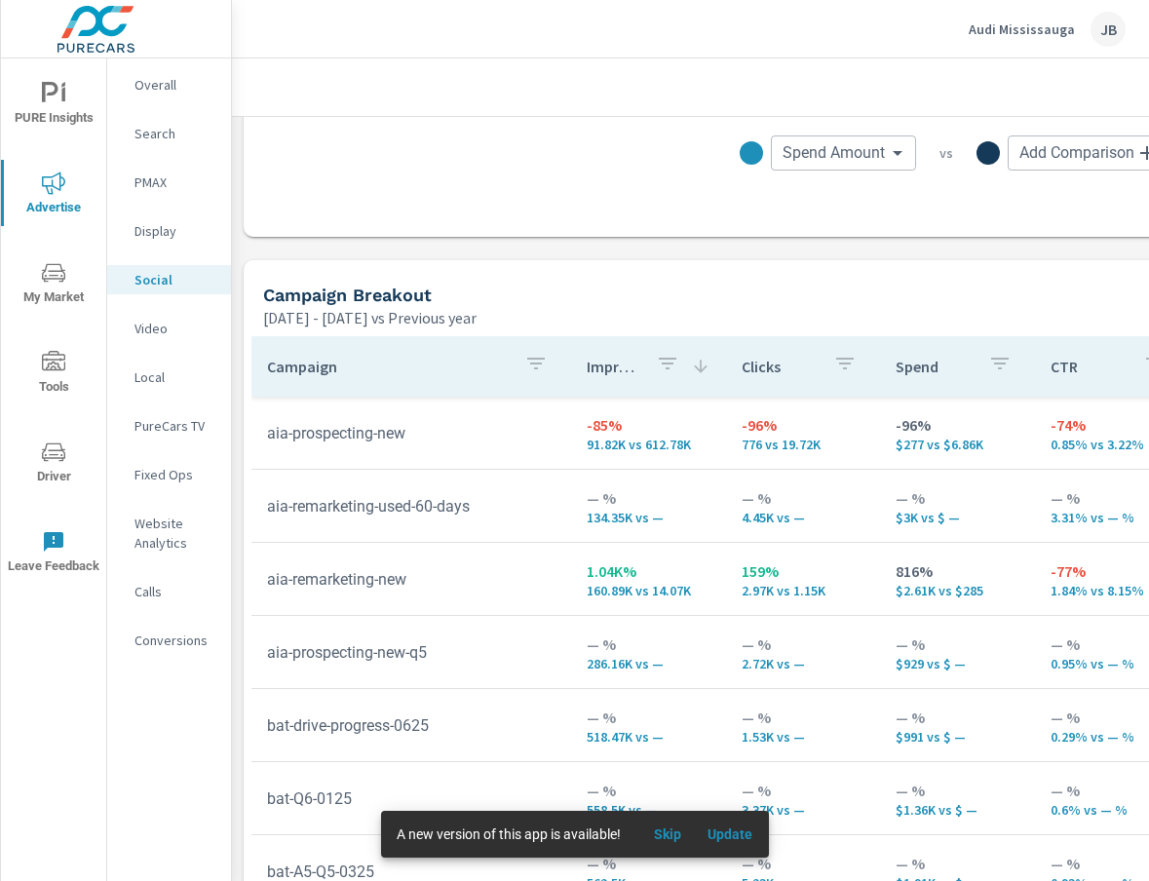
scroll to position [708, 0]
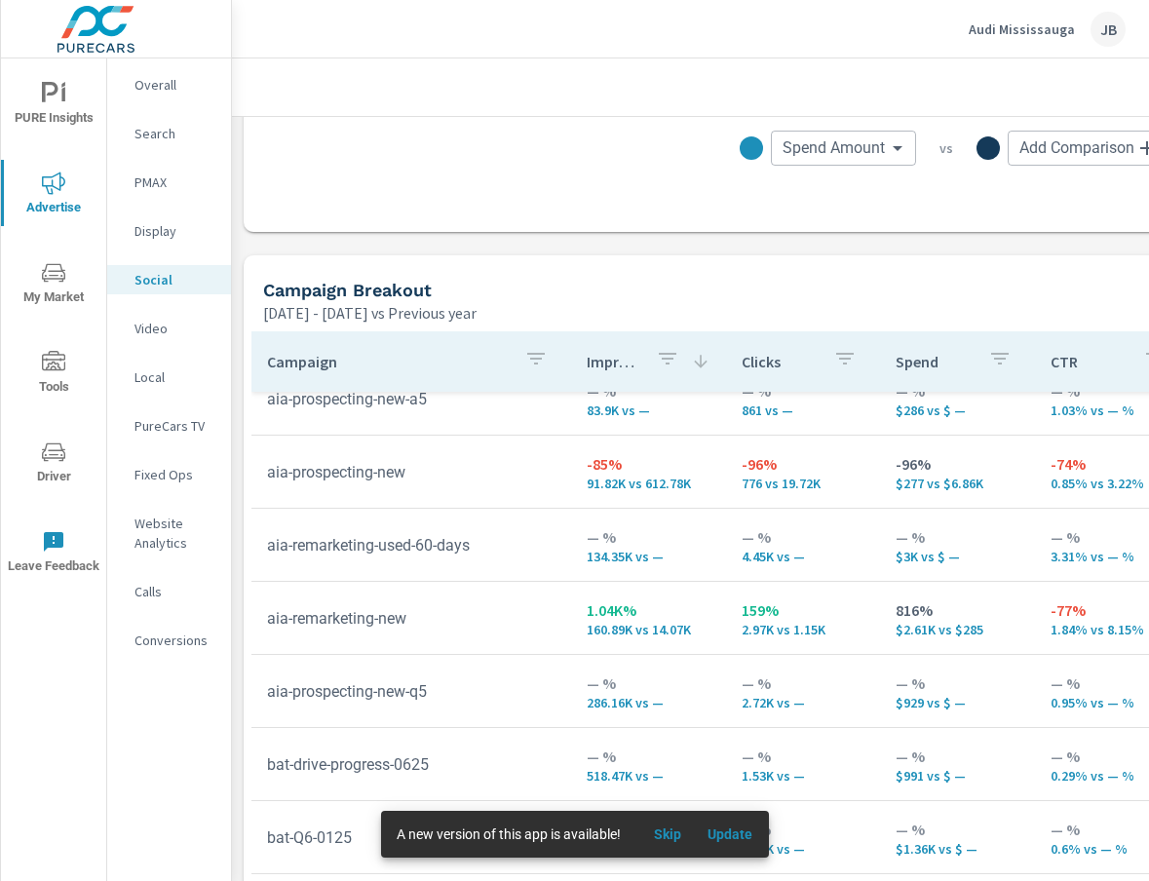
scroll to position [34, 0]
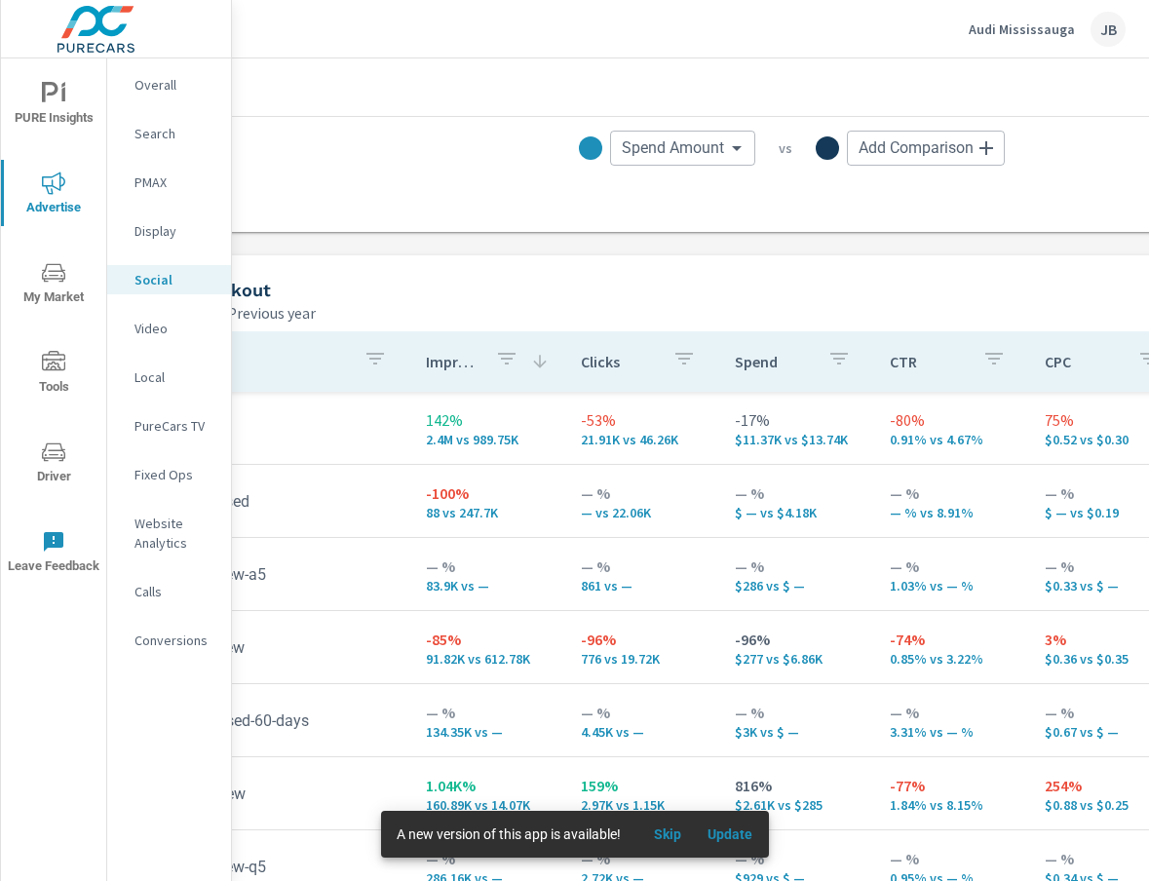
scroll to position [708, 0]
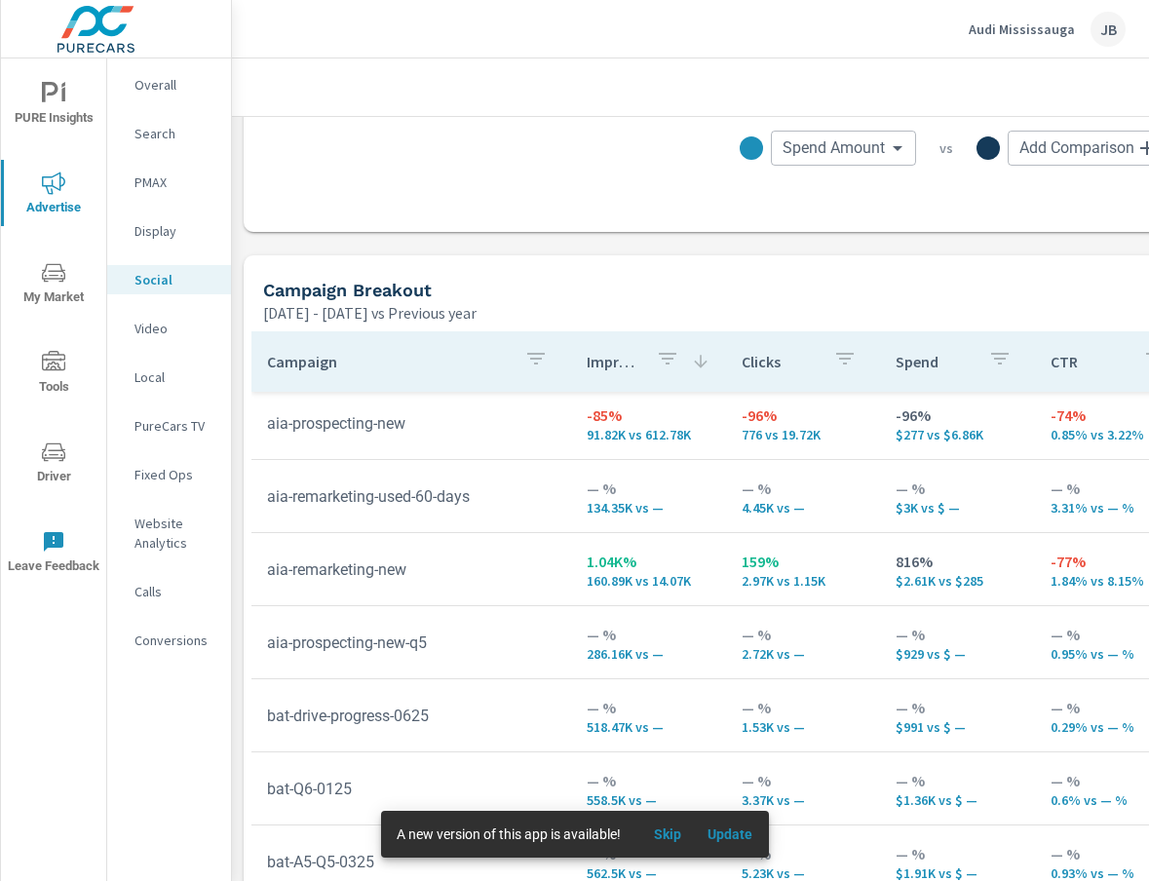
scroll to position [214, 0]
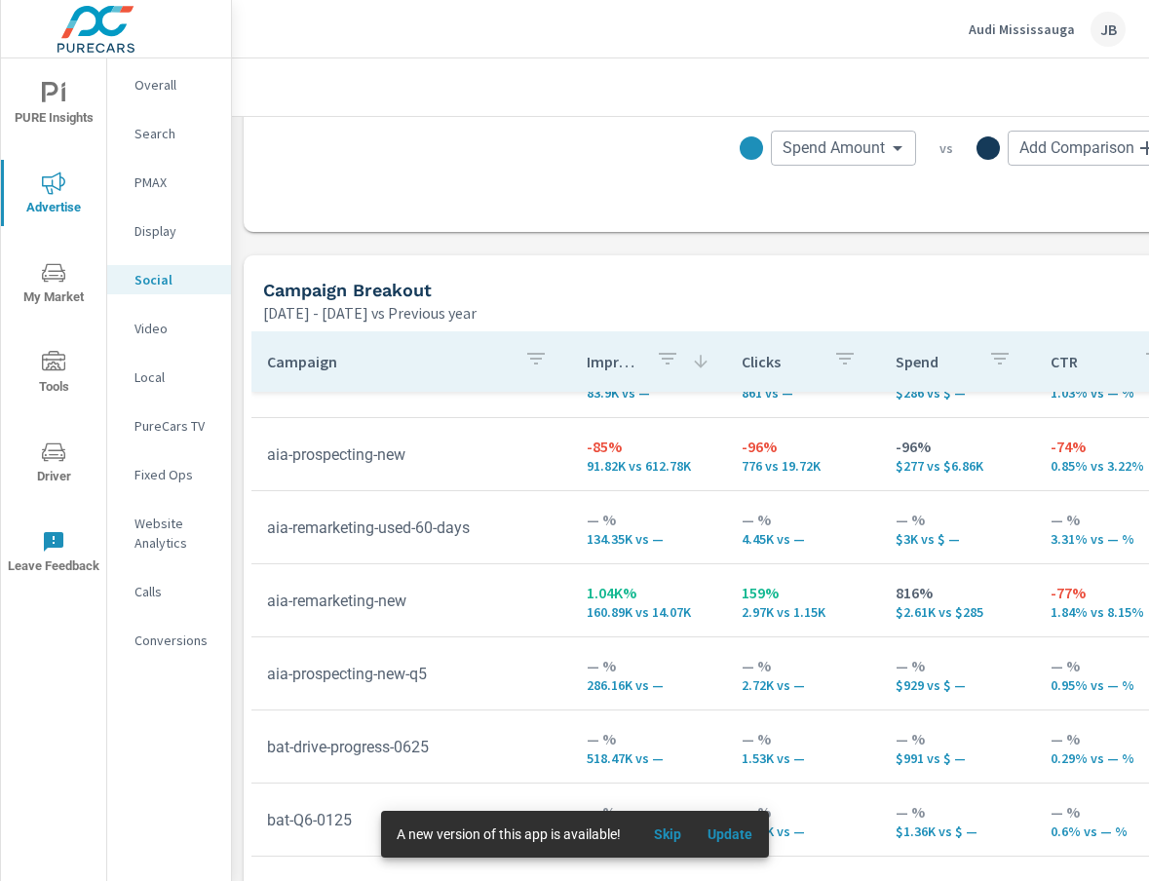
scroll to position [196, 0]
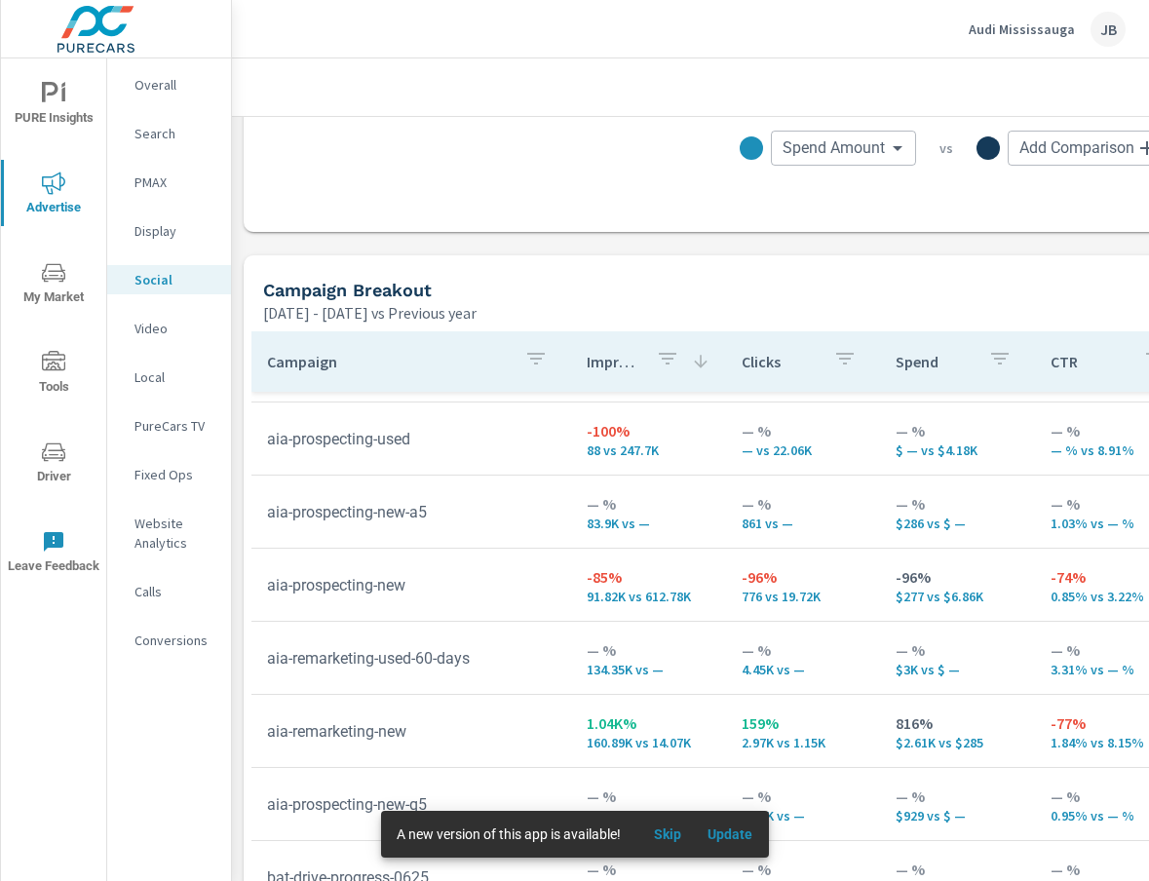
scroll to position [74, 0]
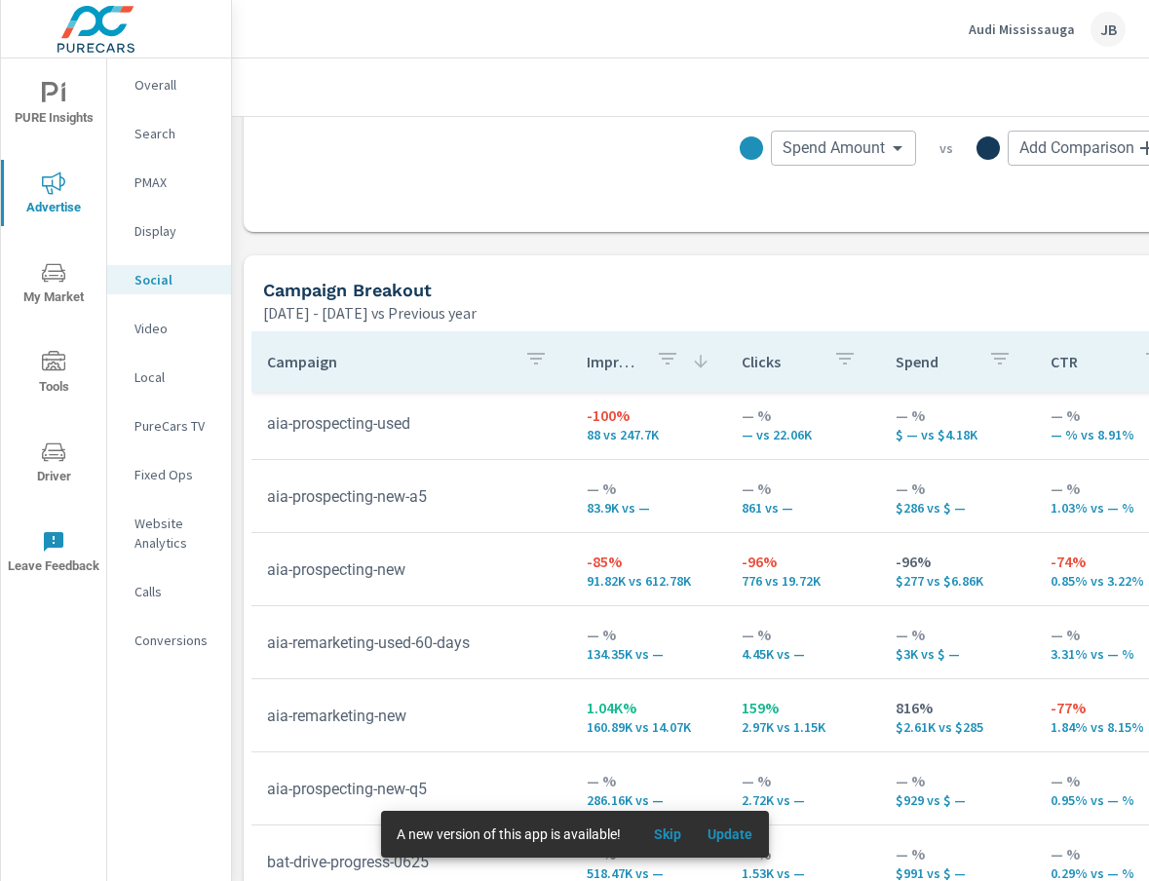
scroll to position [74, 0]
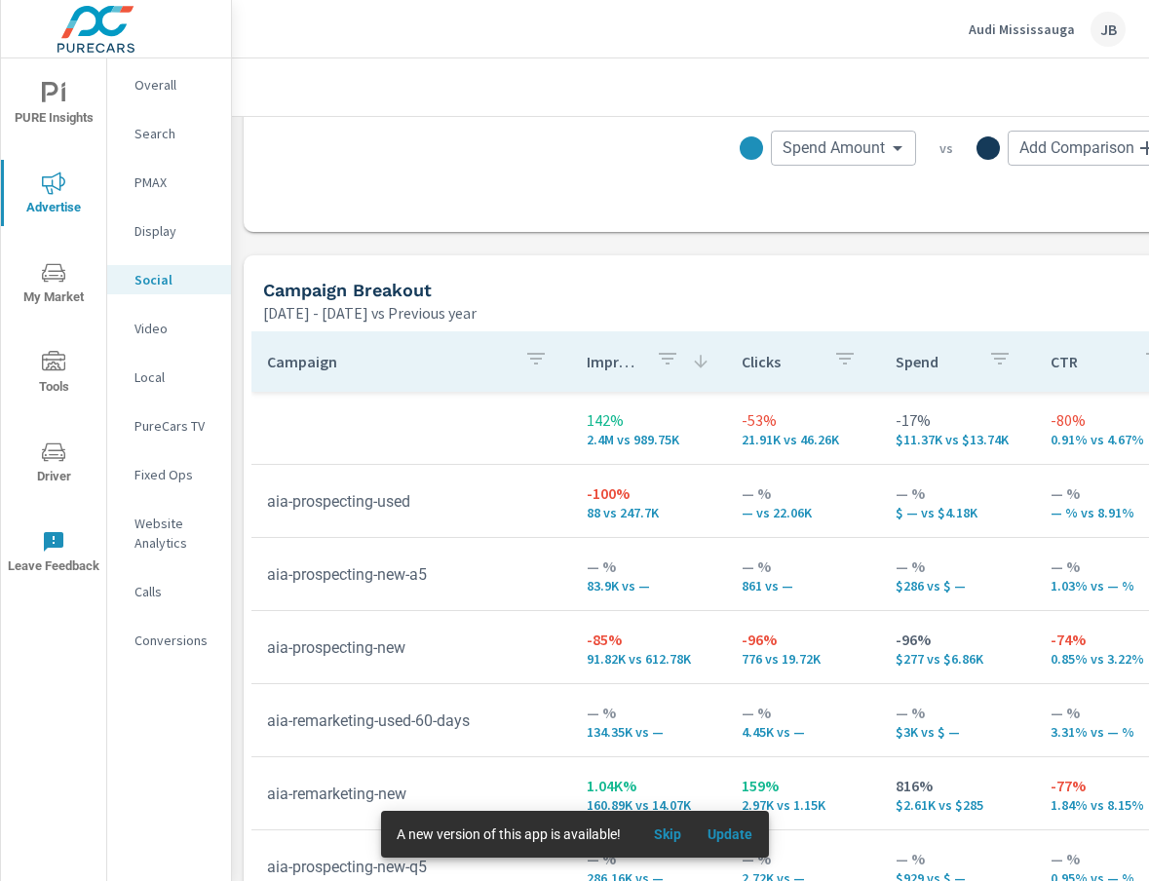
scroll to position [1, 0]
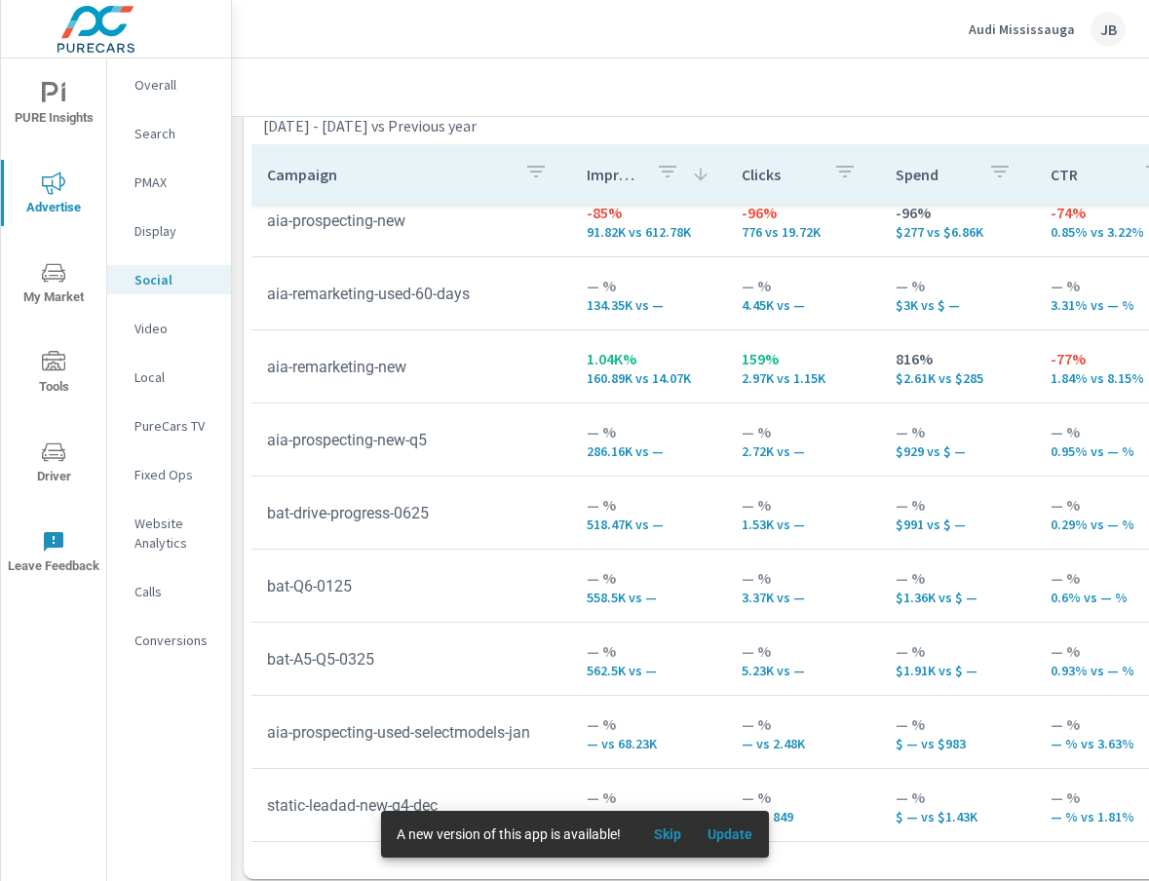
scroll to position [905, 0]
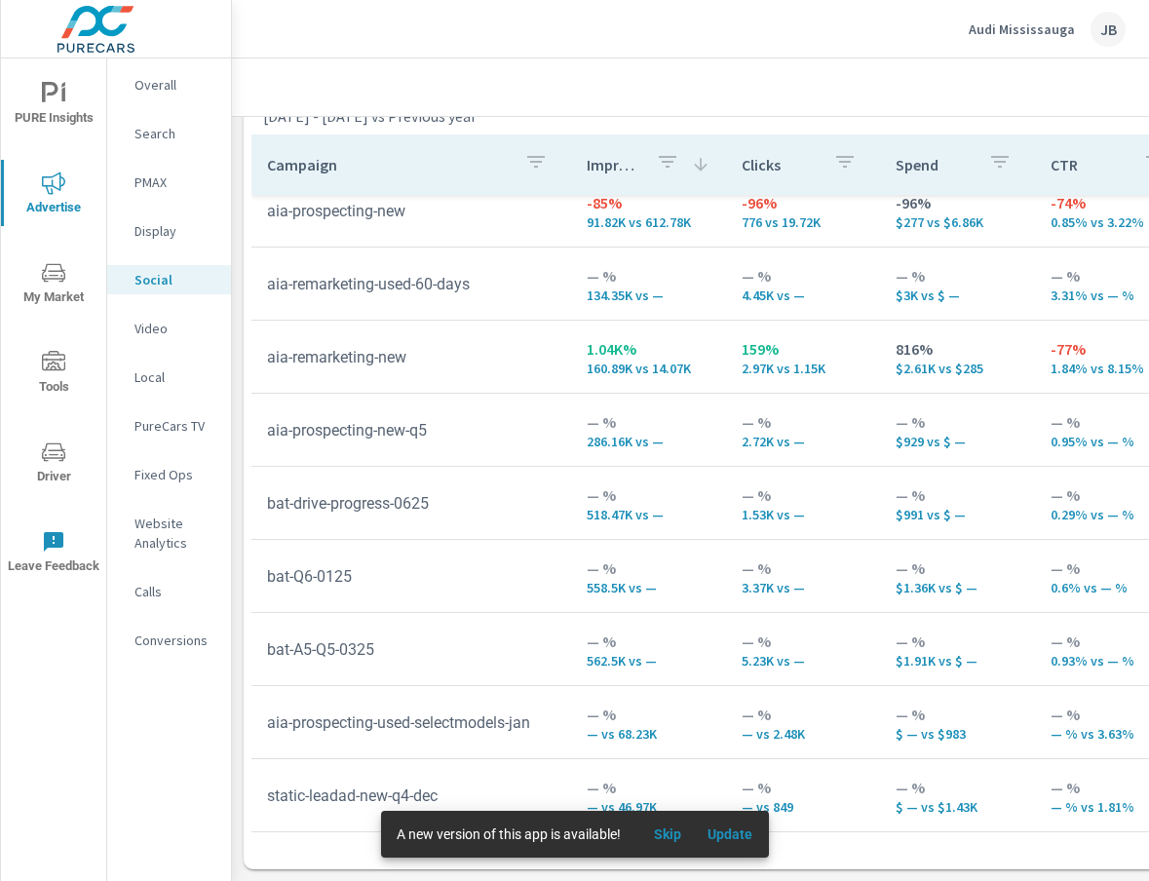
scroll to position [139, 0]
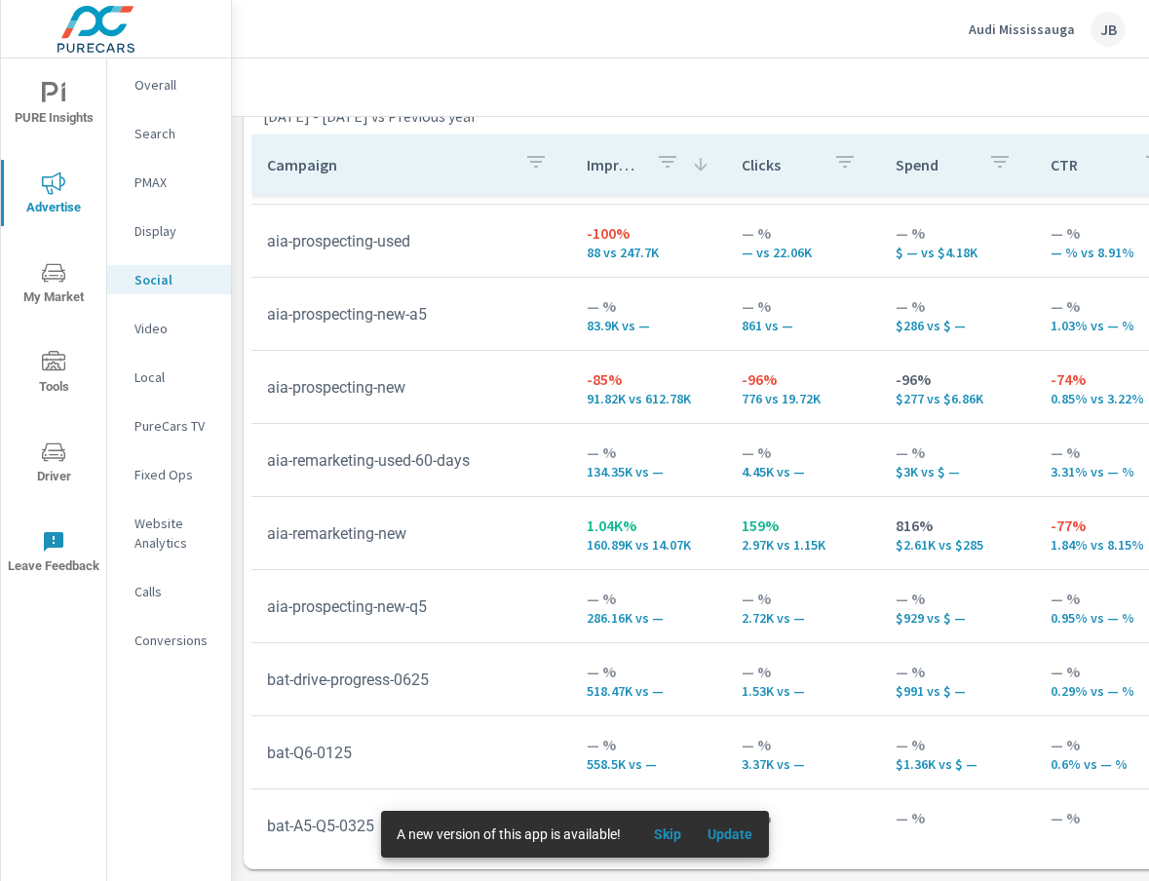
scroll to position [81, 0]
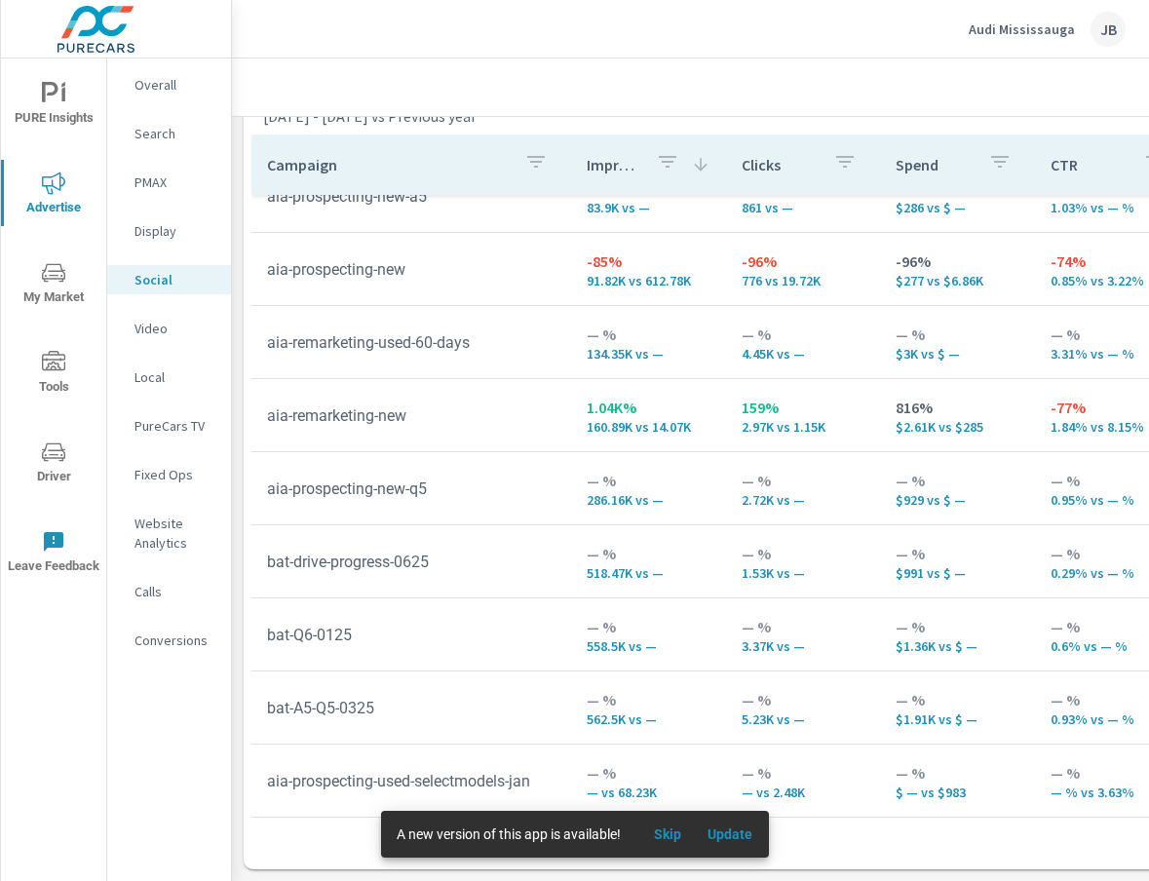
scroll to position [182, 0]
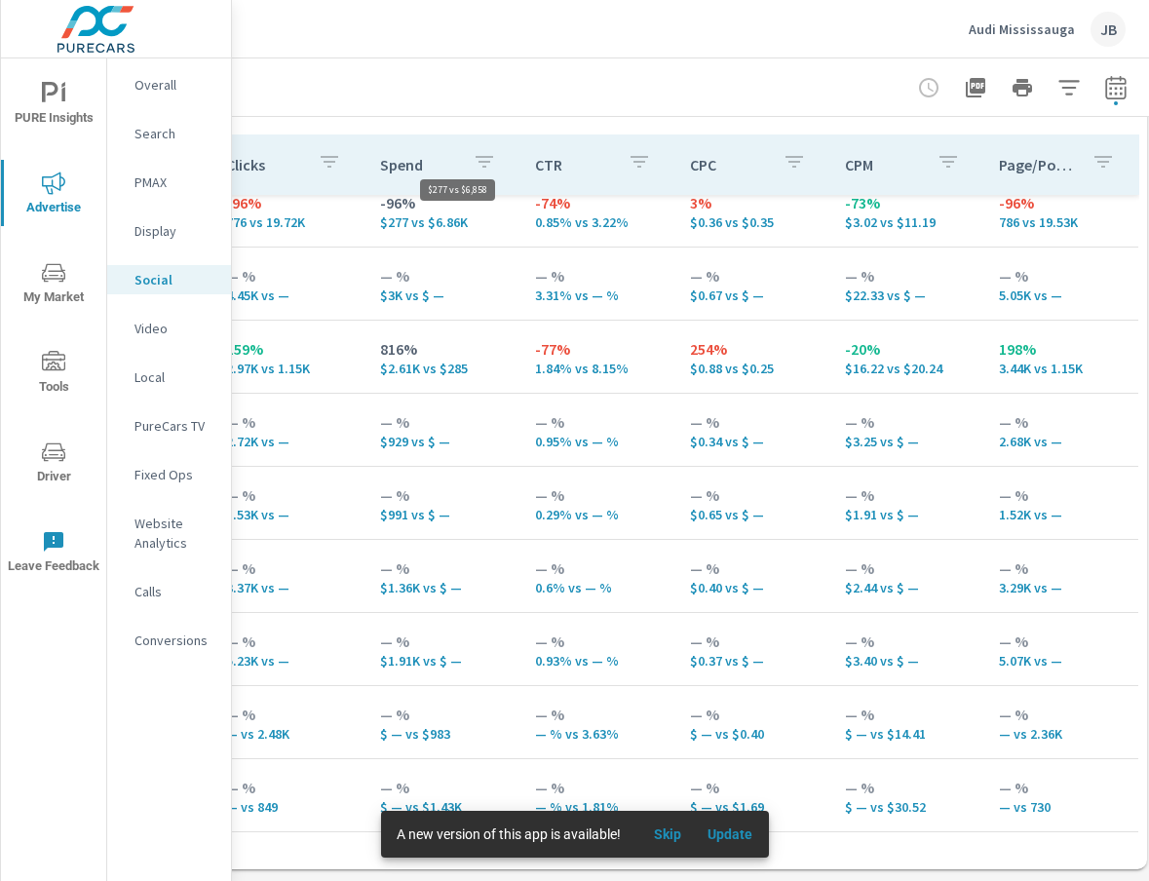
scroll to position [905, 525]
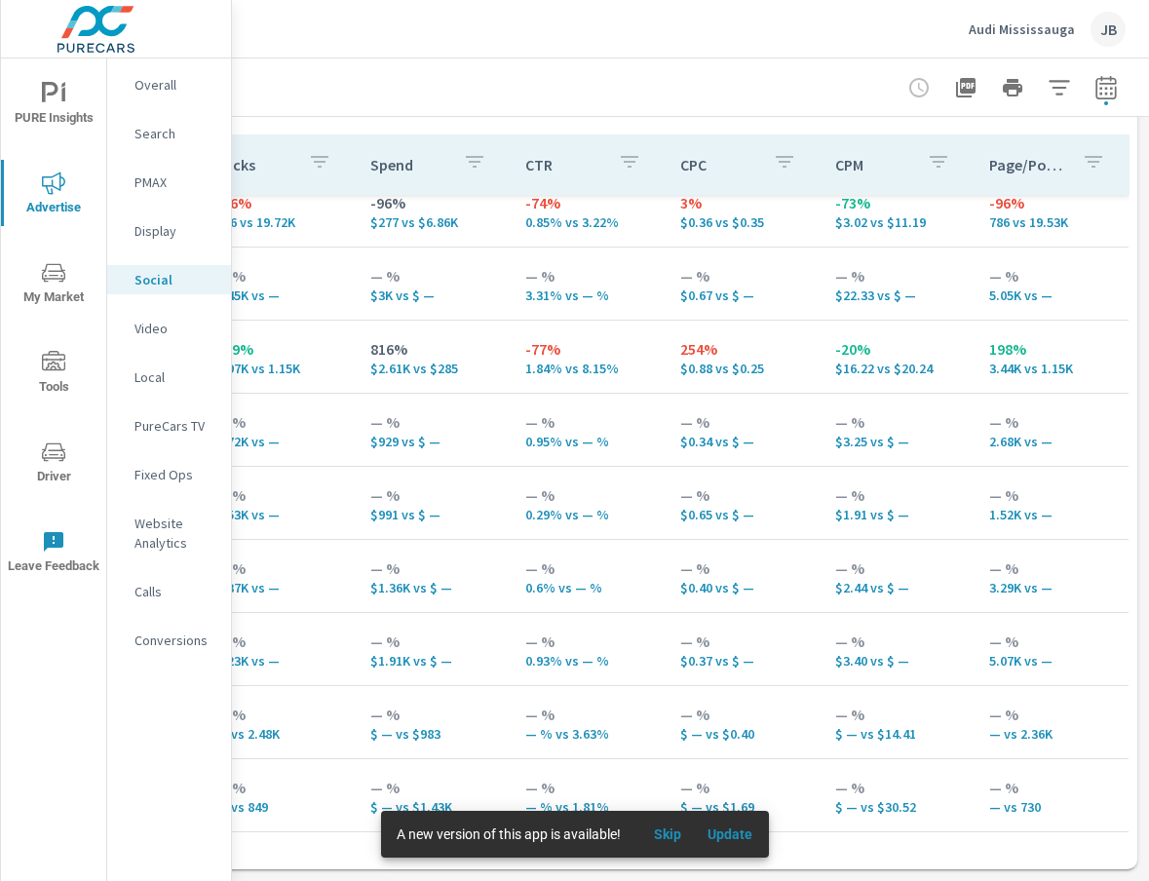
click at [1092, 166] on icon "button" at bounding box center [1093, 161] width 23 height 23
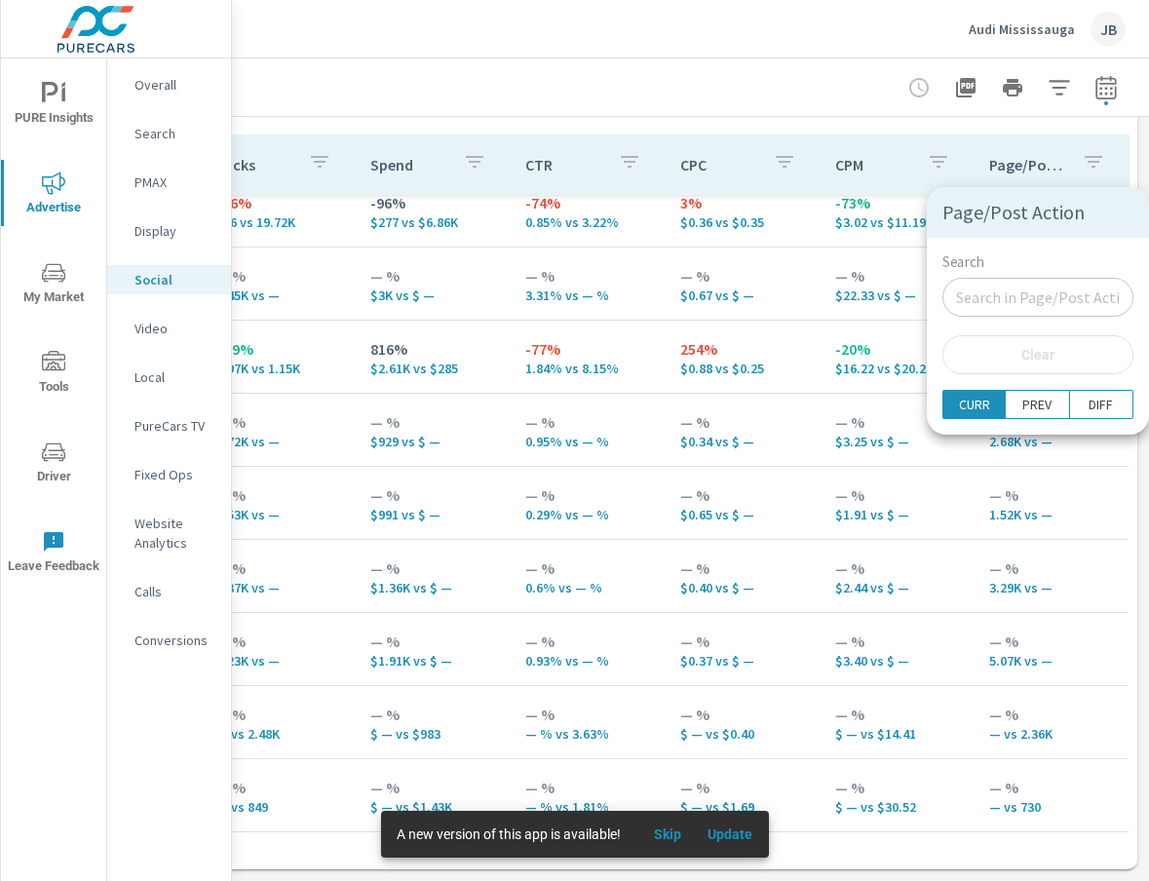
click at [1119, 125] on div at bounding box center [574, 440] width 1149 height 881
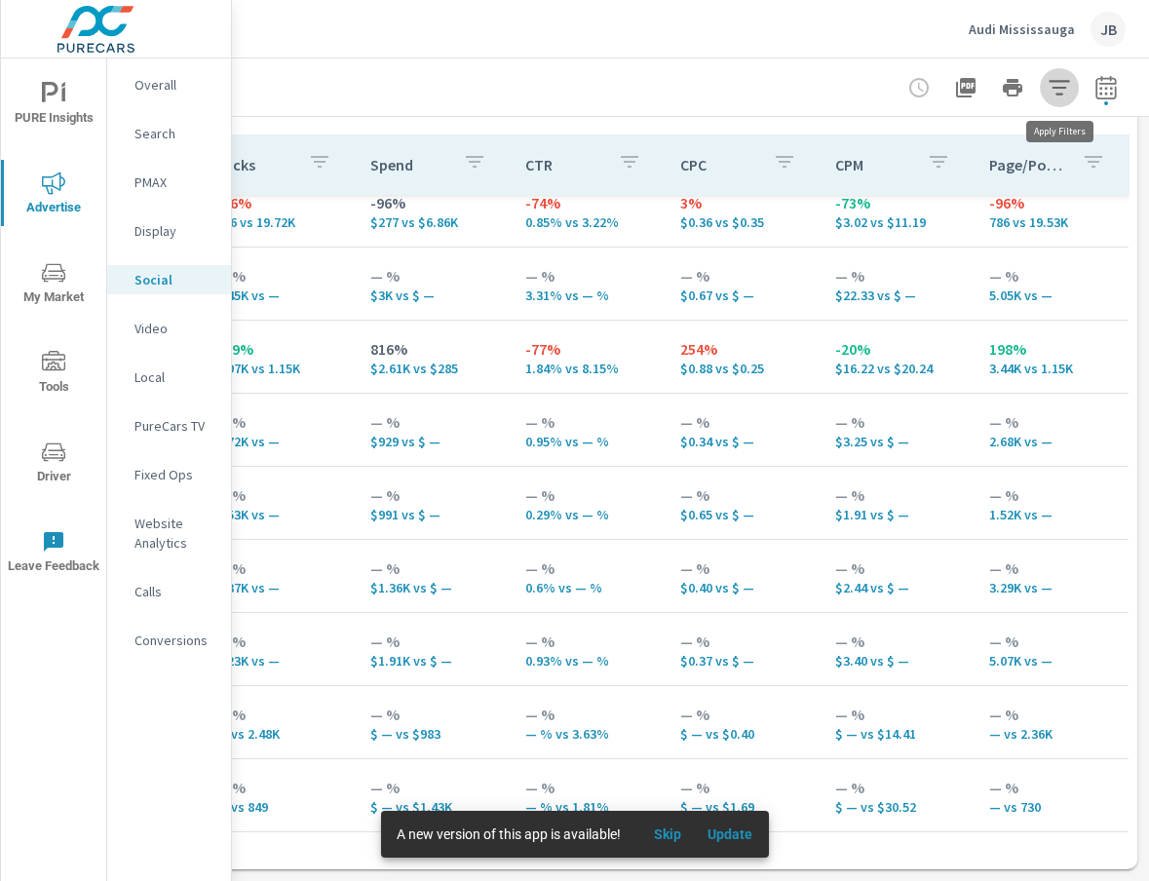
click at [1052, 85] on icon "button" at bounding box center [1059, 87] width 23 height 23
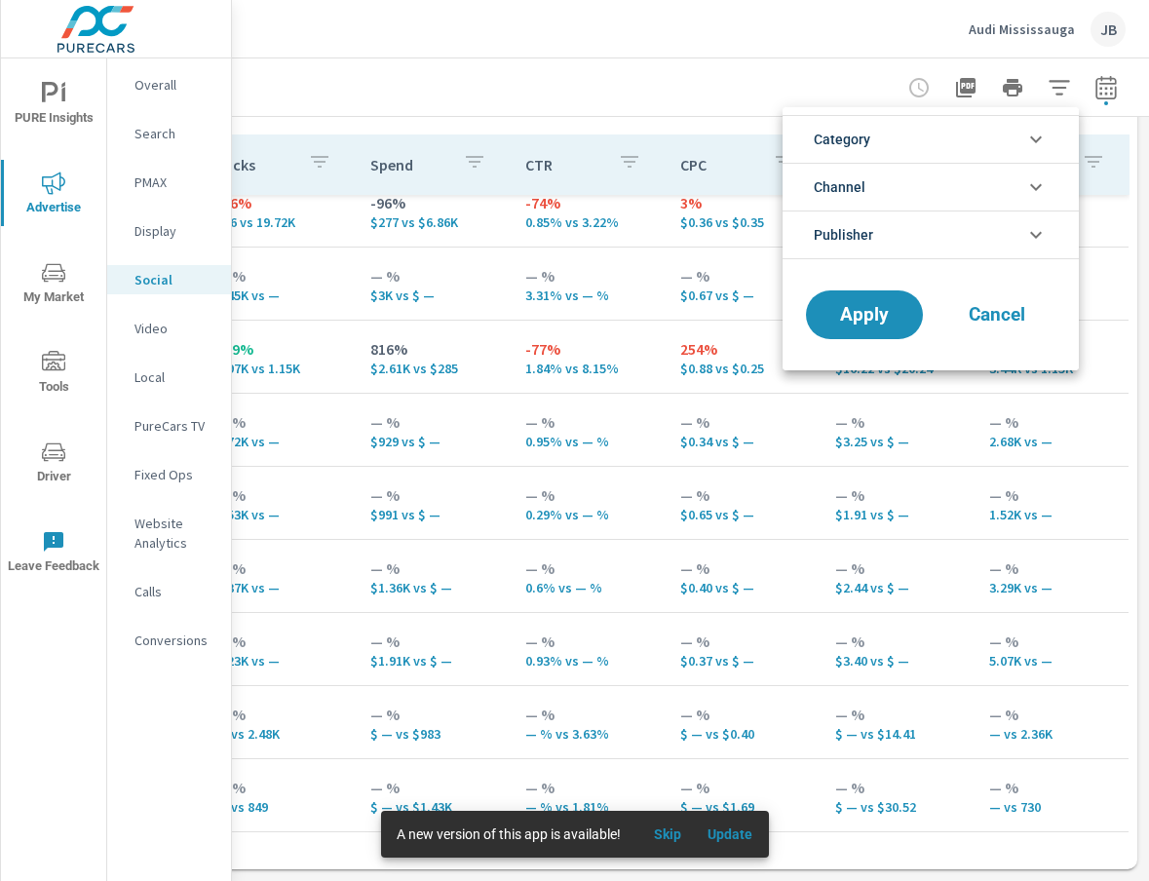
click at [1033, 135] on icon "filter options" at bounding box center [1036, 139] width 23 height 23
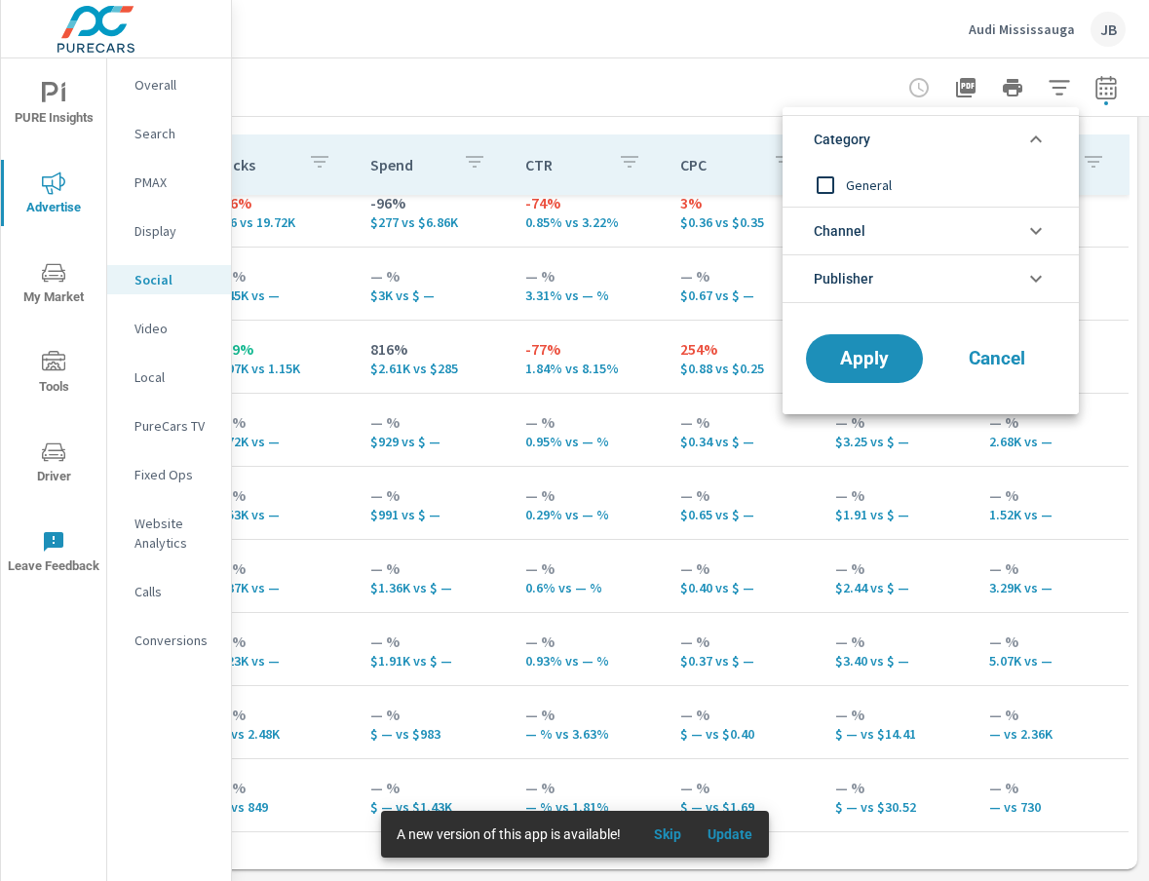
click at [1033, 135] on icon "filter options" at bounding box center [1036, 139] width 23 height 23
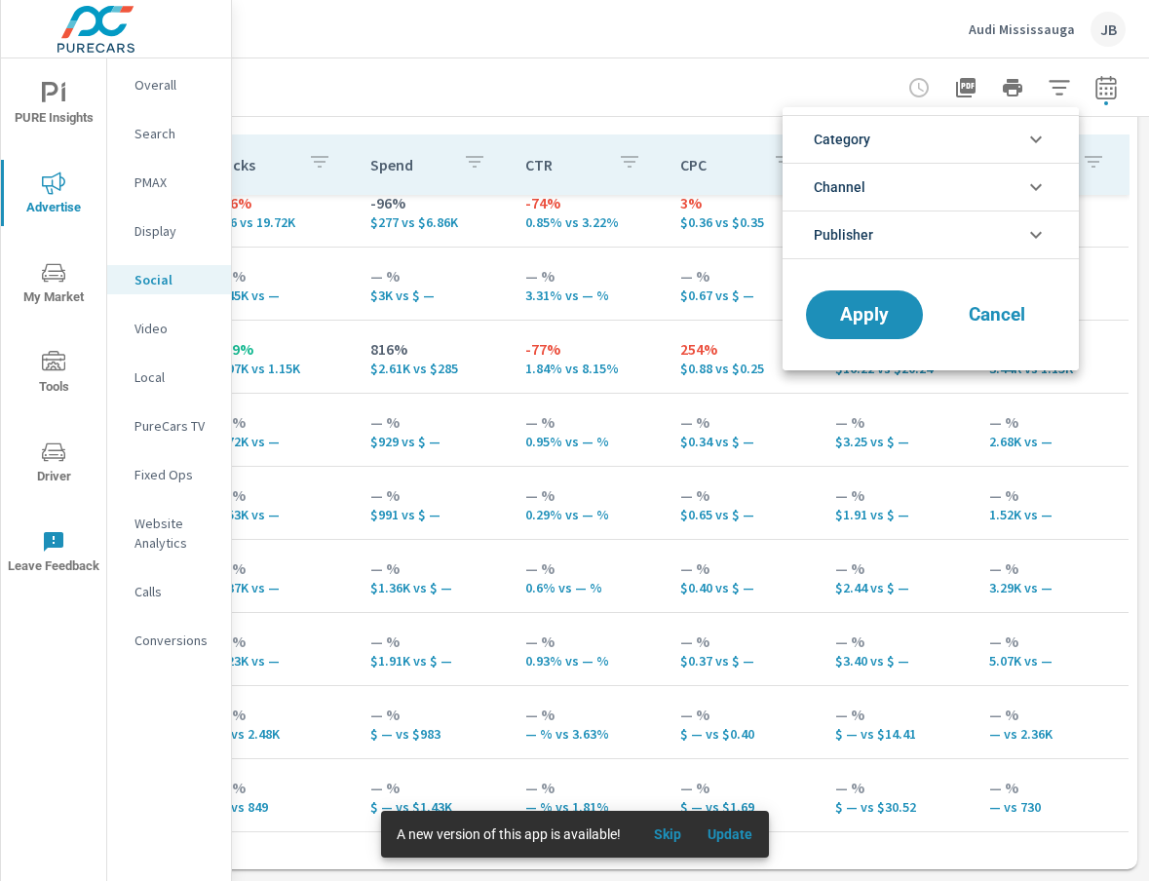
click at [1026, 181] on icon "filter options" at bounding box center [1036, 186] width 23 height 23
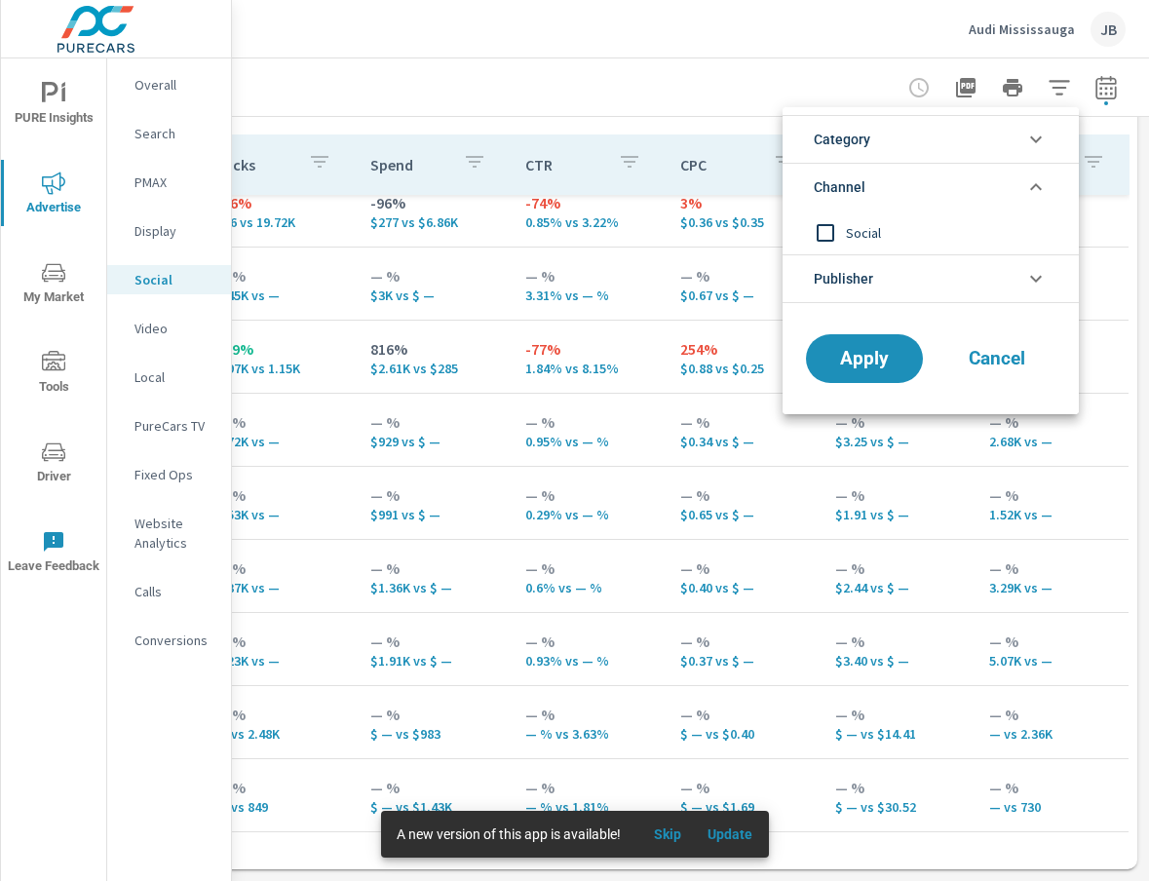
click at [1026, 181] on icon "filter options" at bounding box center [1036, 186] width 23 height 23
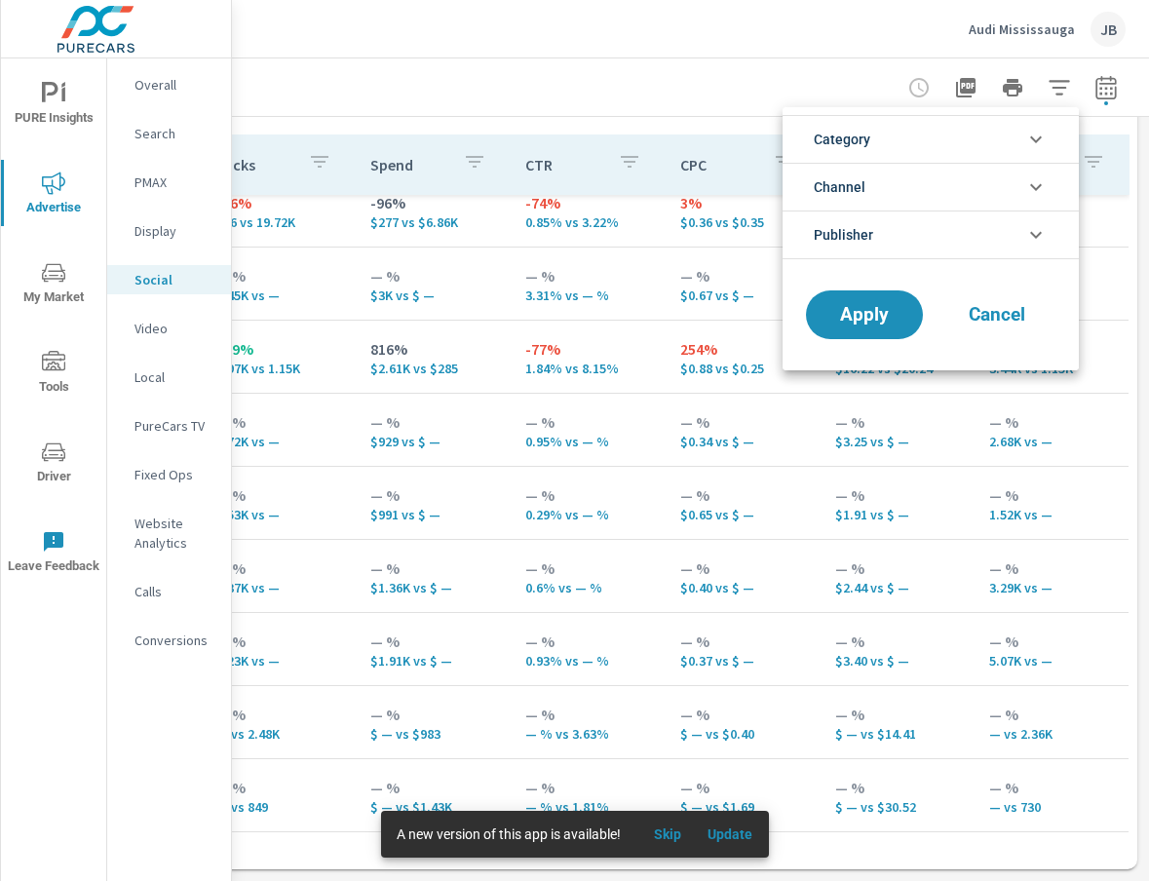
click at [1034, 229] on icon "filter options" at bounding box center [1036, 234] width 23 height 23
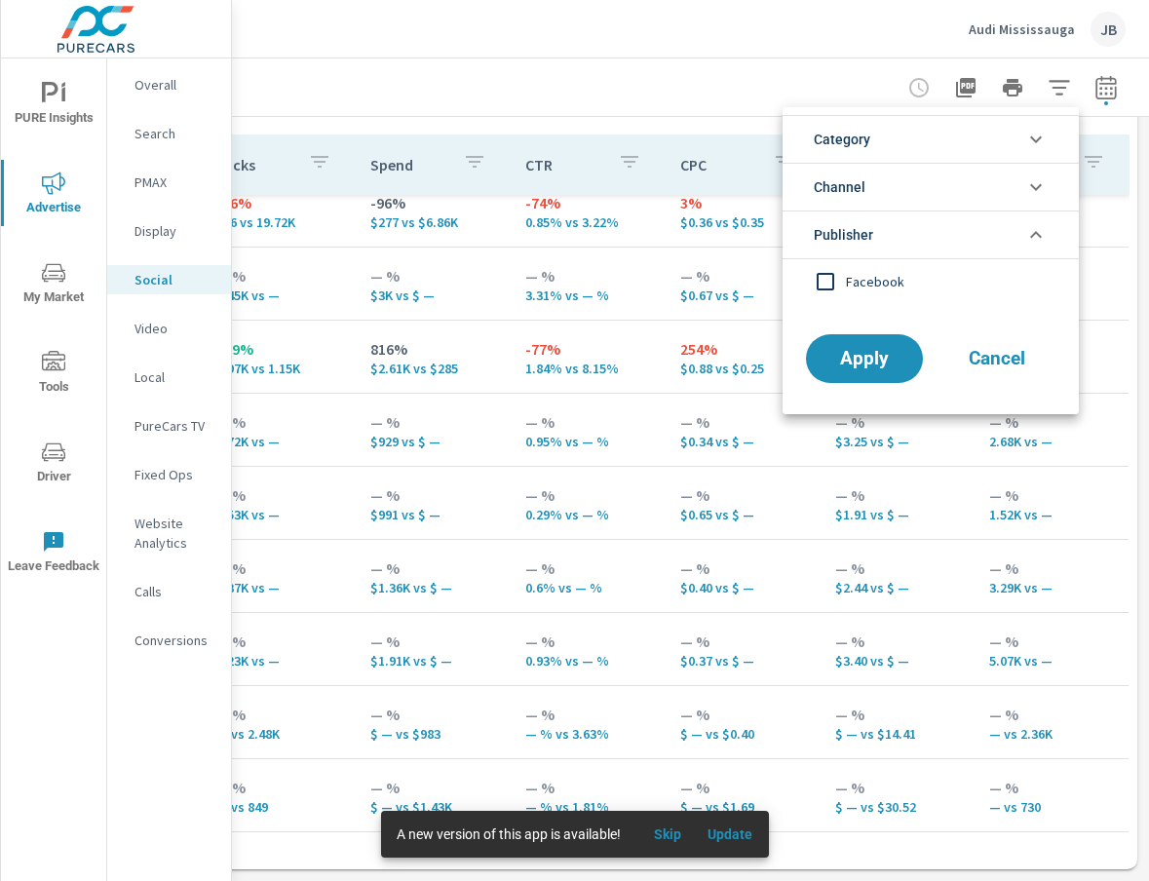
click at [1034, 229] on icon "filter options" at bounding box center [1036, 234] width 23 height 23
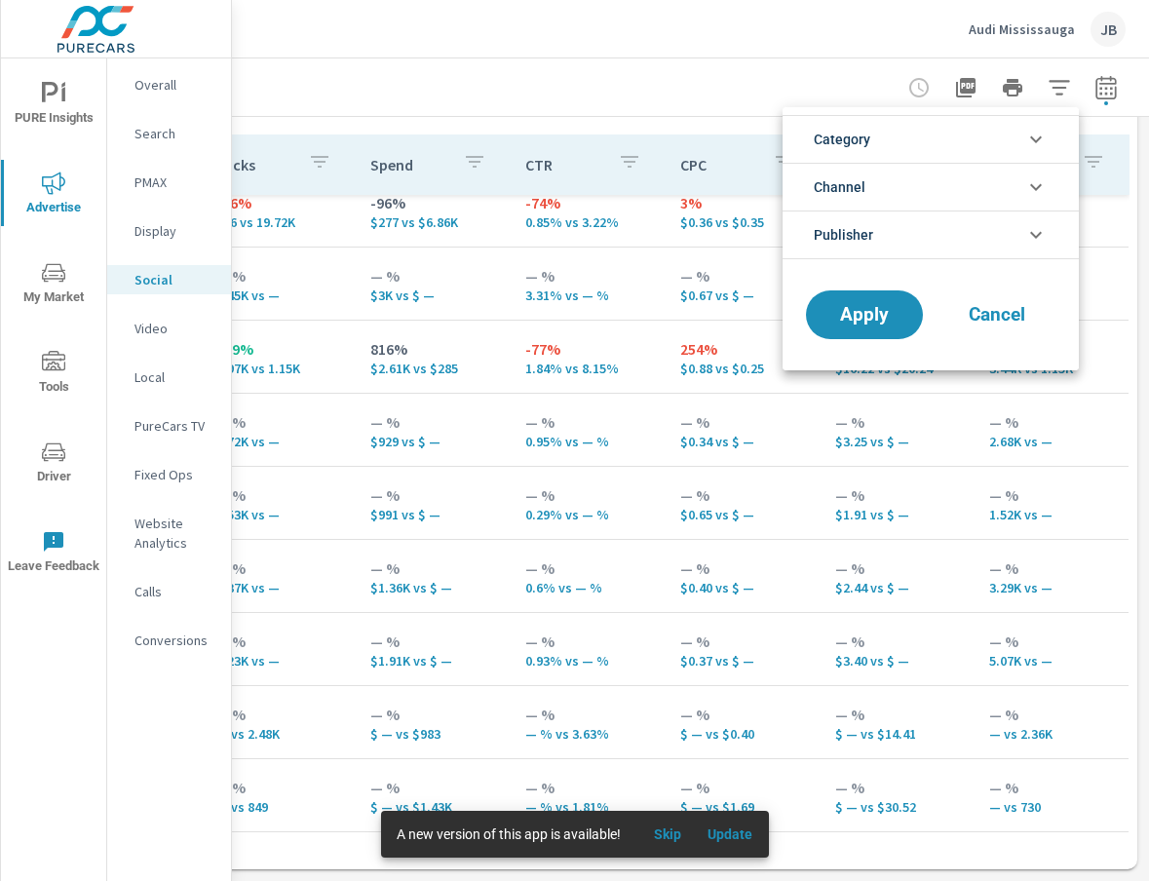
click at [803, 76] on div at bounding box center [574, 440] width 1149 height 881
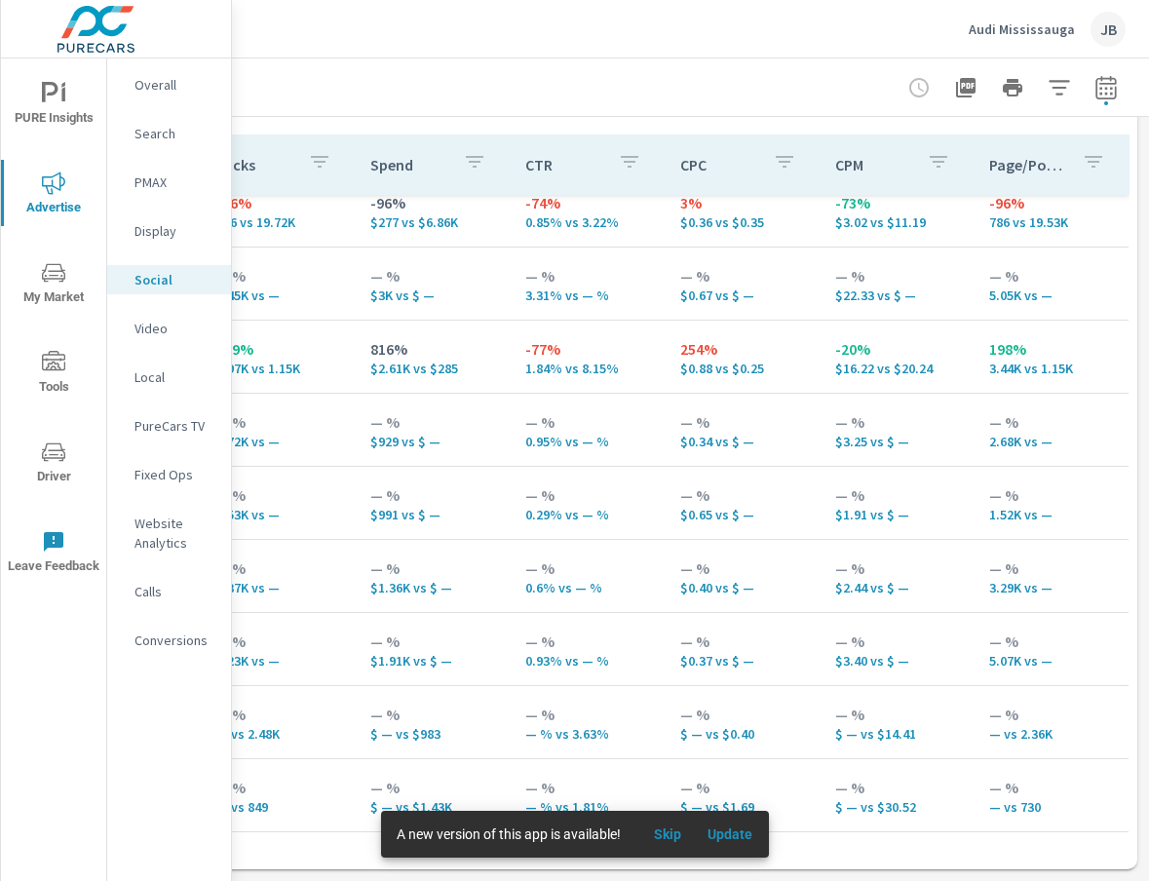
click at [937, 160] on icon "button" at bounding box center [938, 161] width 23 height 23
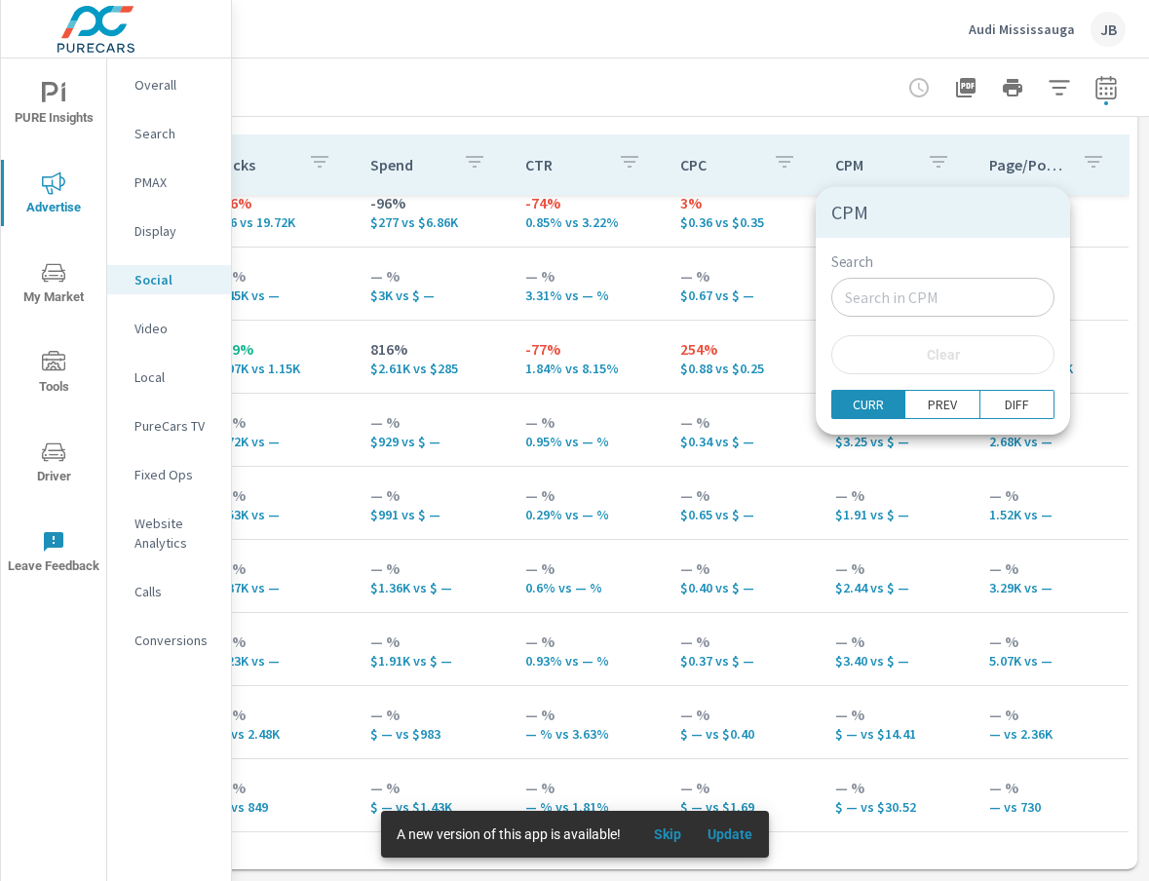
click at [937, 160] on div at bounding box center [574, 440] width 1149 height 881
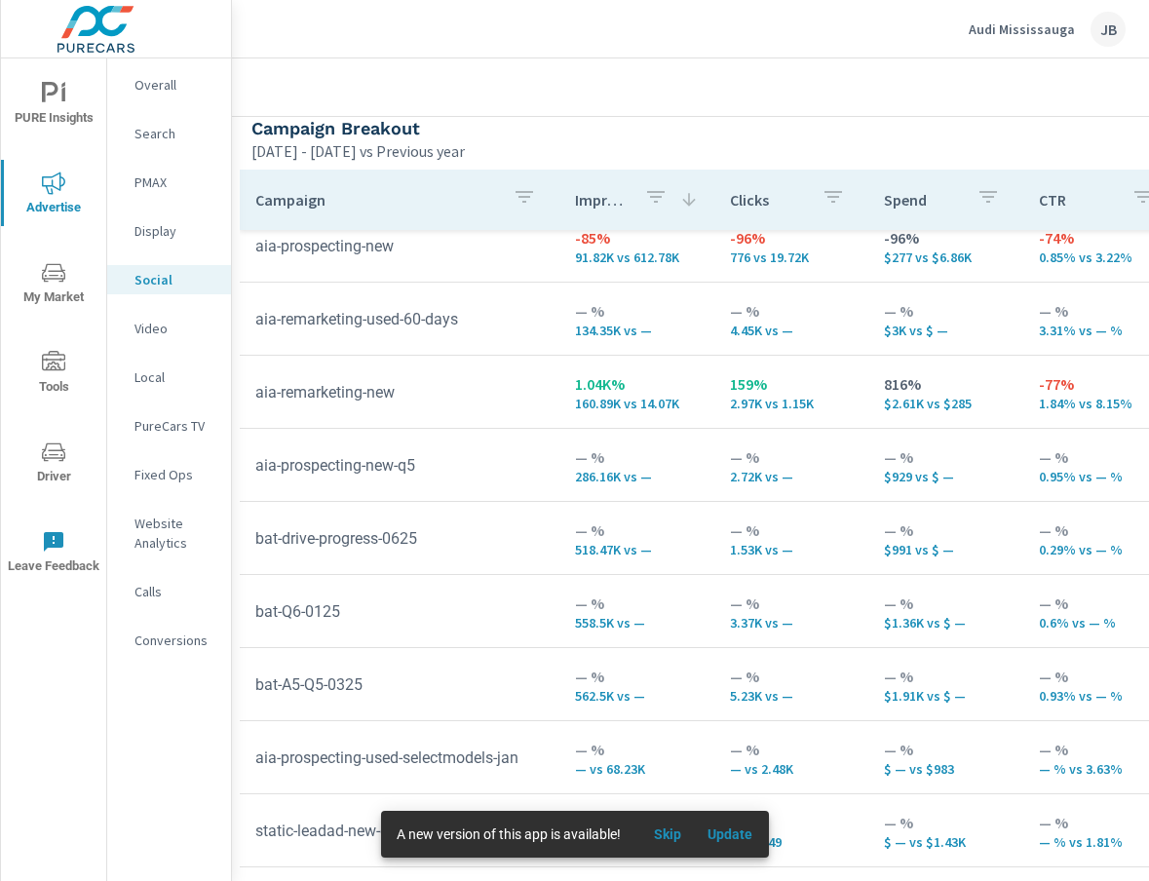
scroll to position [872, 12]
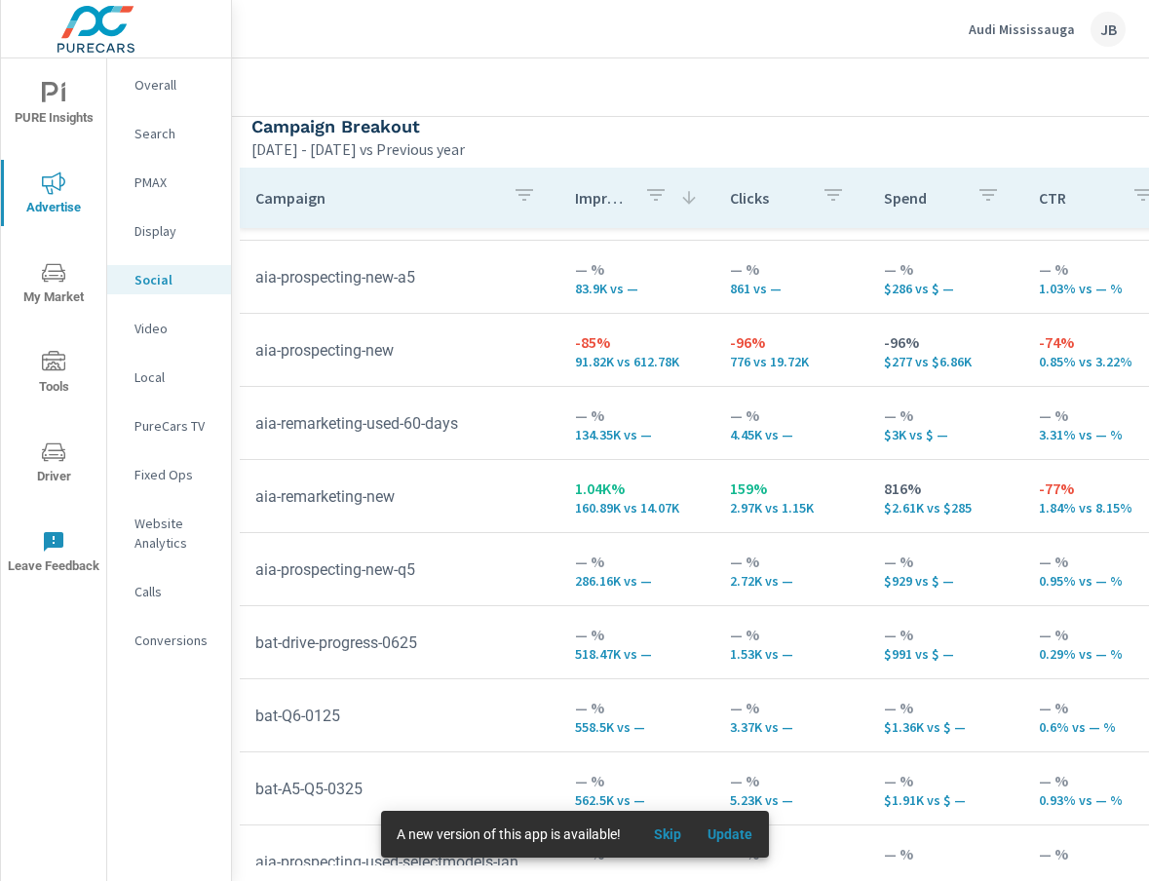
scroll to position [138, 0]
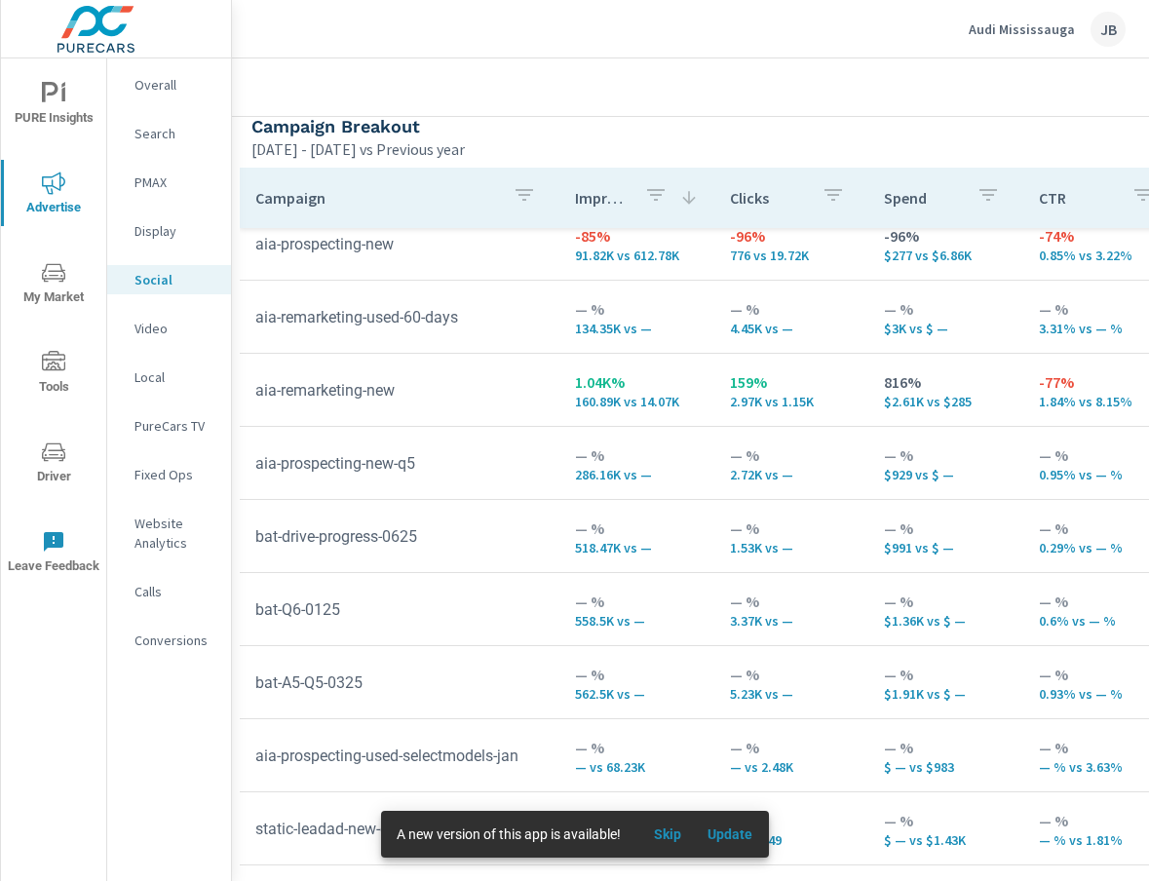
scroll to position [905, 12]
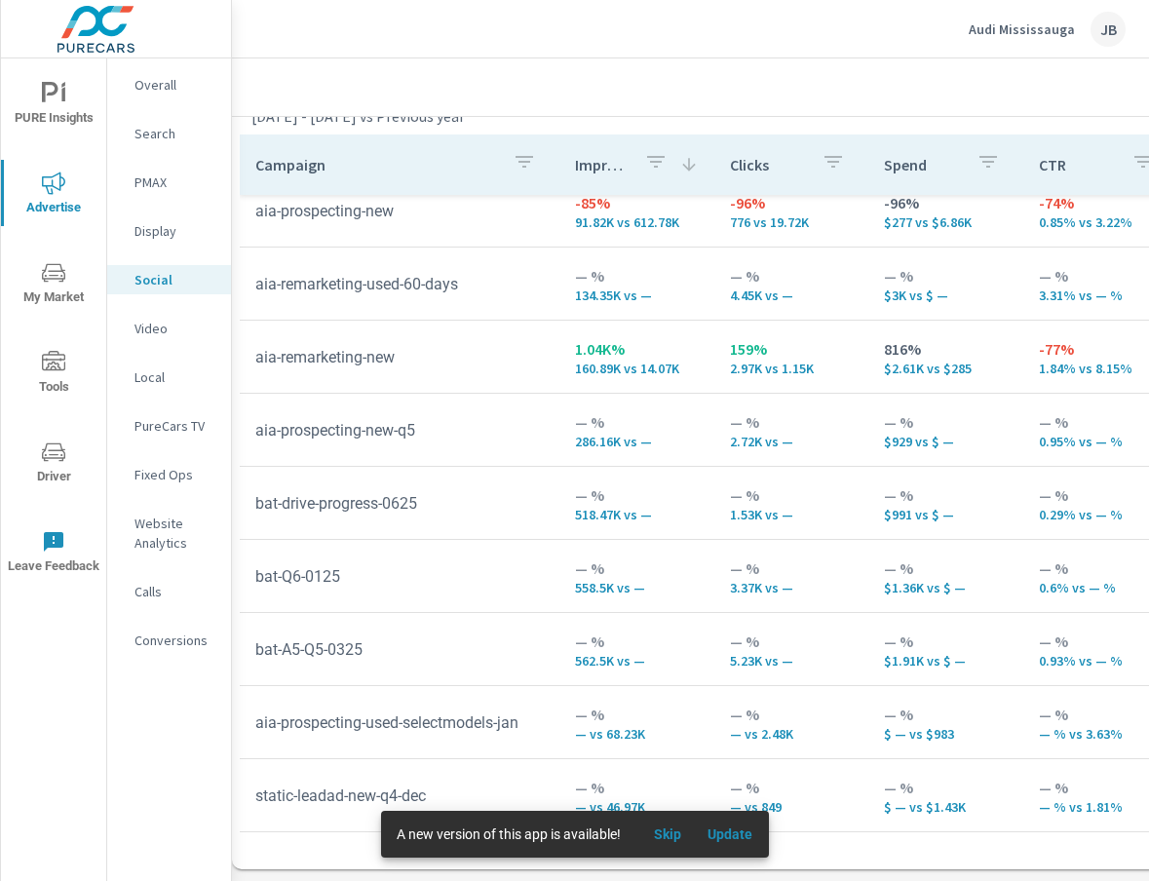
scroll to position [9, 0]
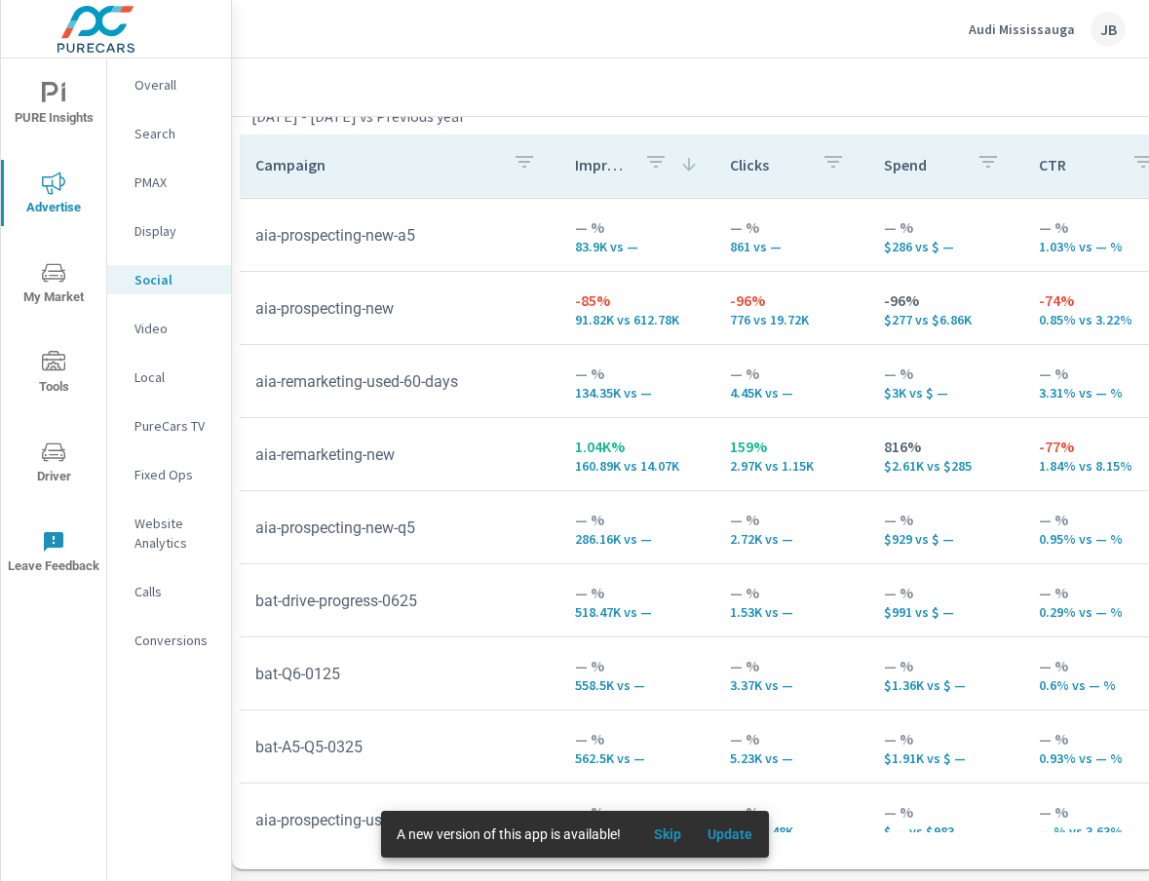
scroll to position [143, 0]
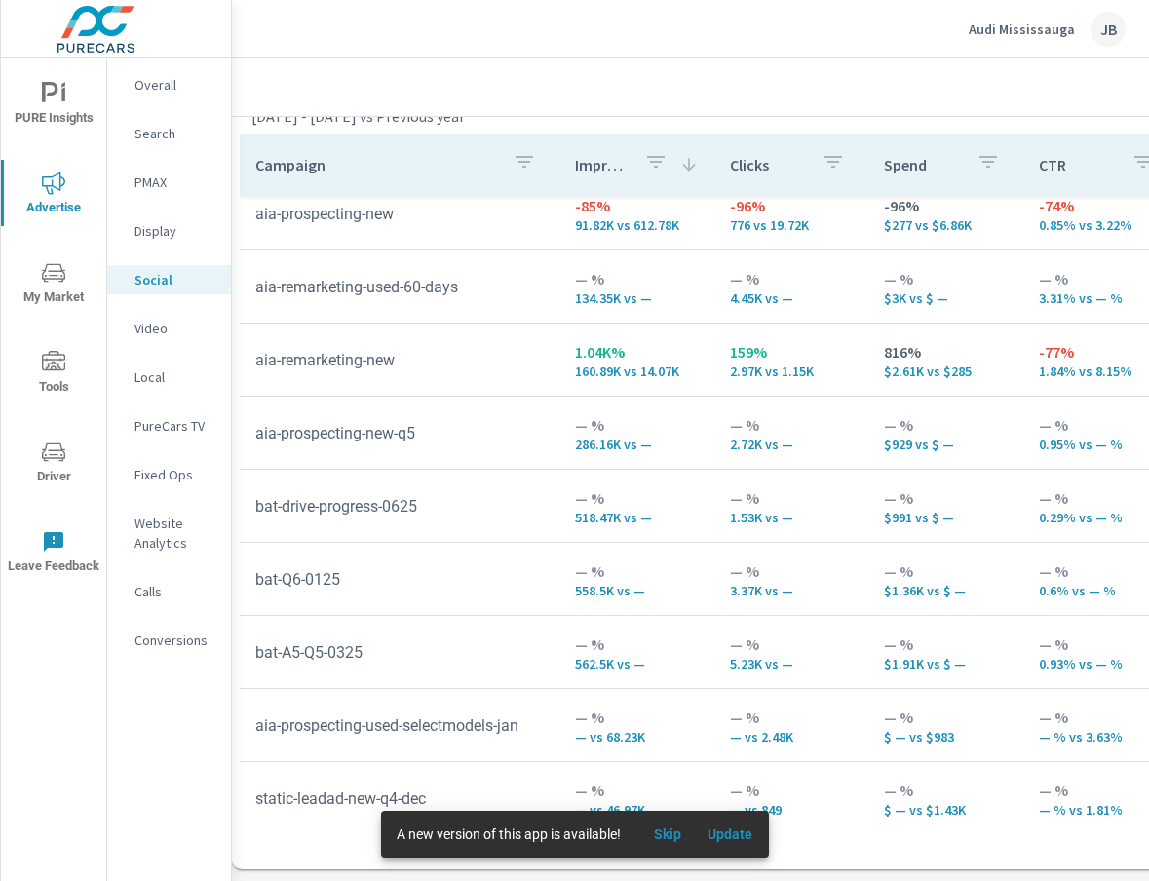
scroll to position [240, 0]
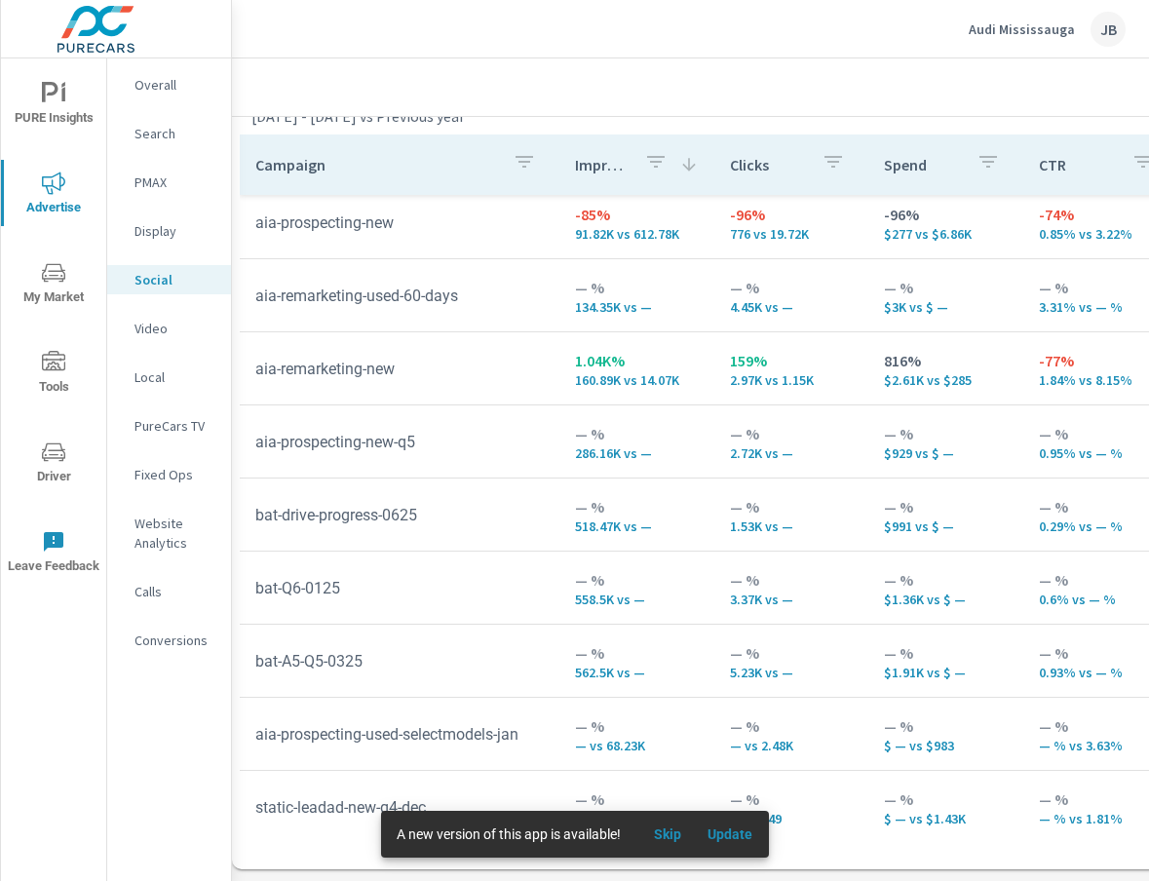
scroll to position [201, 0]
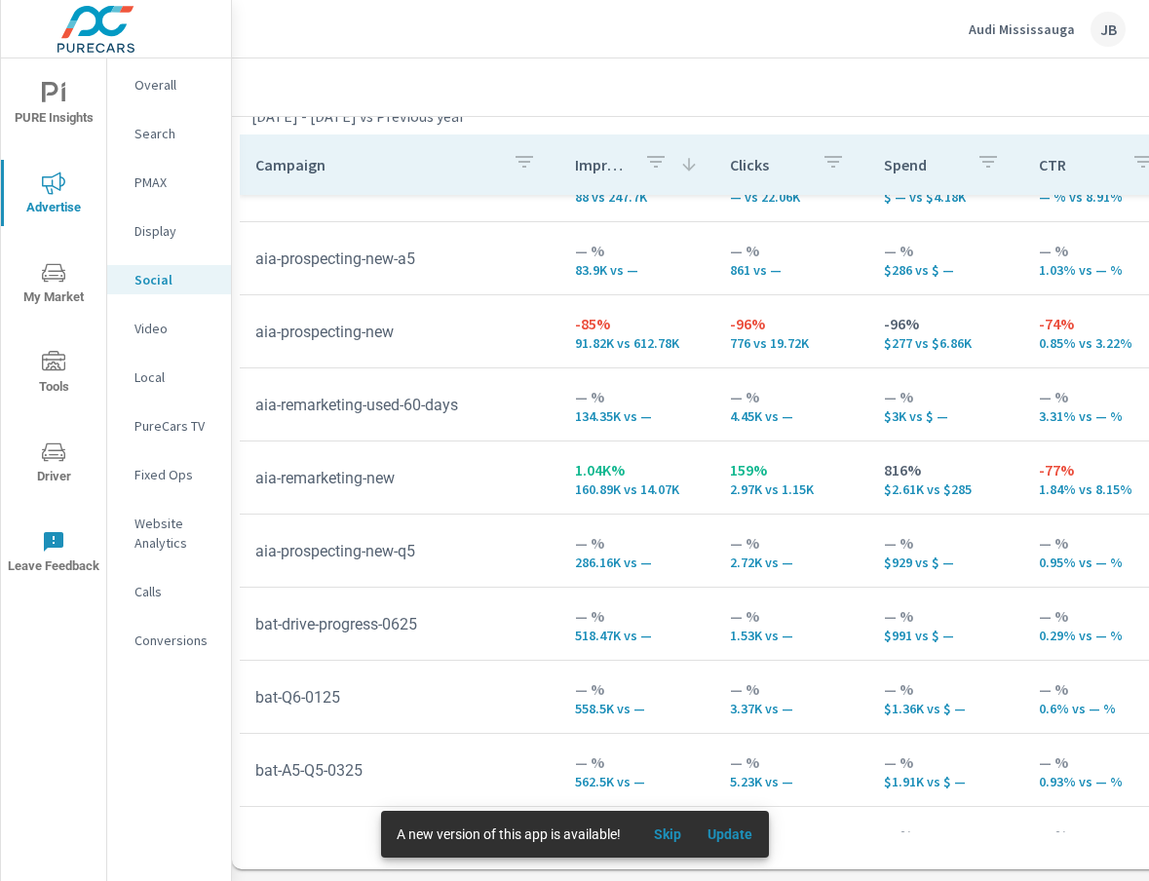
scroll to position [127, 0]
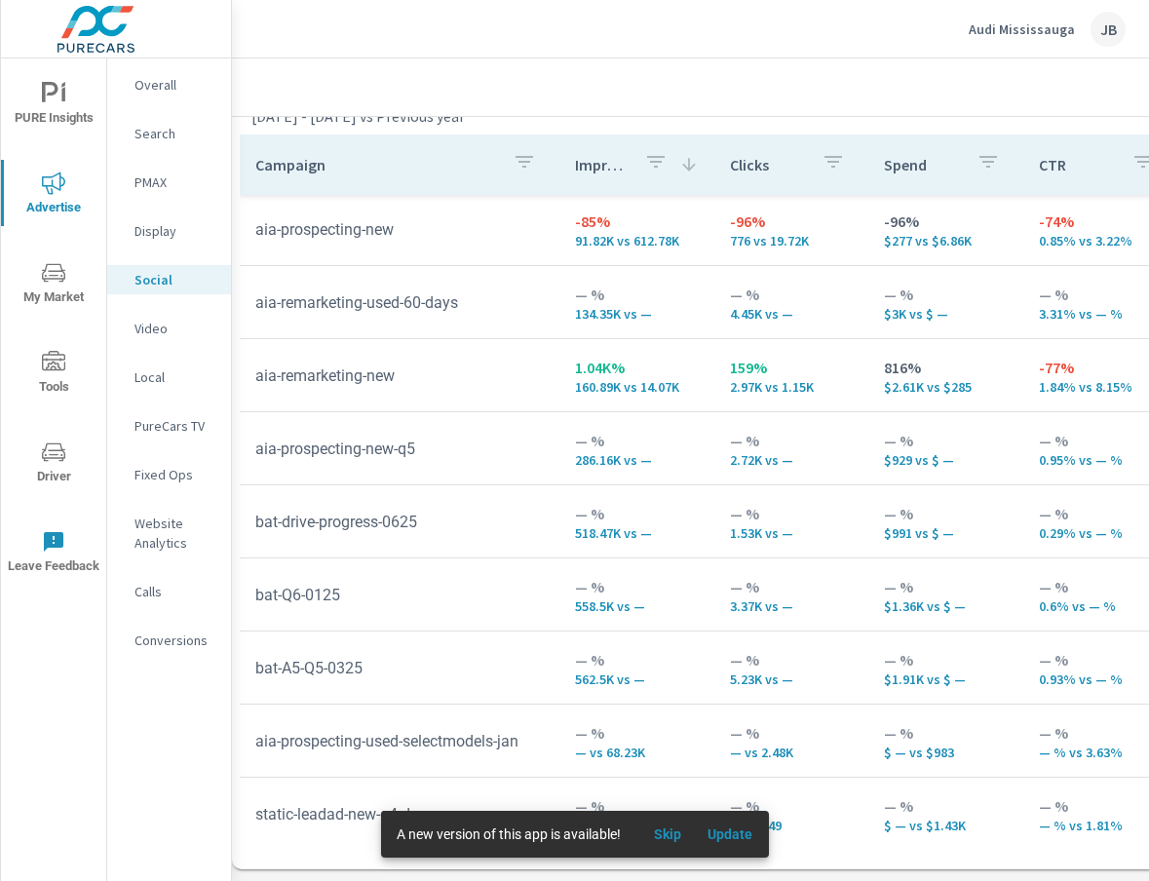
scroll to position [240, 0]
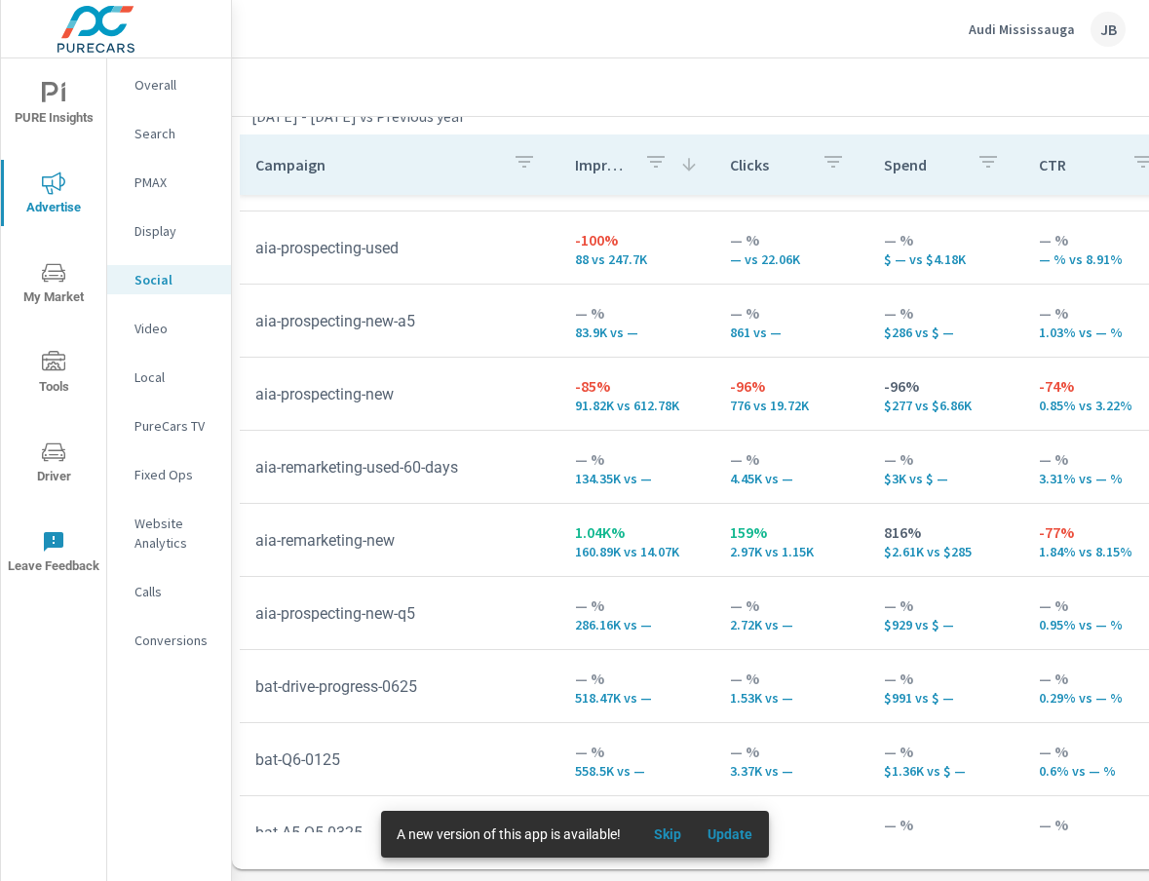
scroll to position [61, 0]
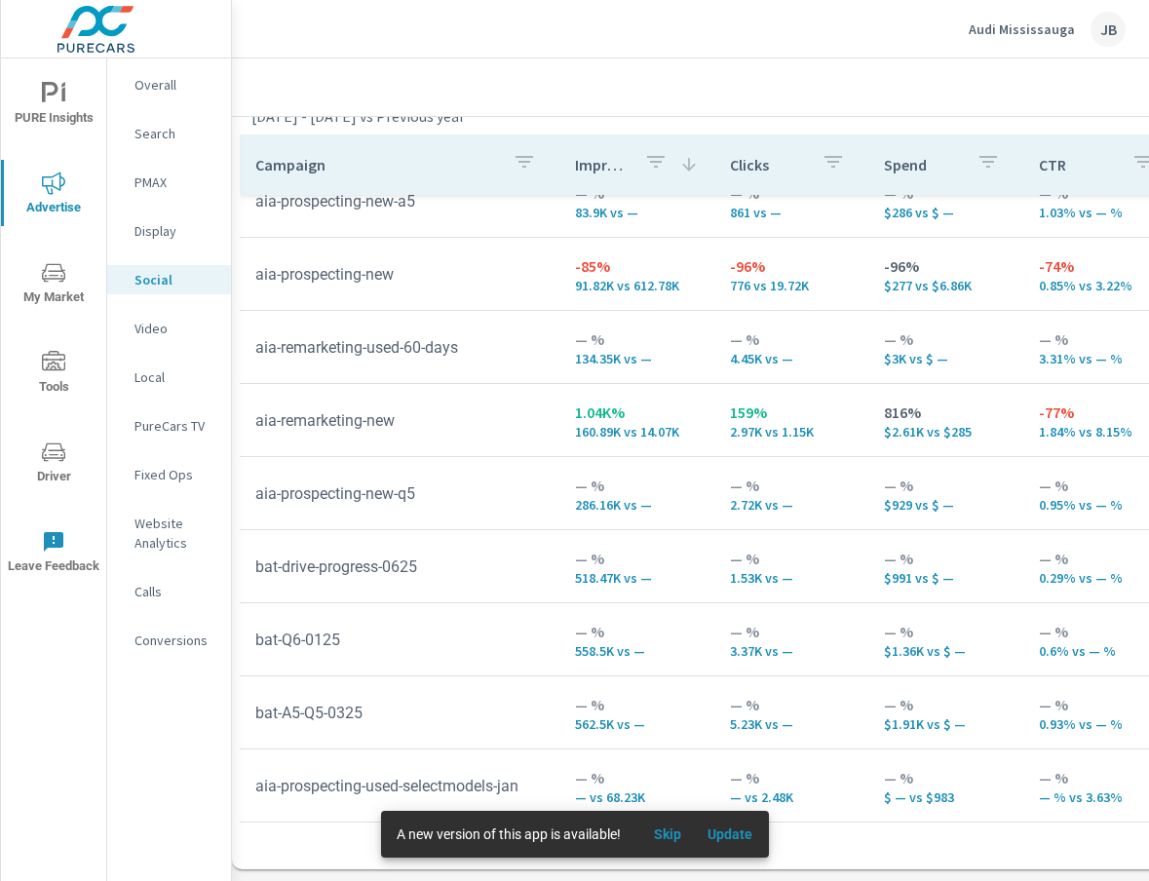
scroll to position [240, 0]
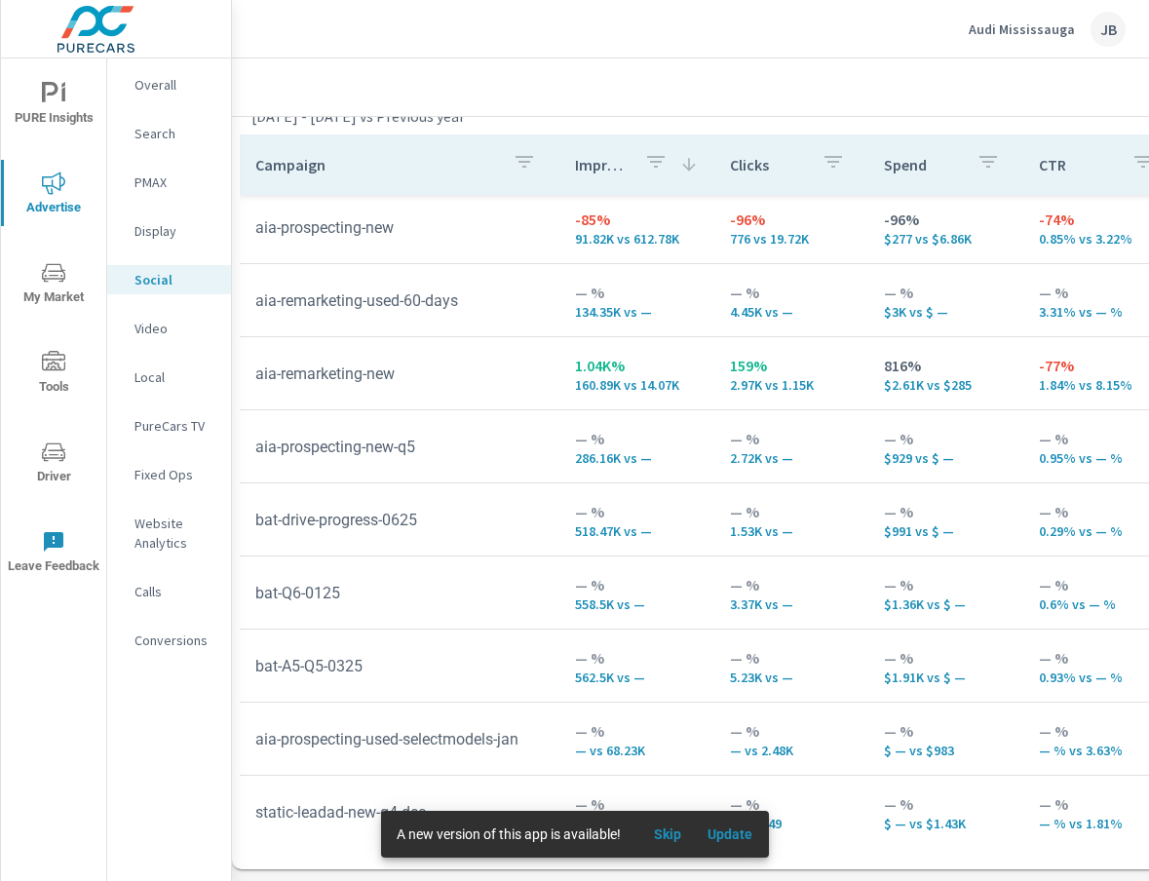
scroll to position [125, 0]
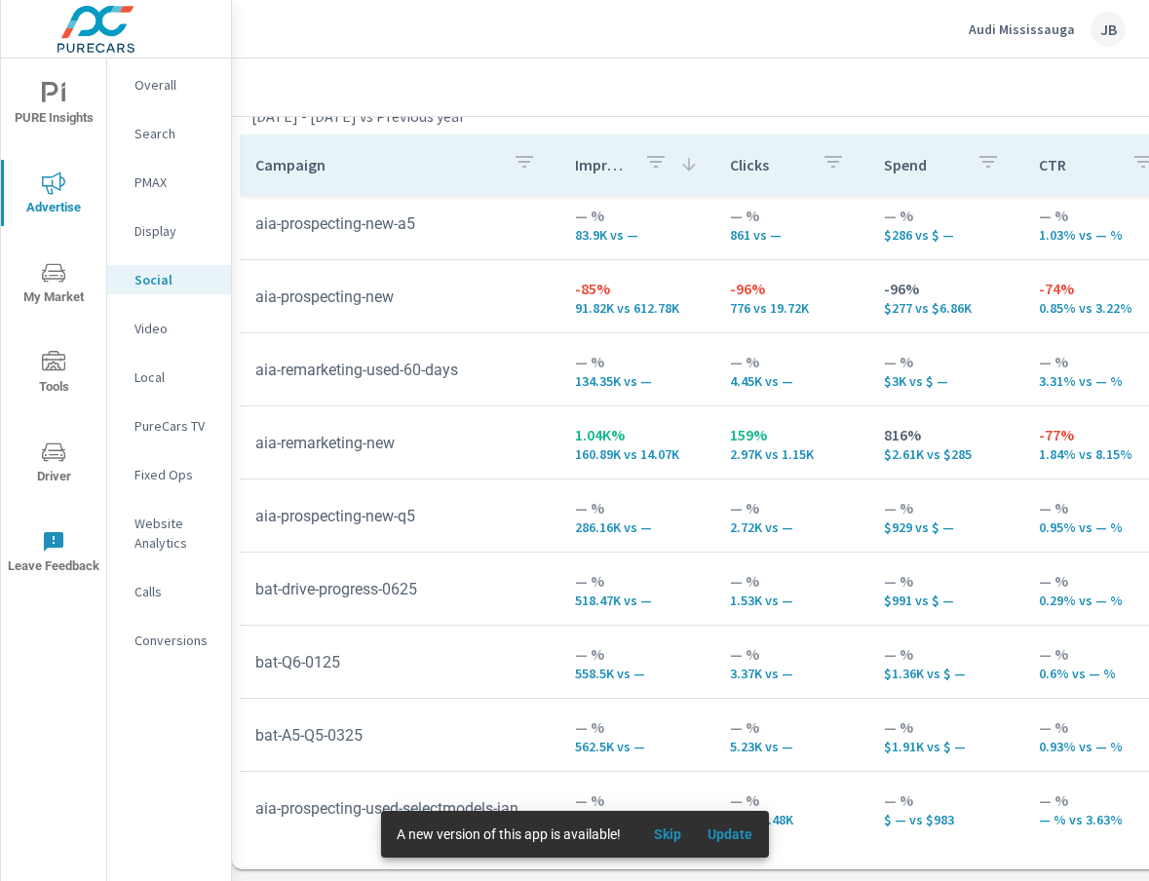
scroll to position [181, 0]
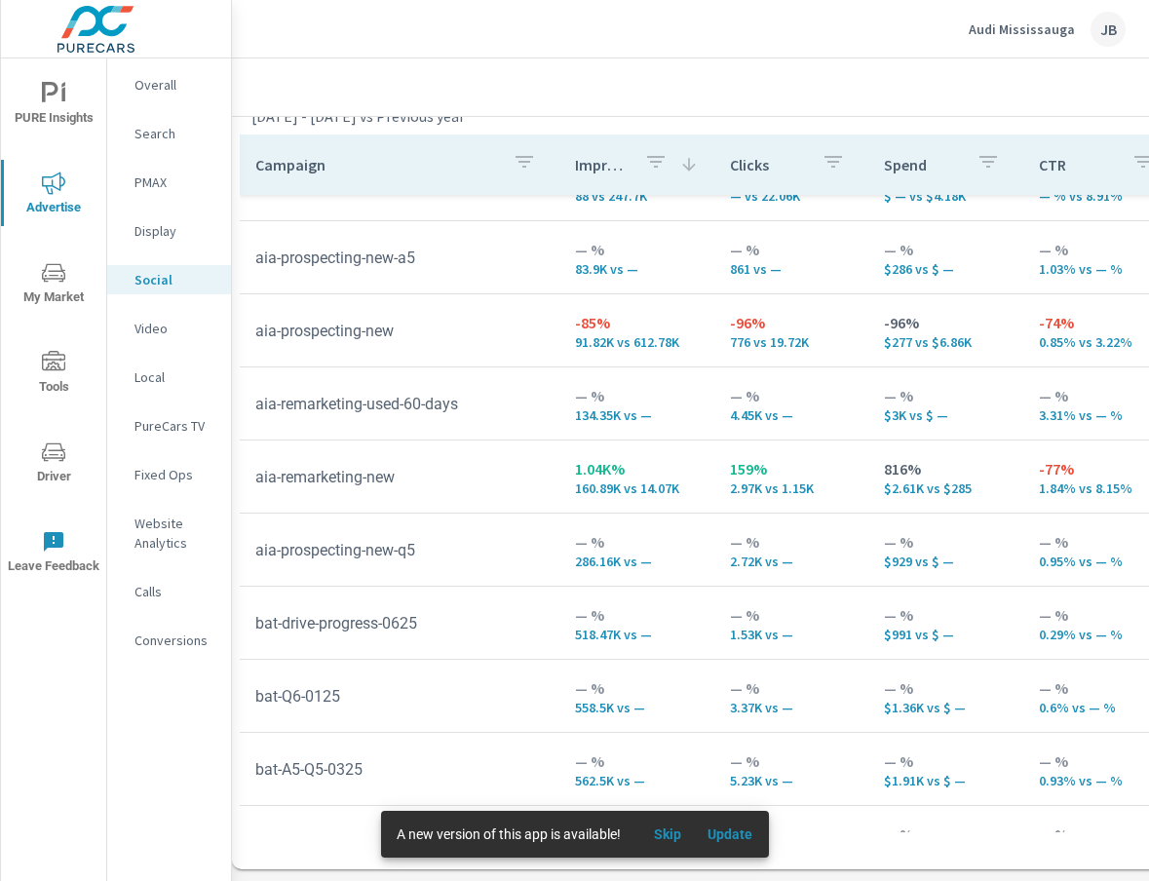
scroll to position [122, 0]
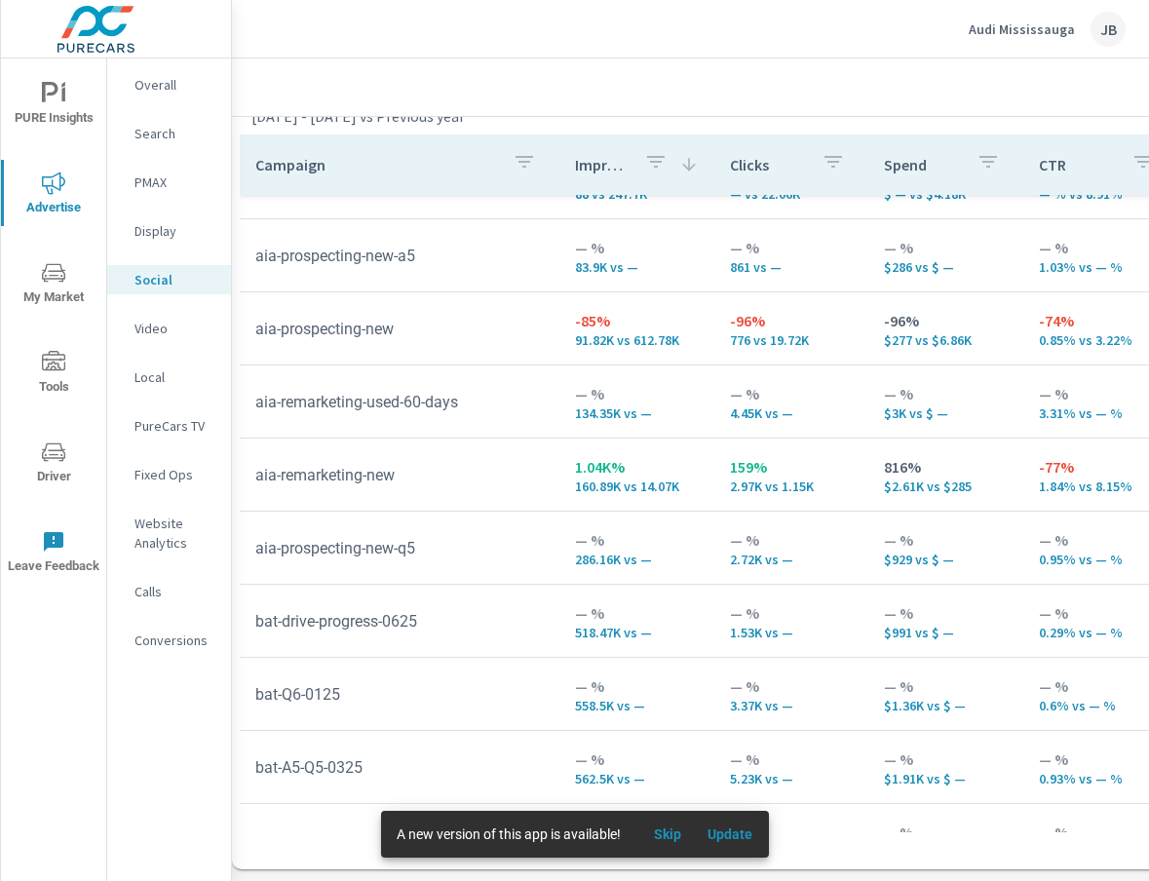
scroll to position [240, 0]
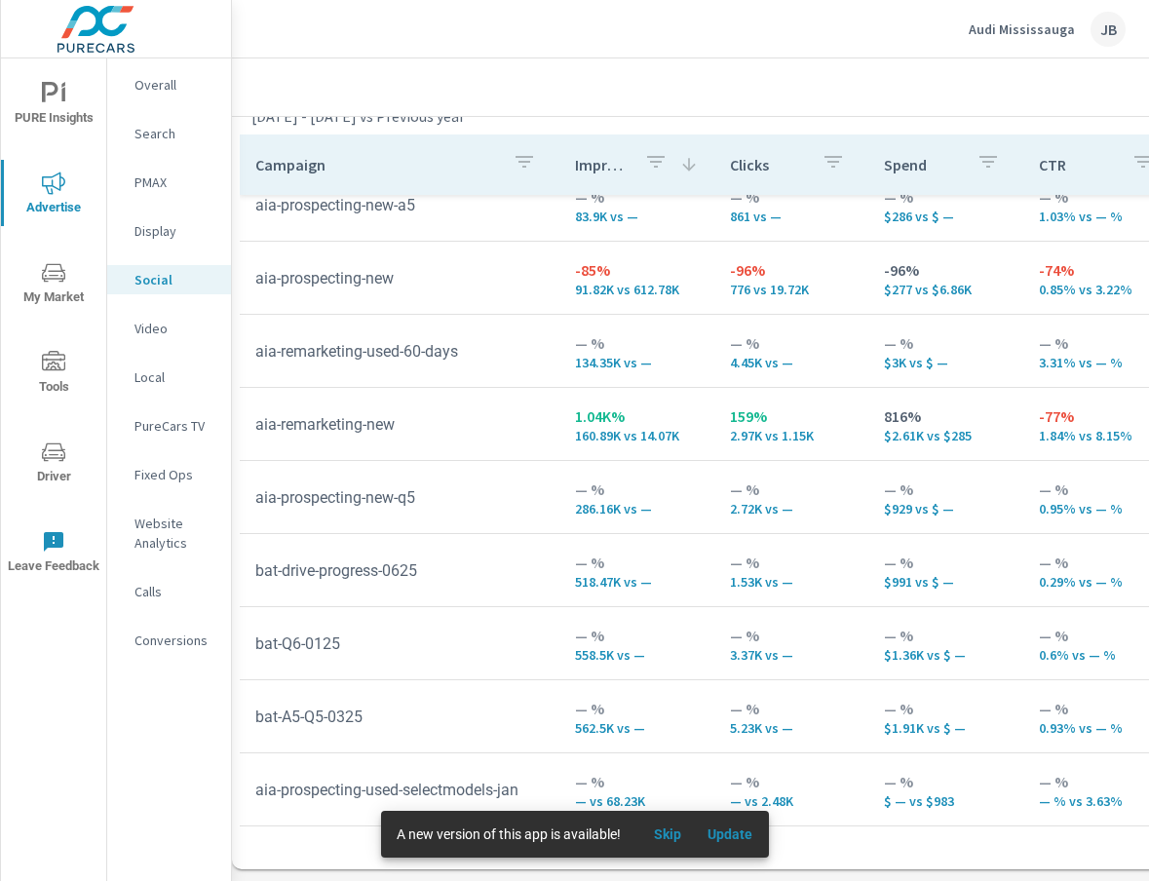
scroll to position [187, 0]
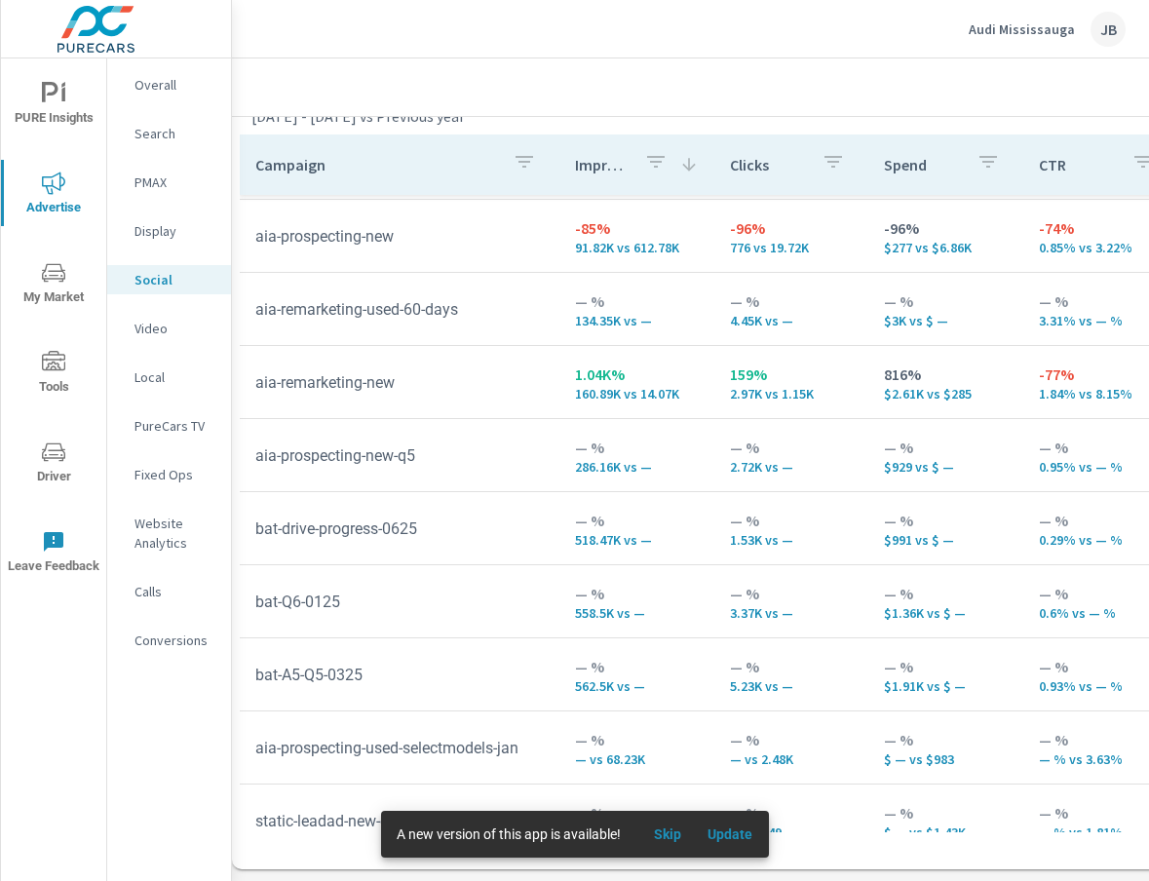
scroll to position [240, 0]
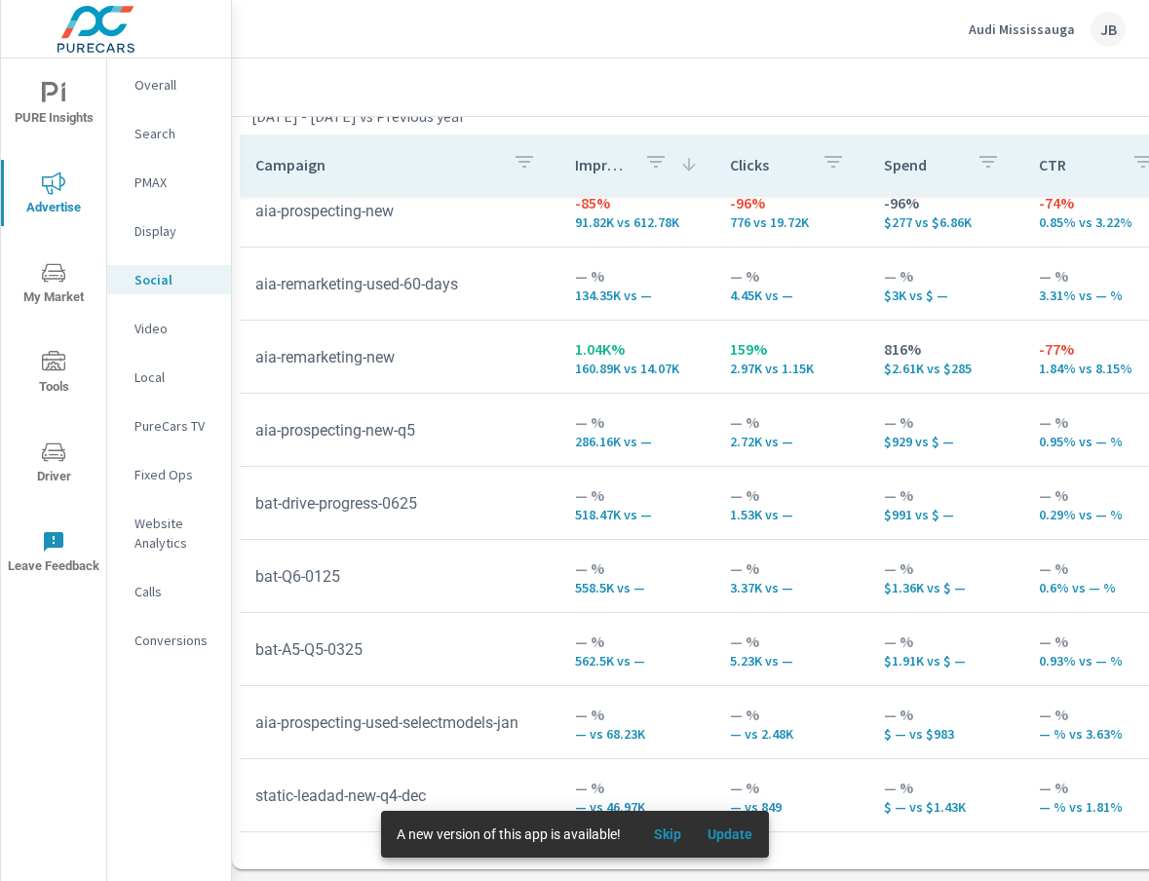
scroll to position [110, 0]
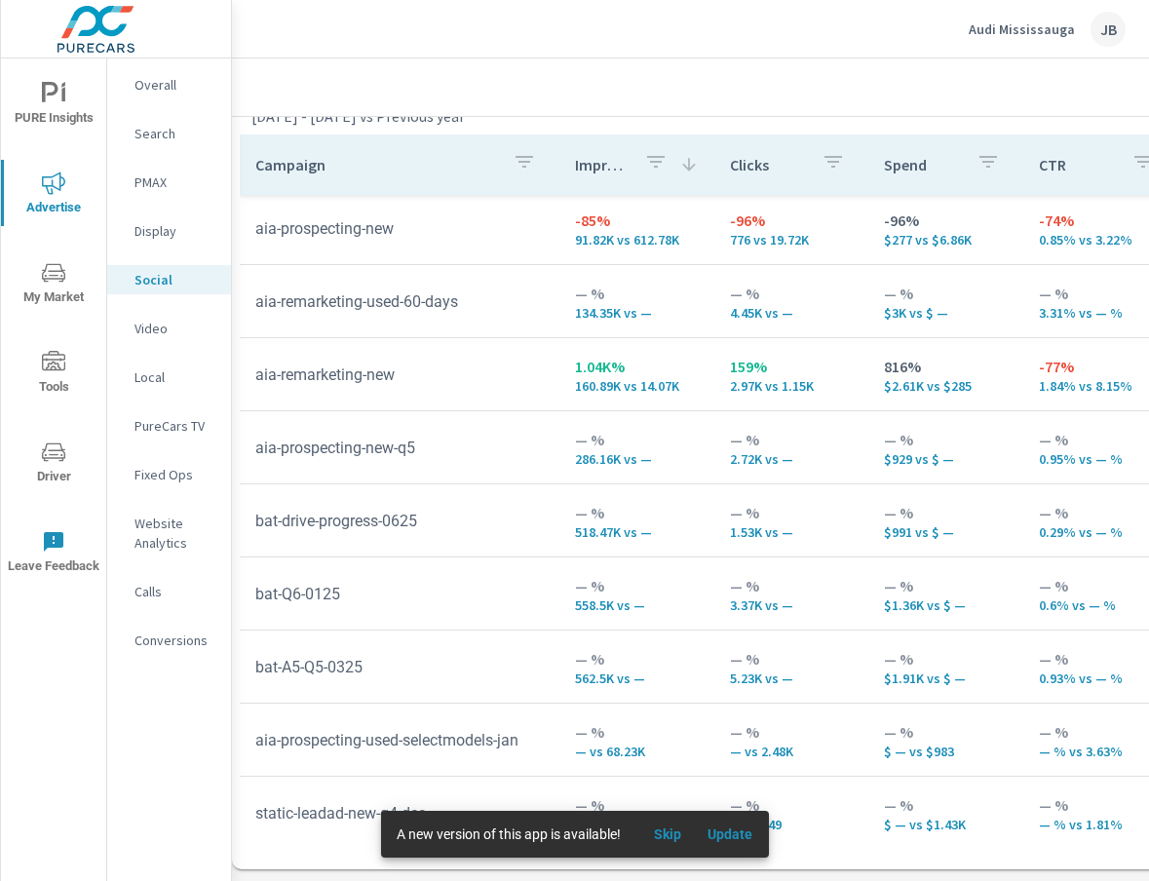
scroll to position [240, 0]
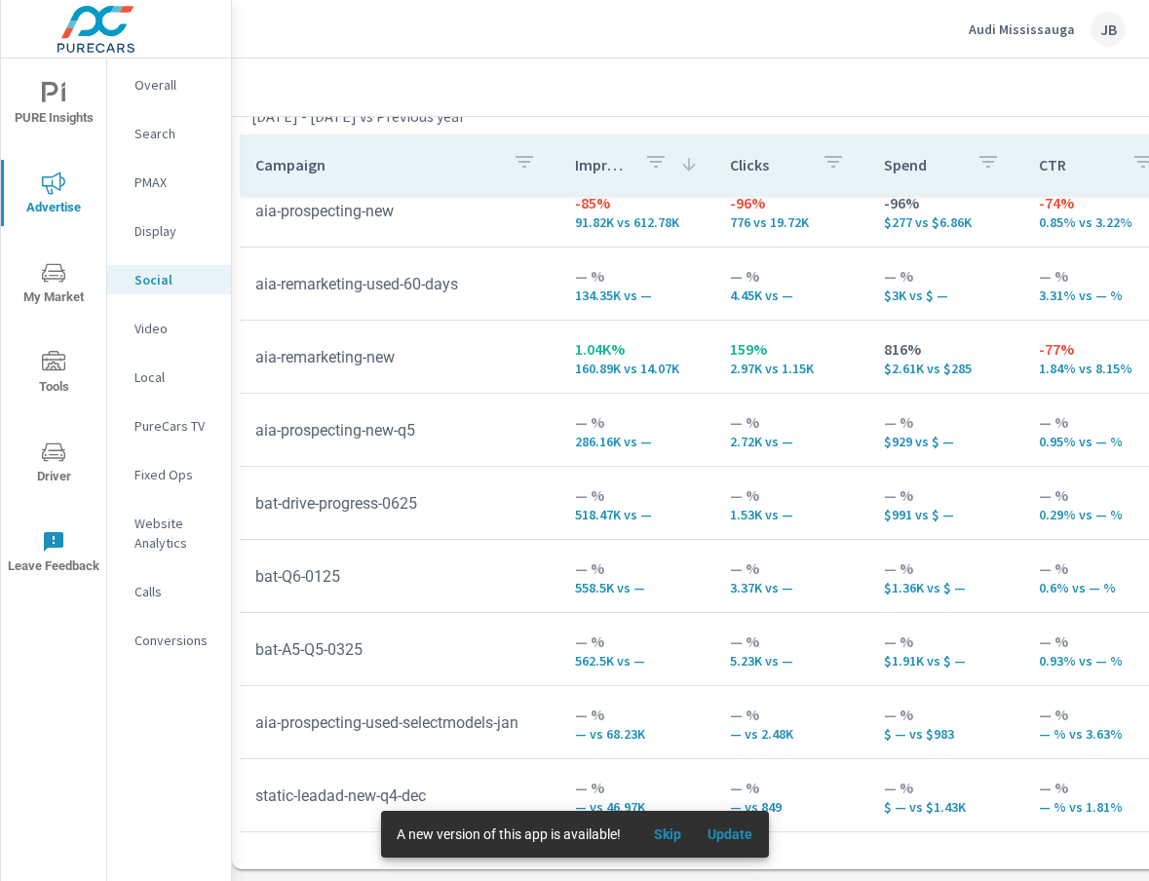
scroll to position [84, 0]
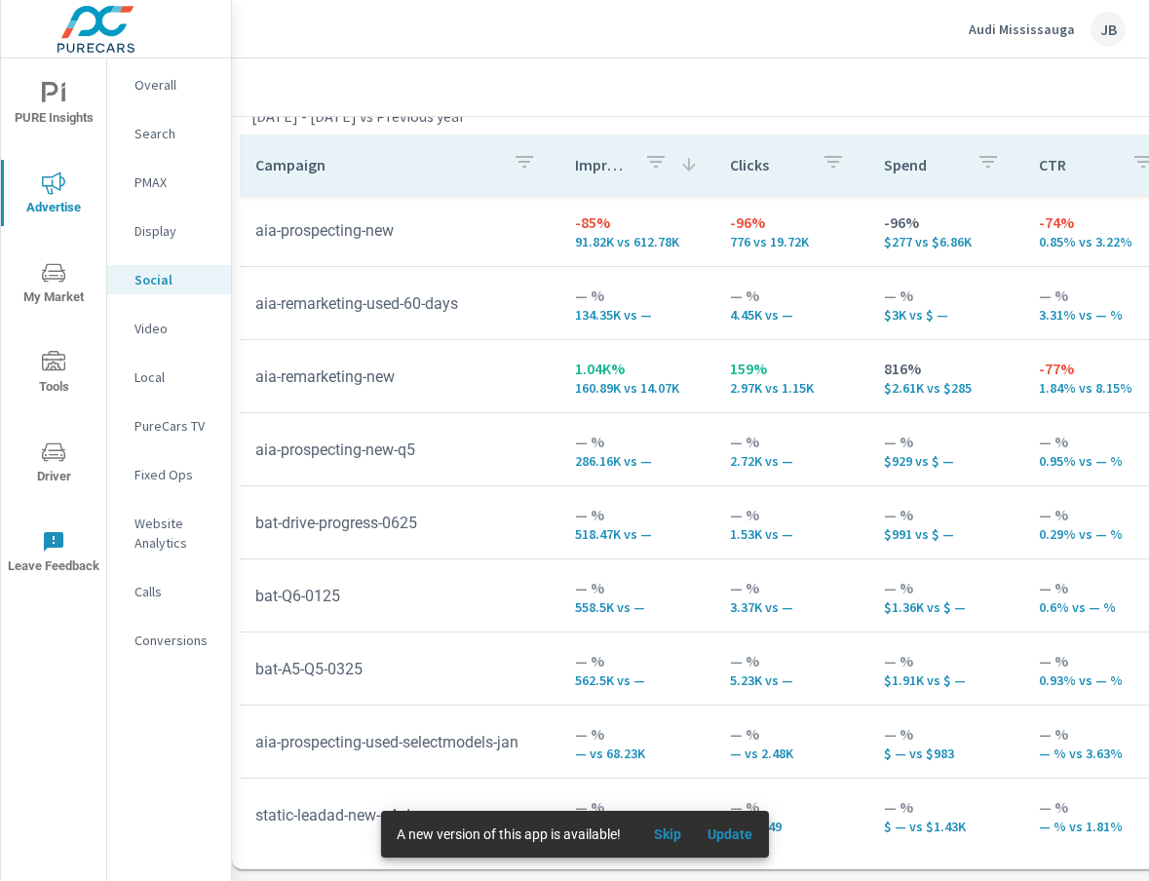
scroll to position [240, 0]
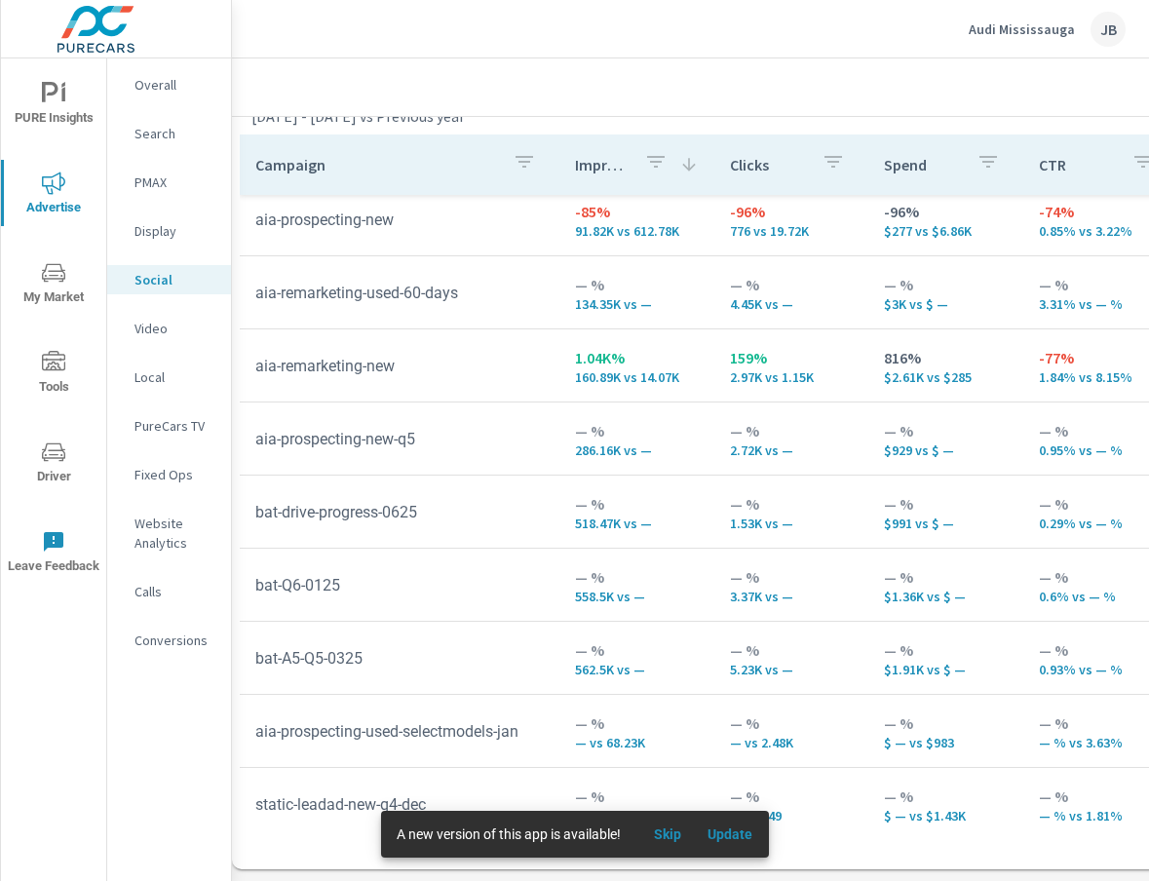
scroll to position [240, 0]
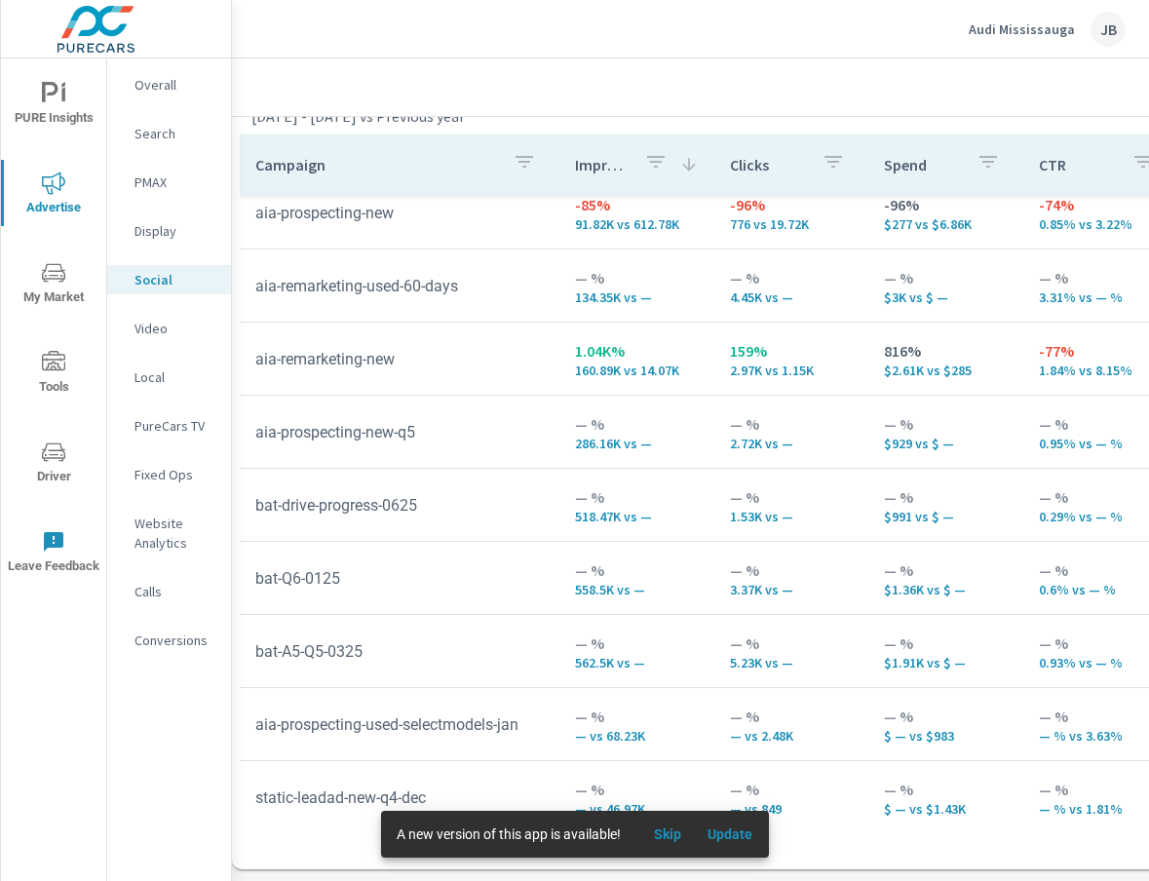
scroll to position [240, 0]
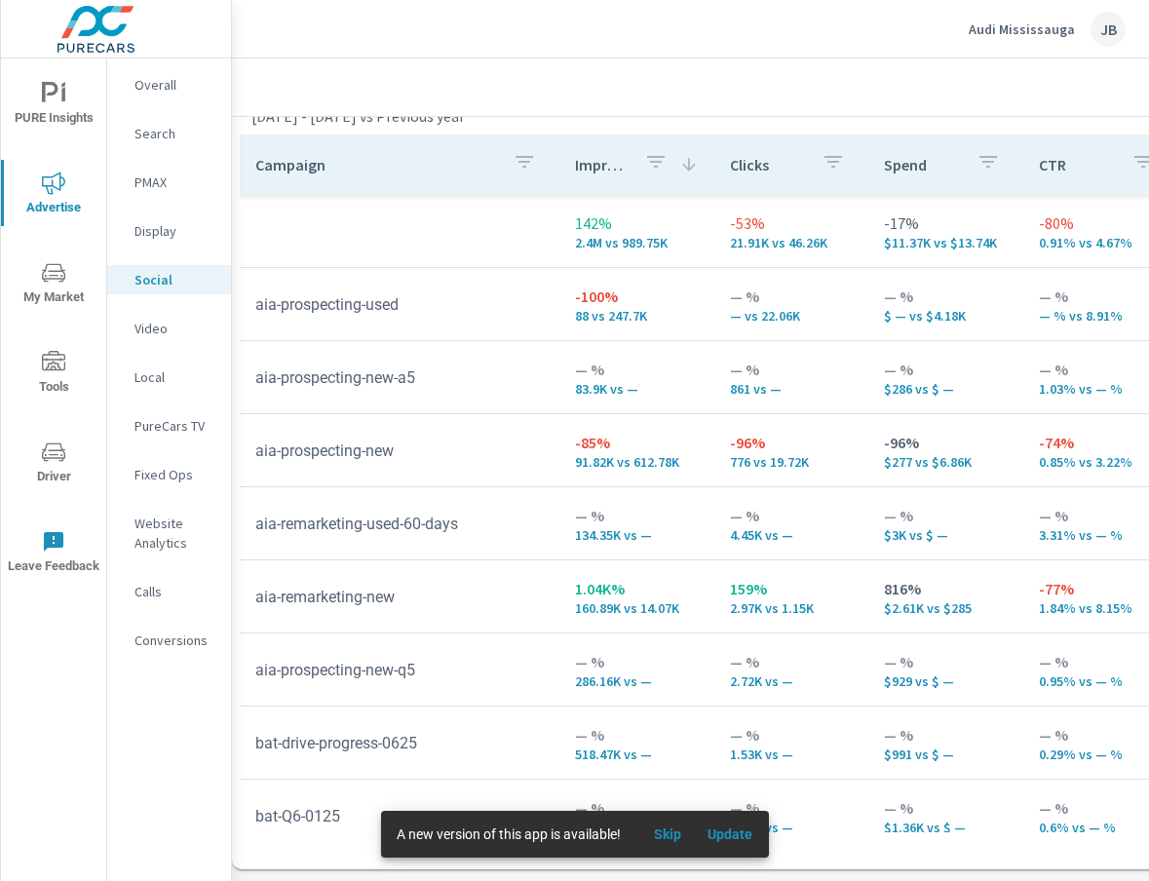
click at [148, 178] on p "PMAX" at bounding box center [175, 182] width 81 height 19
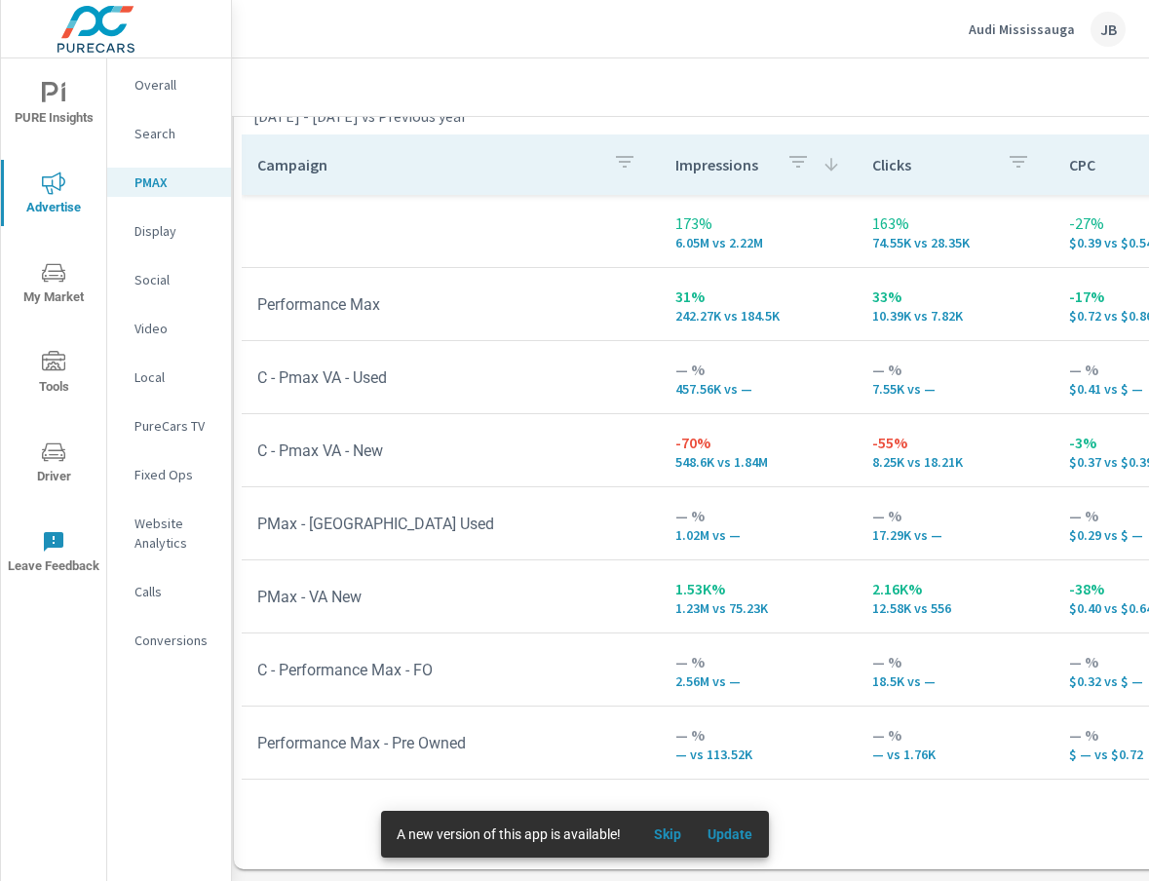
scroll to position [279, 0]
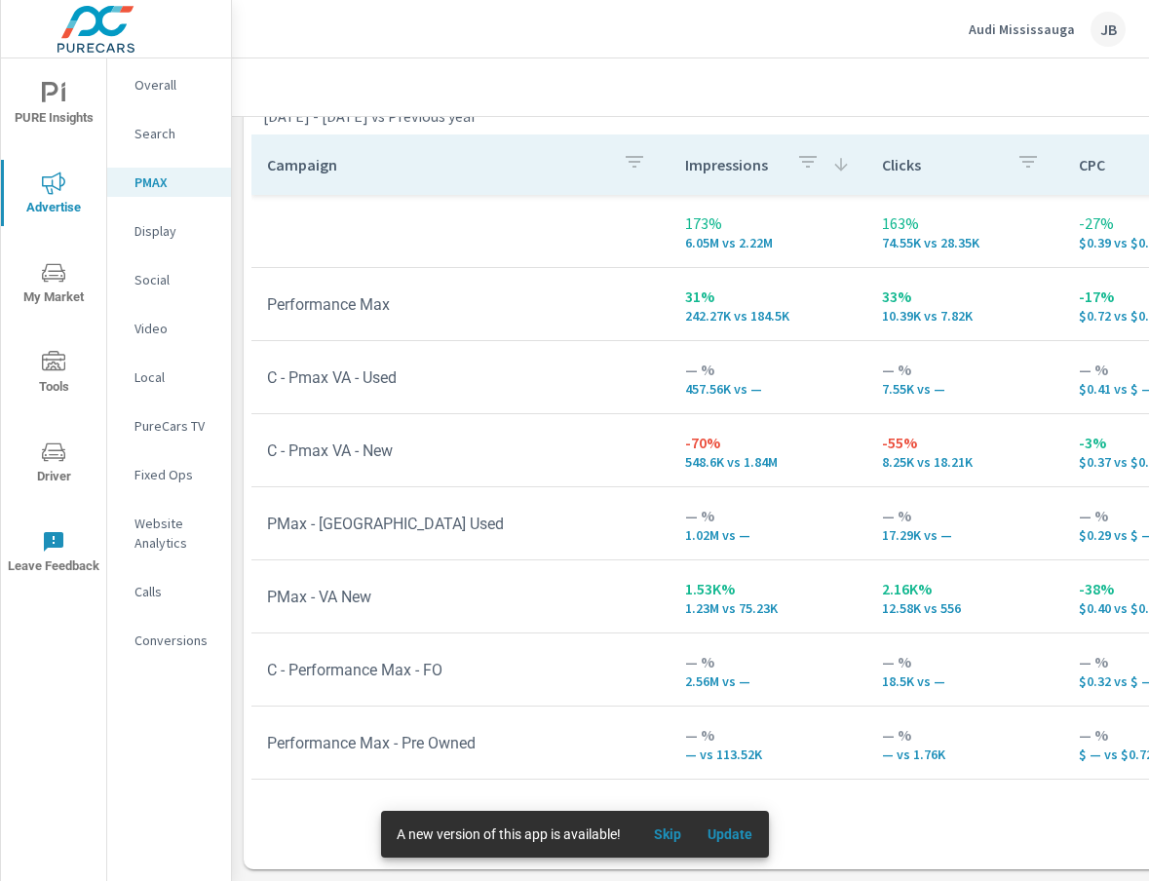
click at [159, 135] on p "Search" at bounding box center [175, 133] width 81 height 19
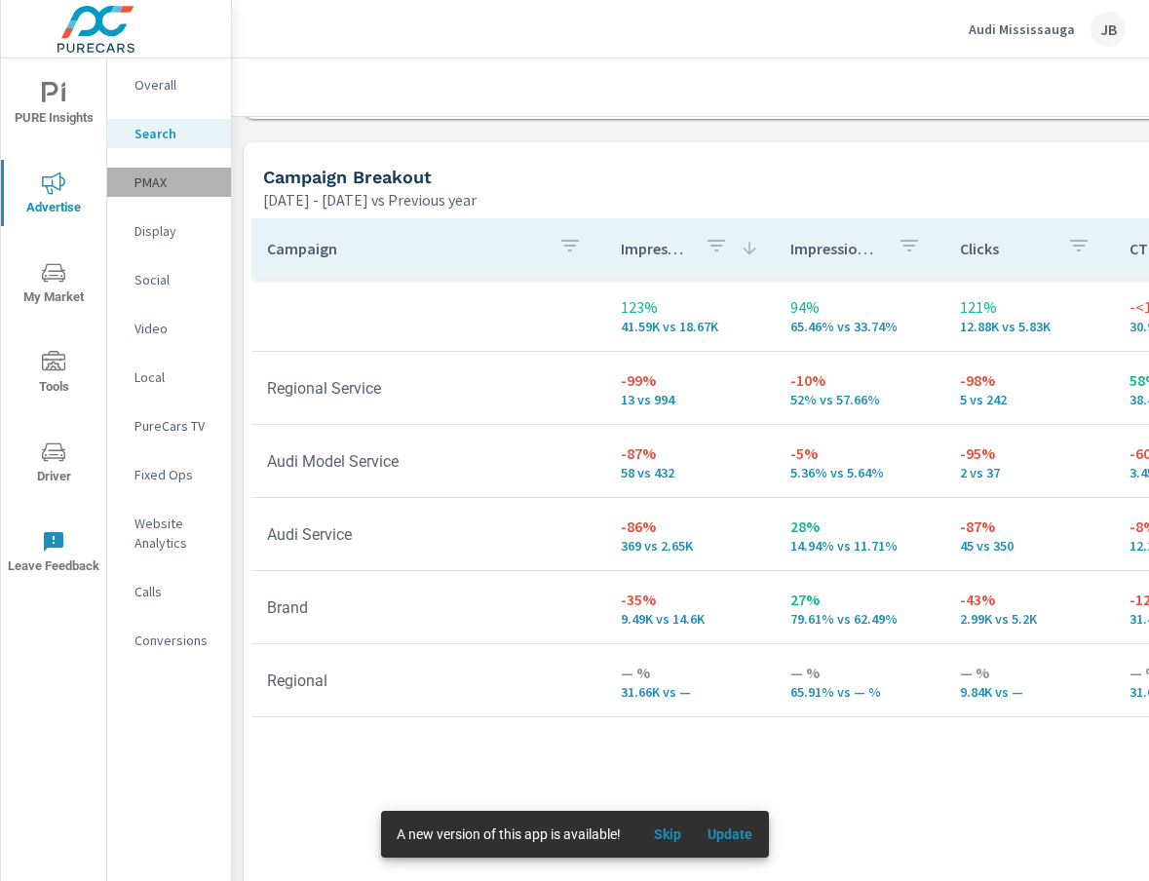
click at [151, 177] on p "PMAX" at bounding box center [175, 182] width 81 height 19
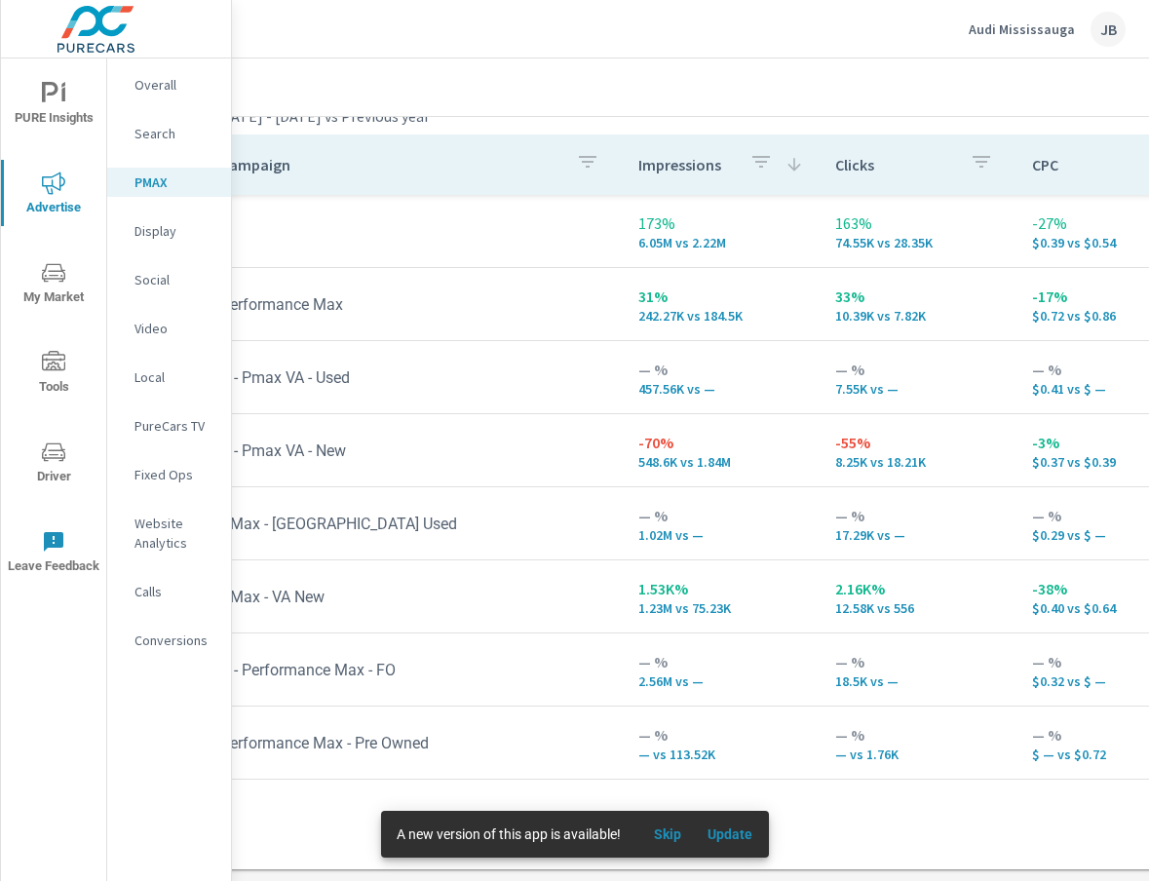
scroll to position [279, 0]
